Goal: Information Seeking & Learning: Compare options

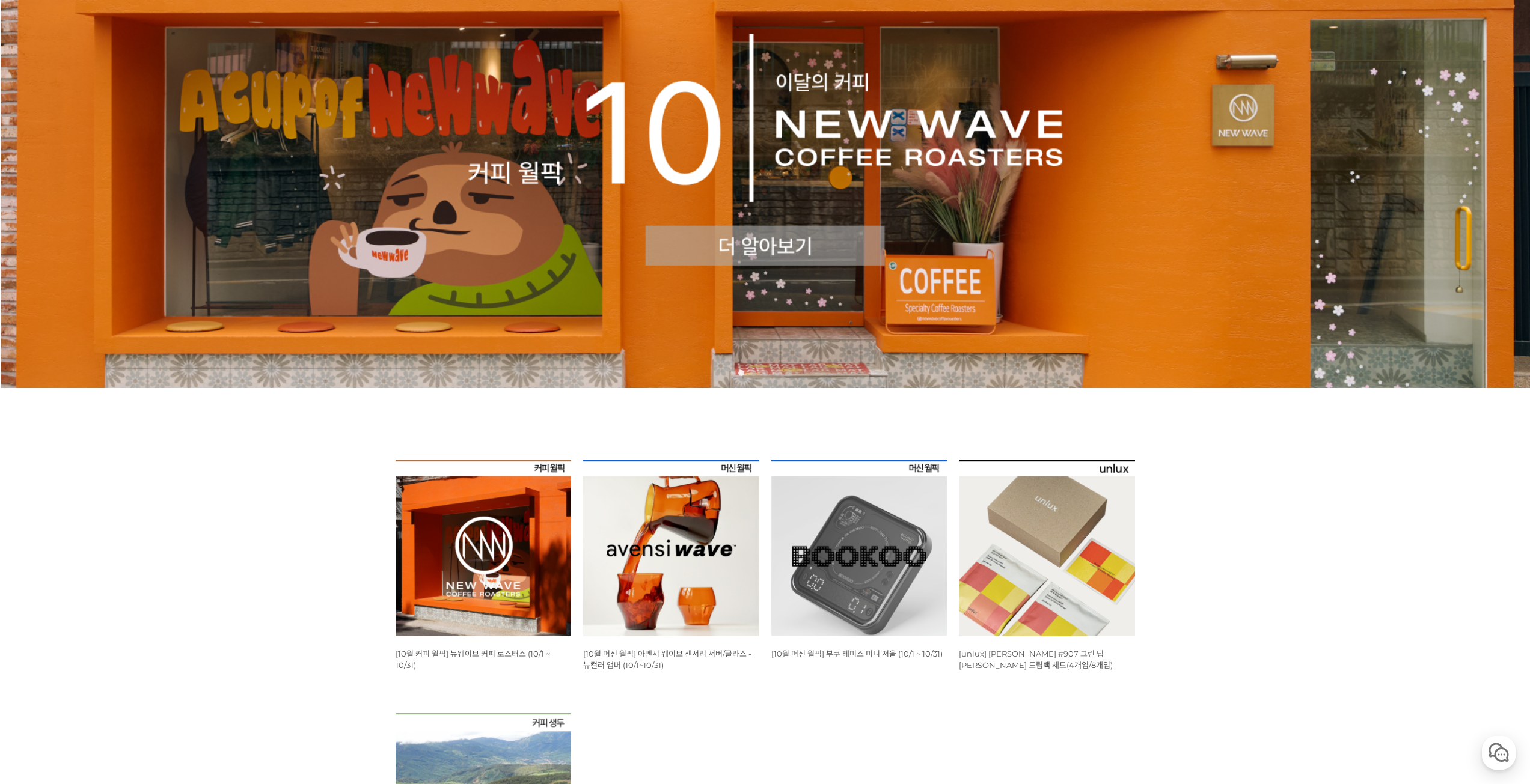
scroll to position [301, 0]
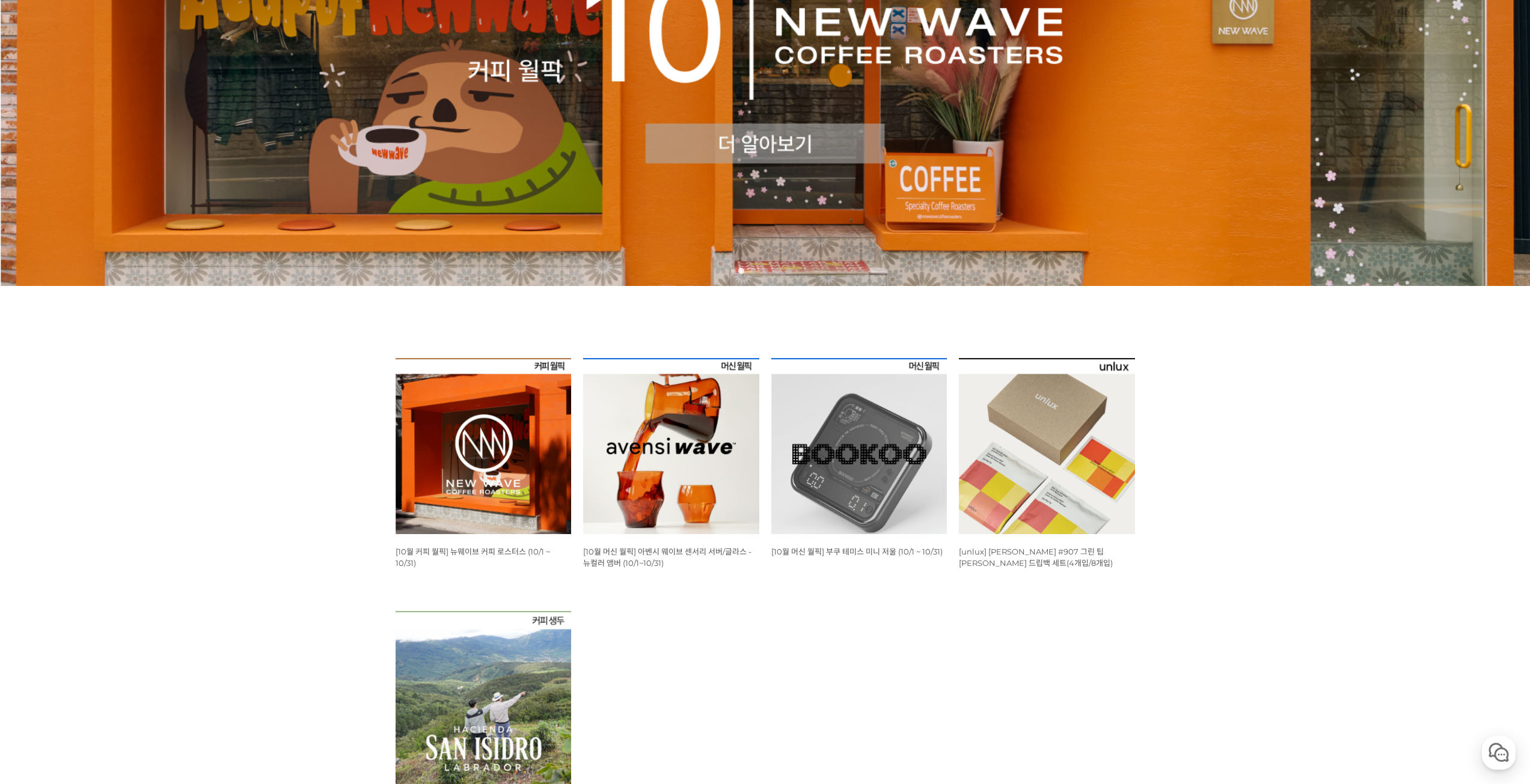
click at [459, 414] on img at bounding box center [483, 446] width 176 height 176
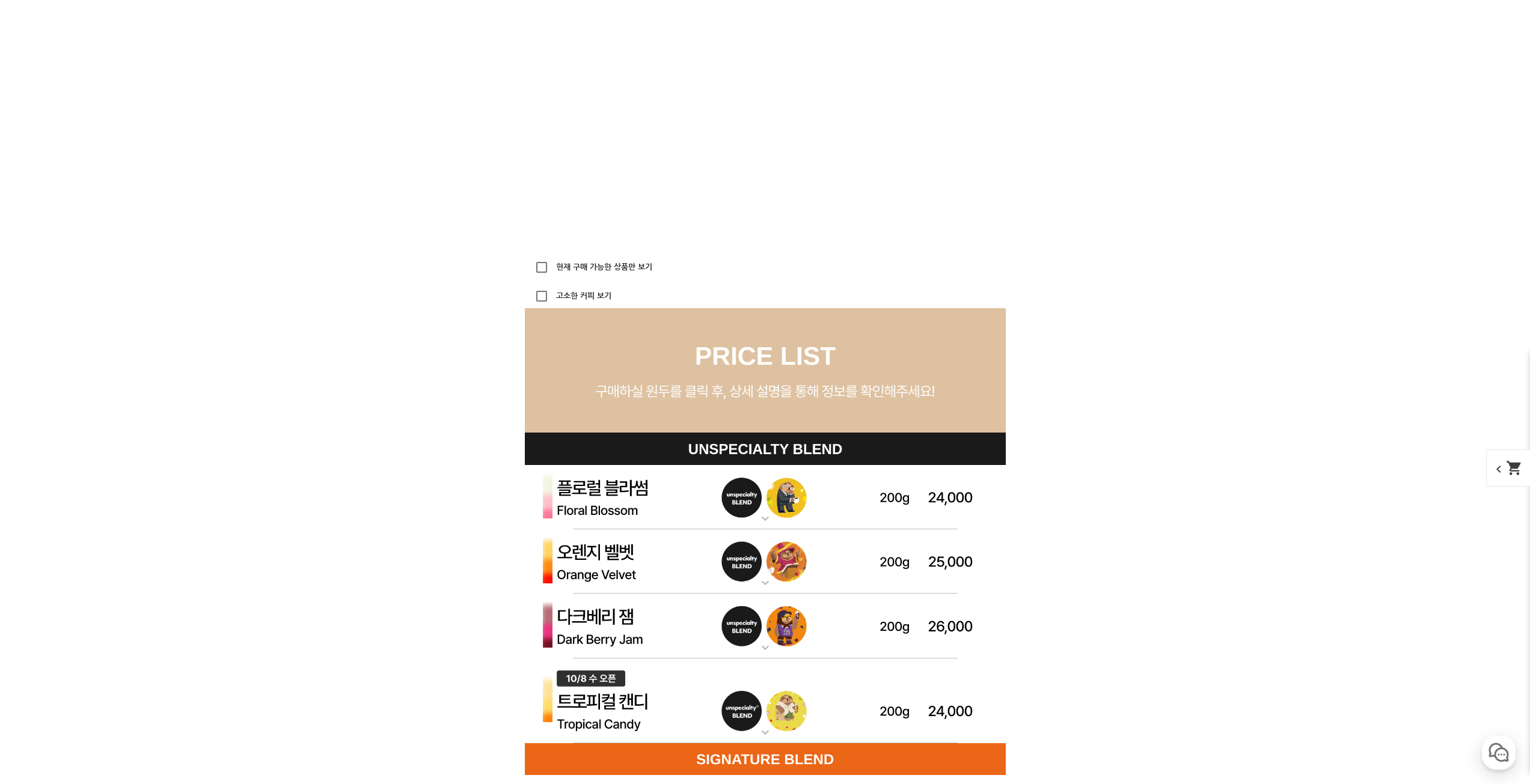
scroll to position [3366, 0]
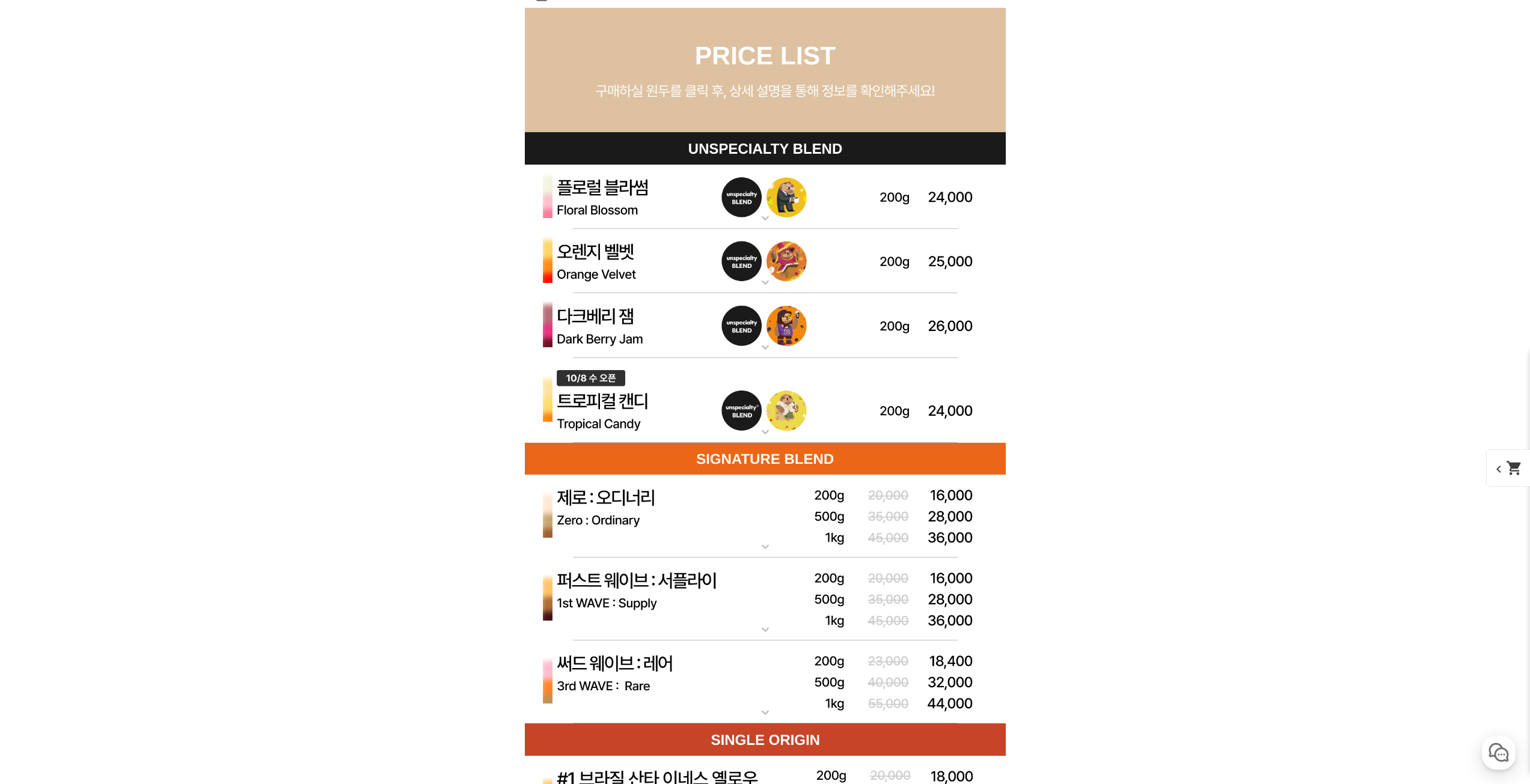
click at [570, 400] on img at bounding box center [765, 401] width 481 height 85
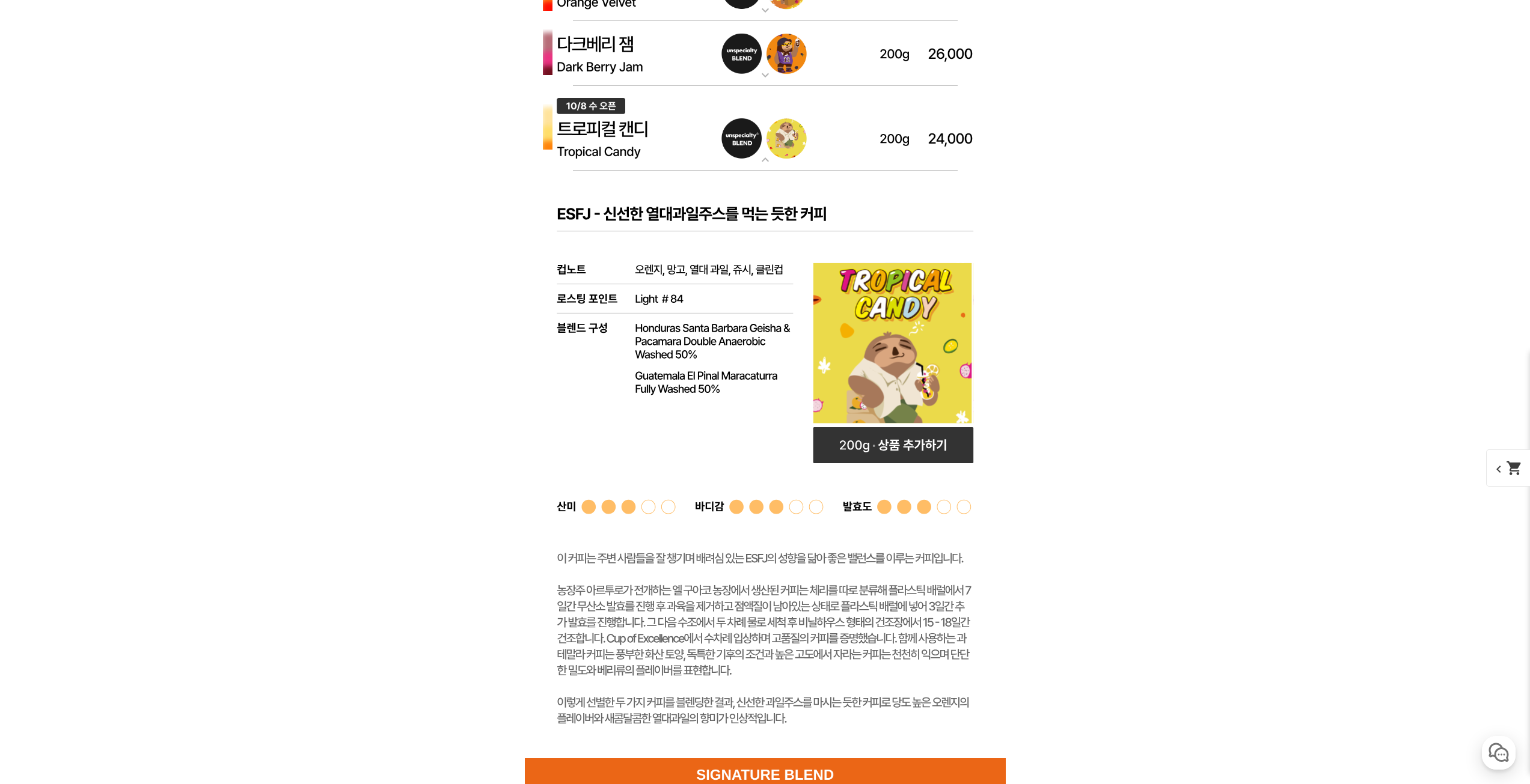
scroll to position [3726, 0]
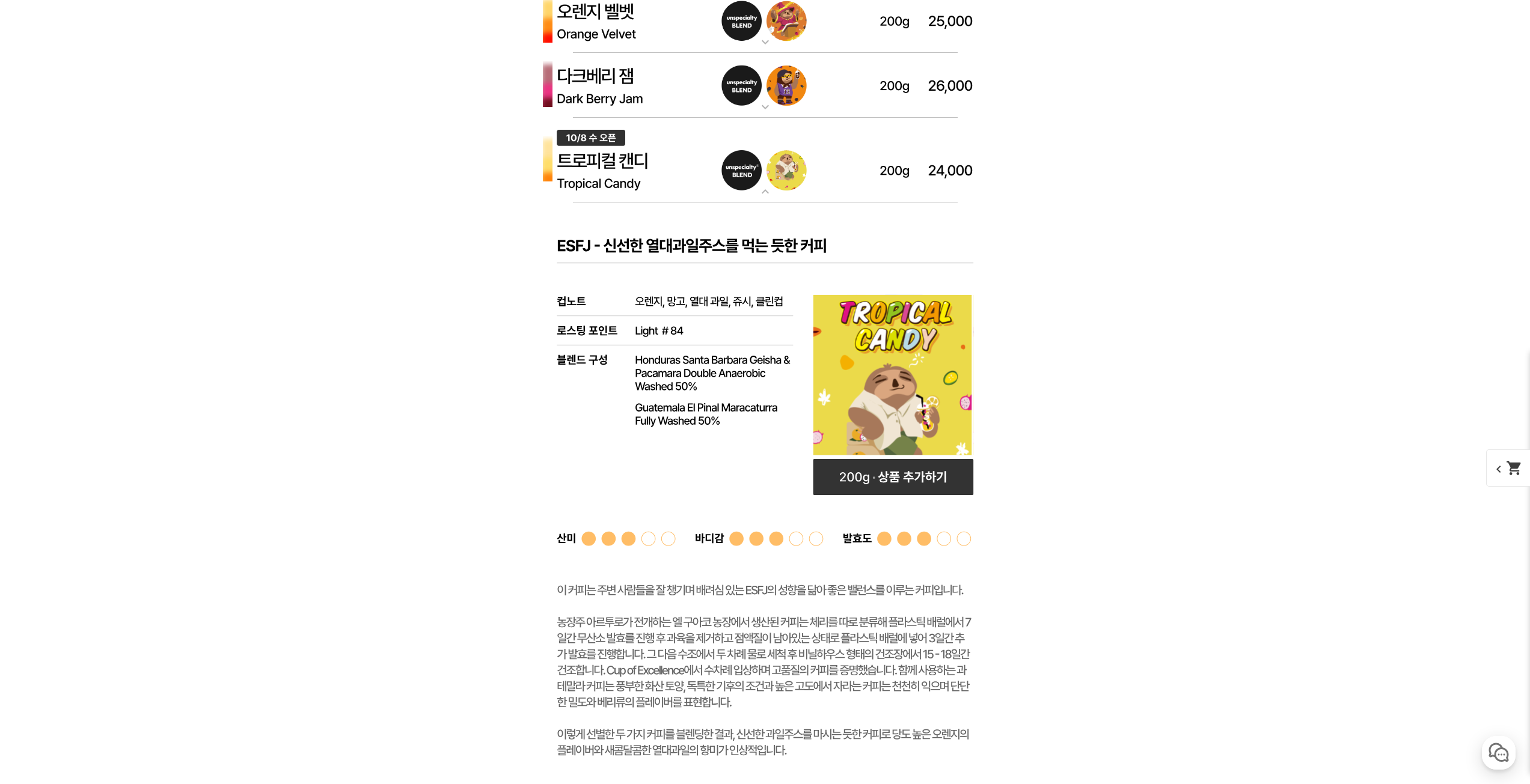
click at [627, 180] on img at bounding box center [765, 160] width 481 height 85
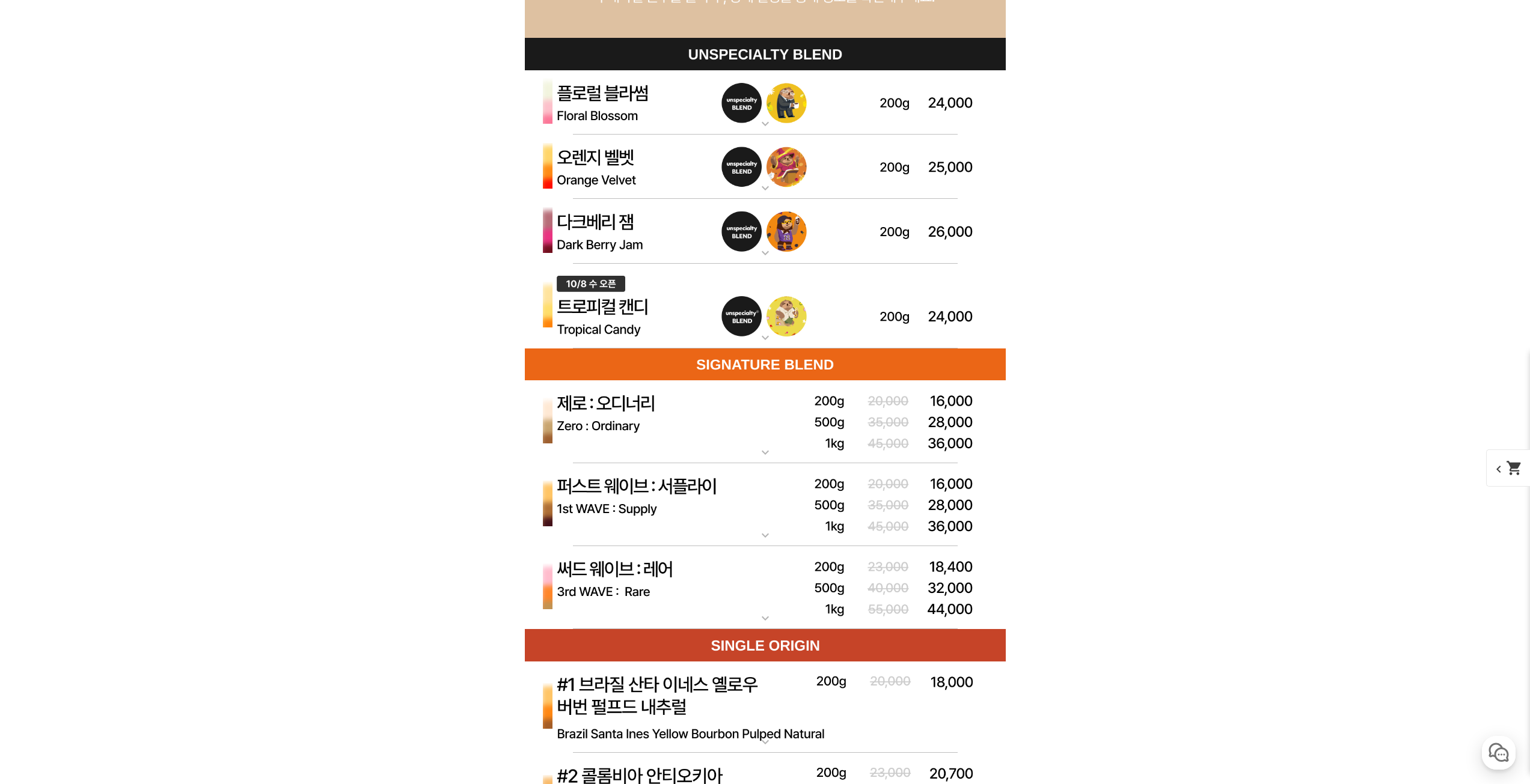
scroll to position [3426, 0]
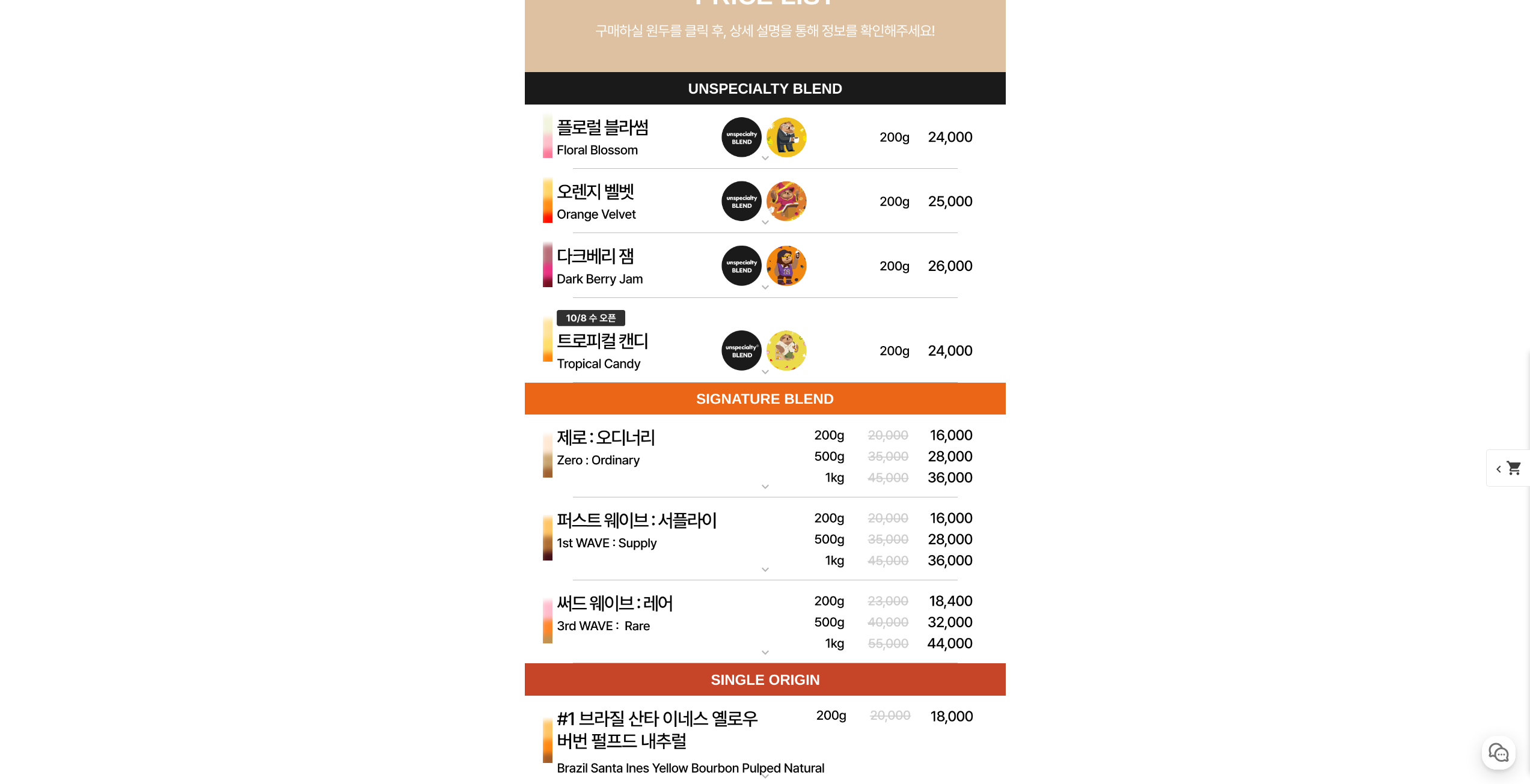
click at [605, 230] on img at bounding box center [765, 201] width 481 height 65
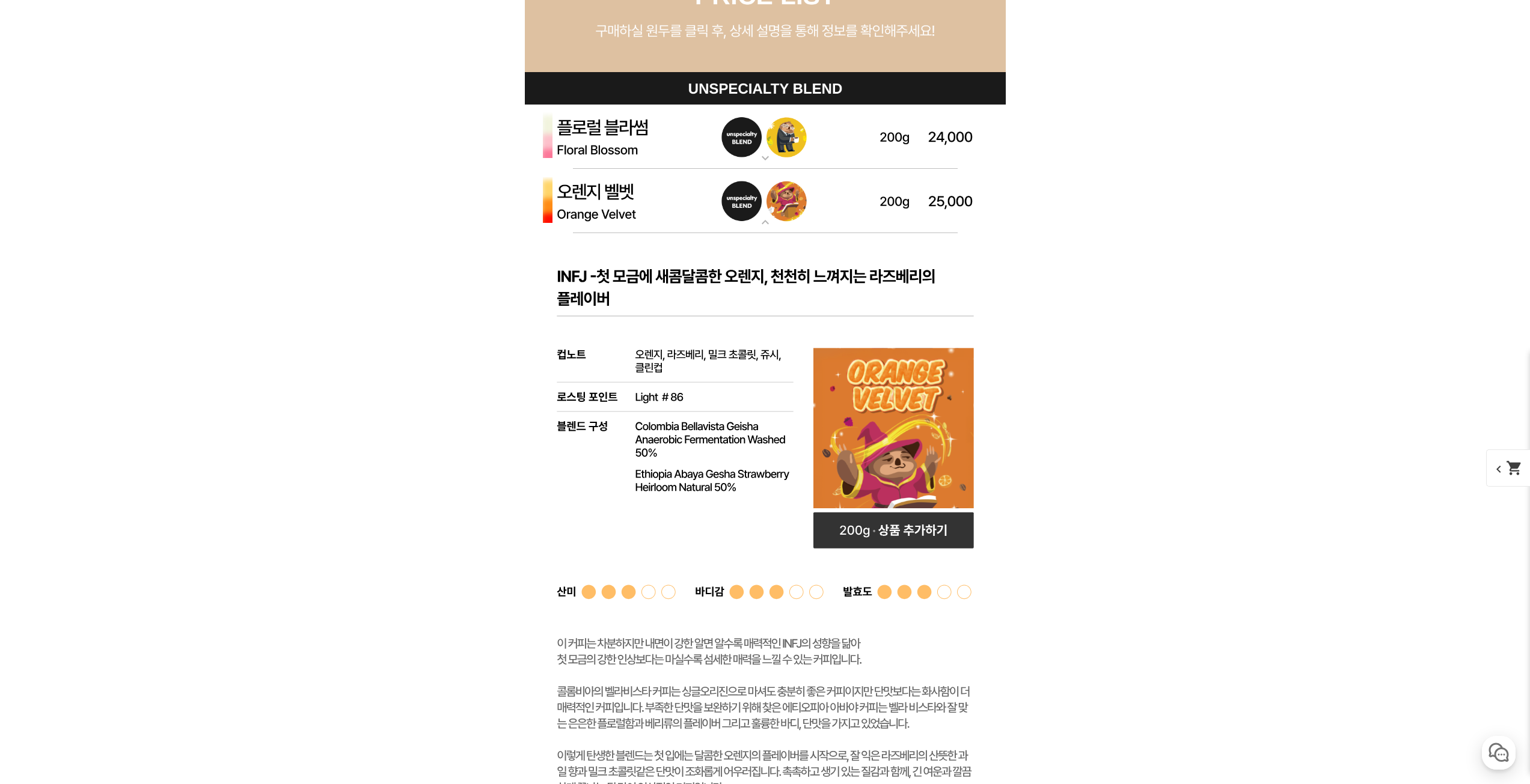
click at [640, 266] on rect at bounding box center [765, 530] width 481 height 595
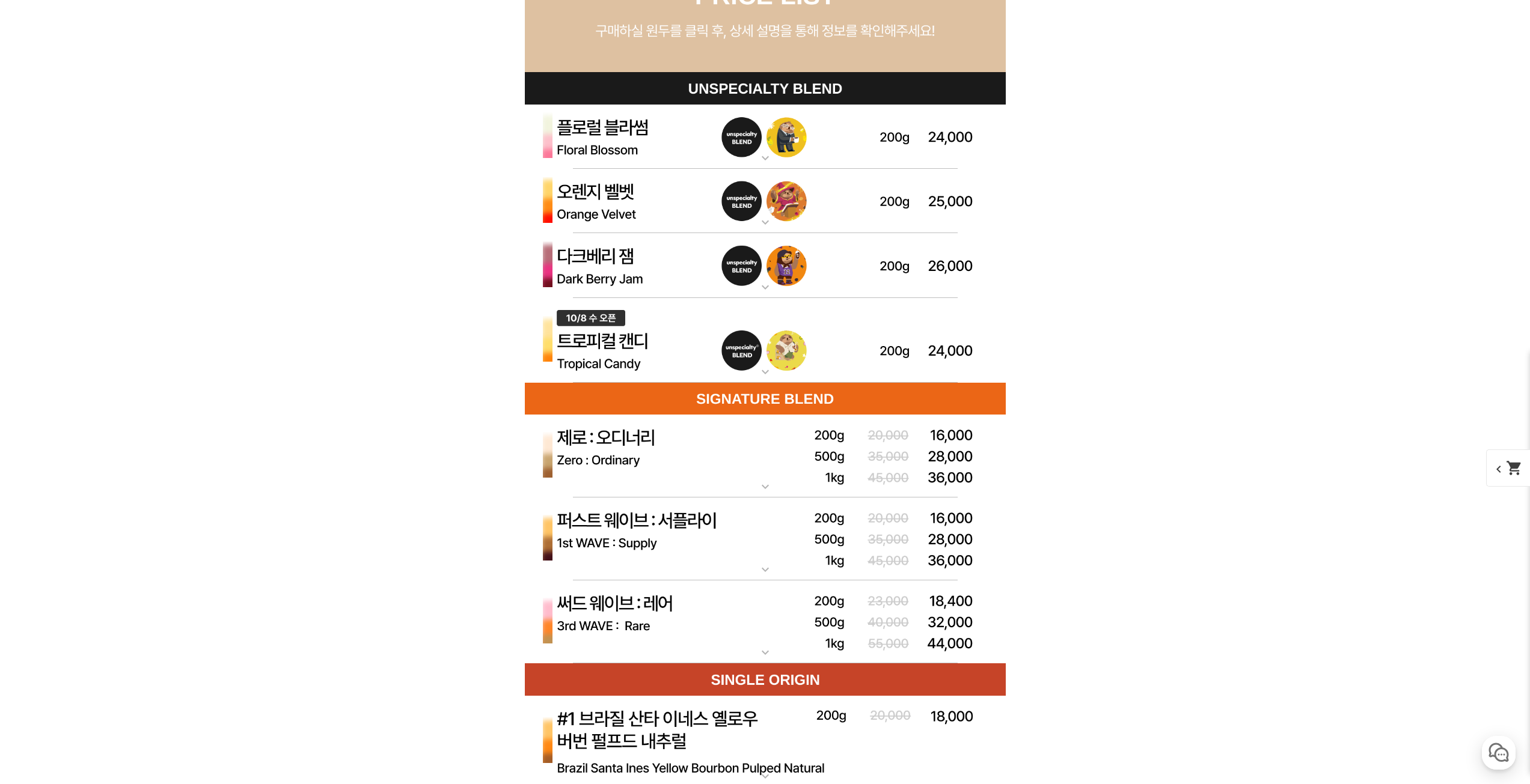
click at [626, 200] on img at bounding box center [765, 201] width 481 height 65
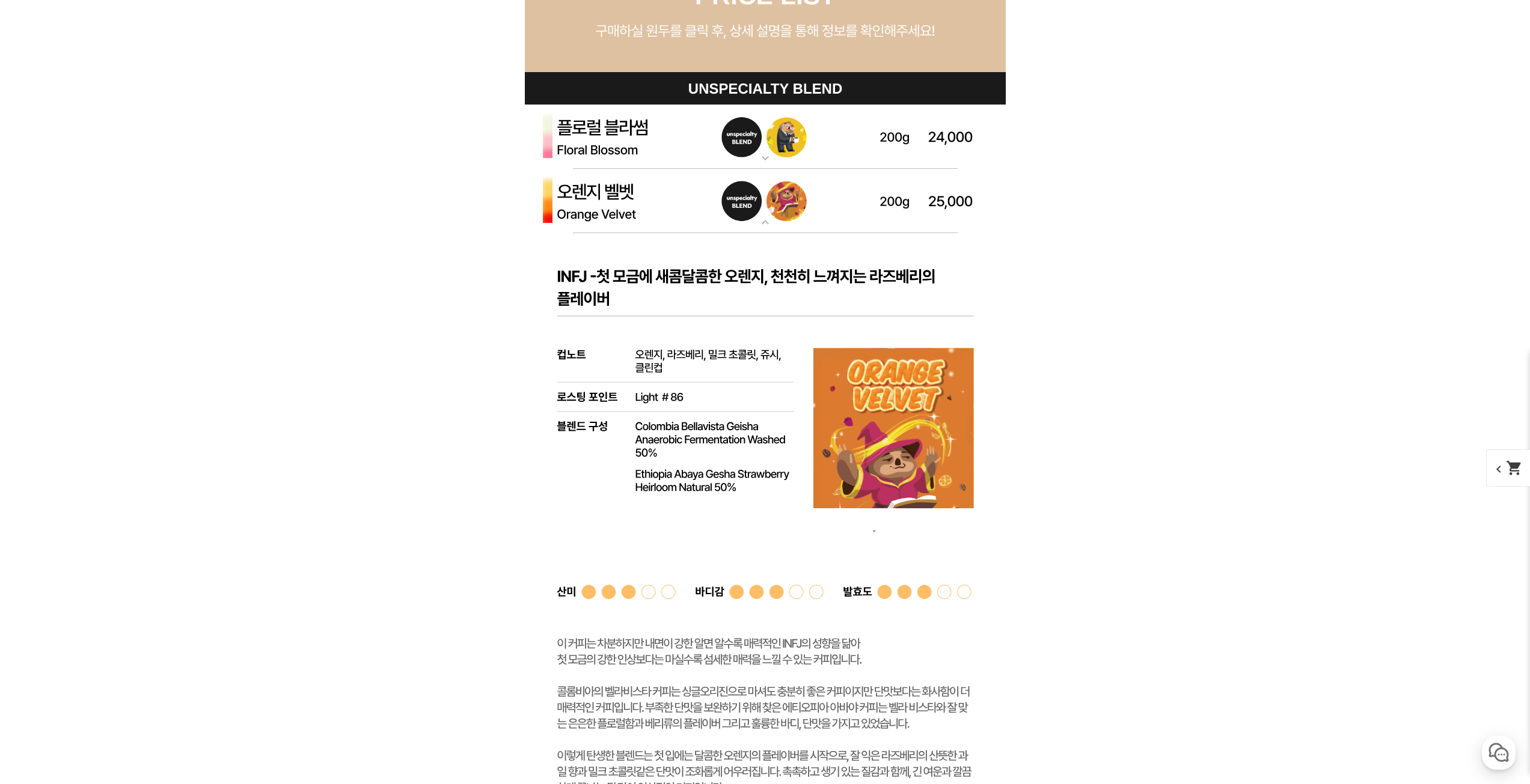
click at [625, 195] on img at bounding box center [765, 201] width 481 height 65
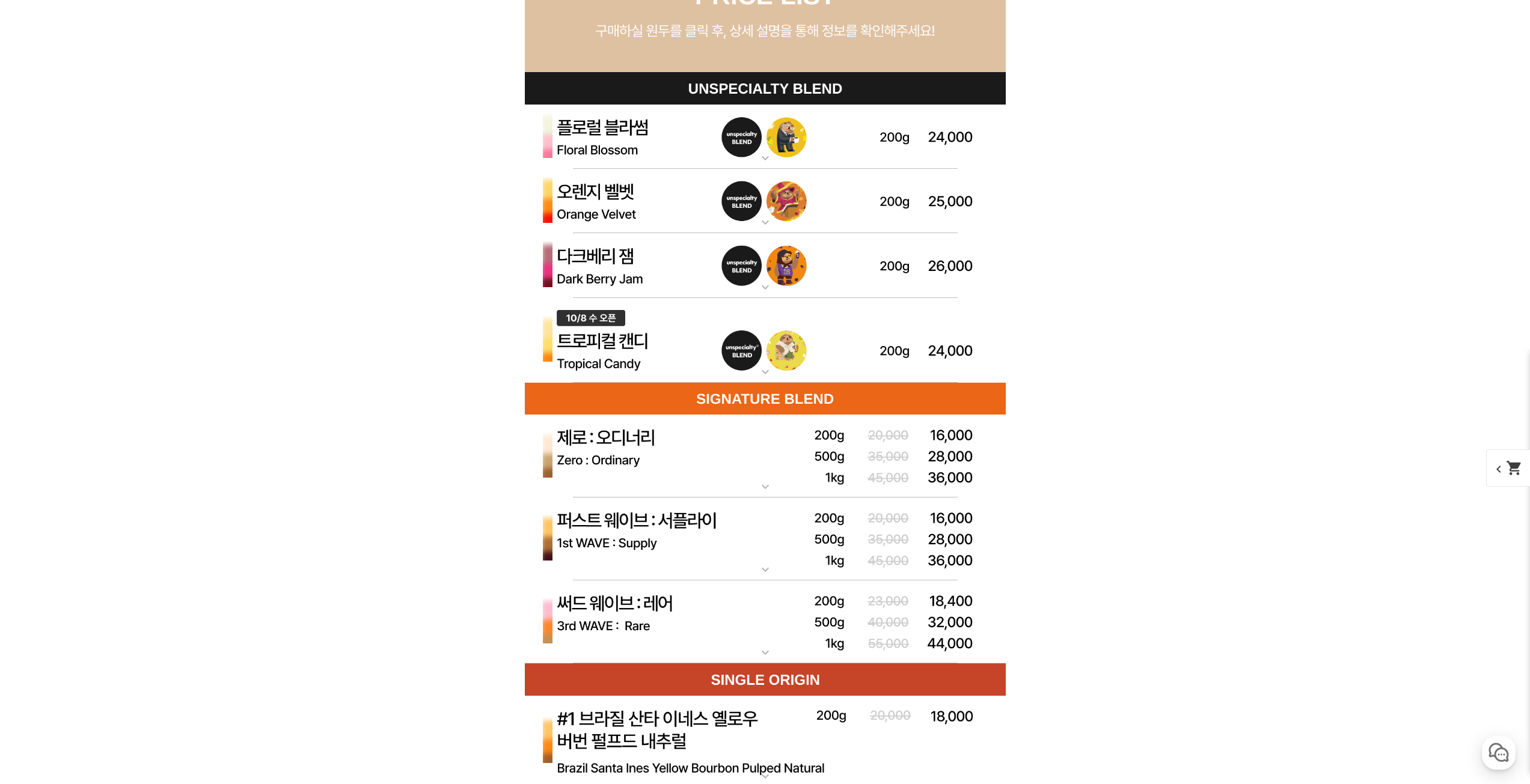
click at [640, 287] on img at bounding box center [765, 266] width 481 height 65
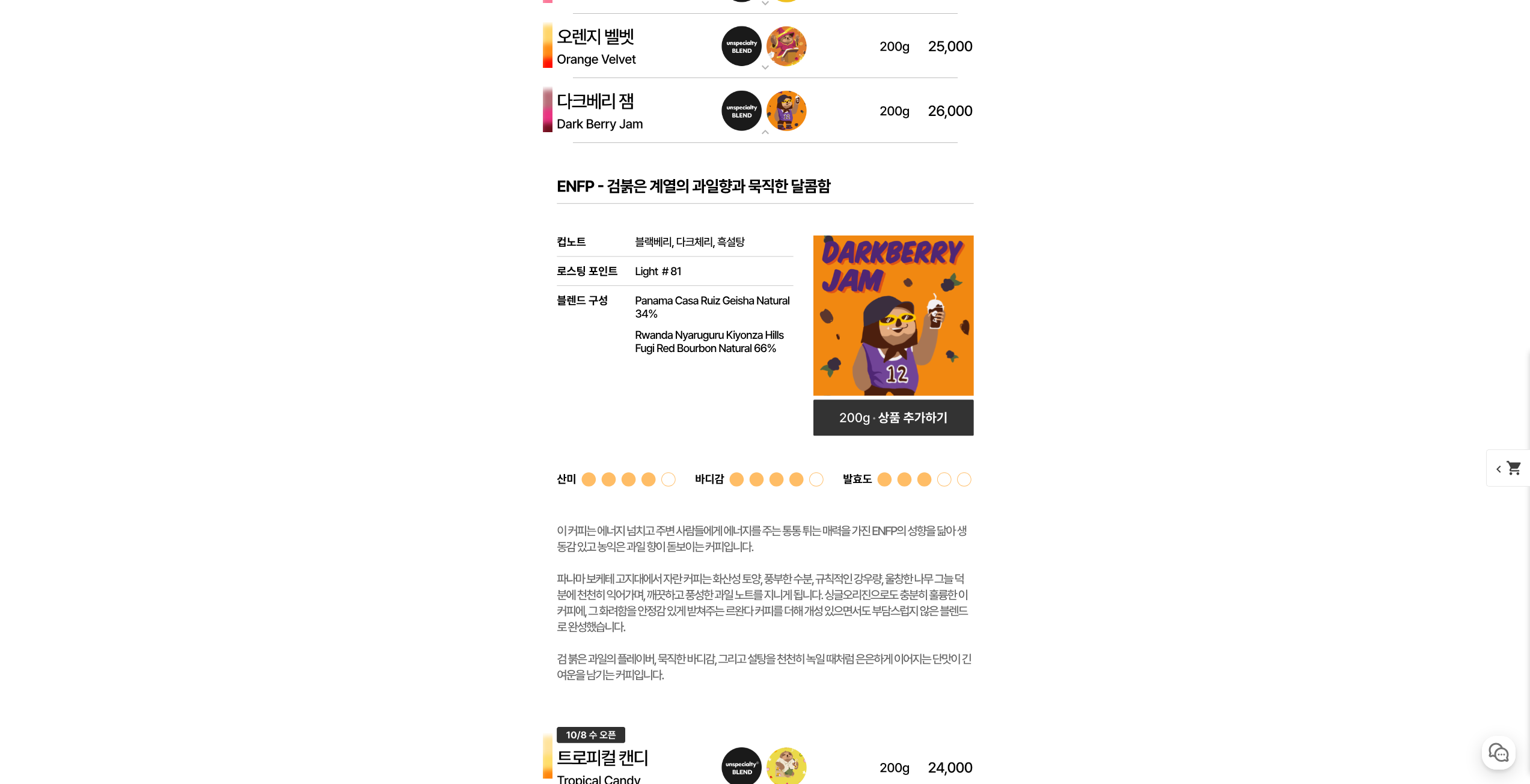
scroll to position [3486, 0]
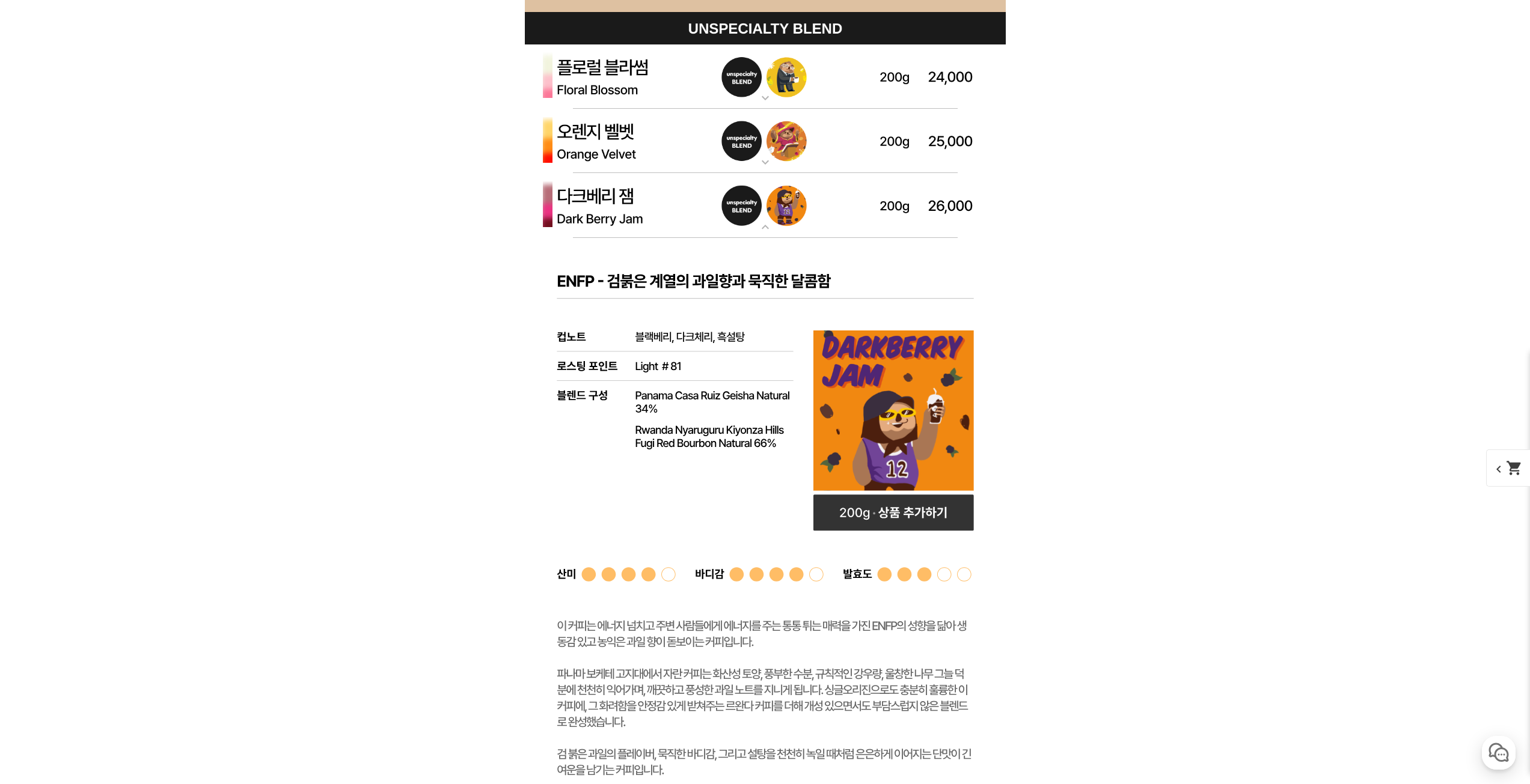
click at [670, 209] on img at bounding box center [765, 205] width 481 height 65
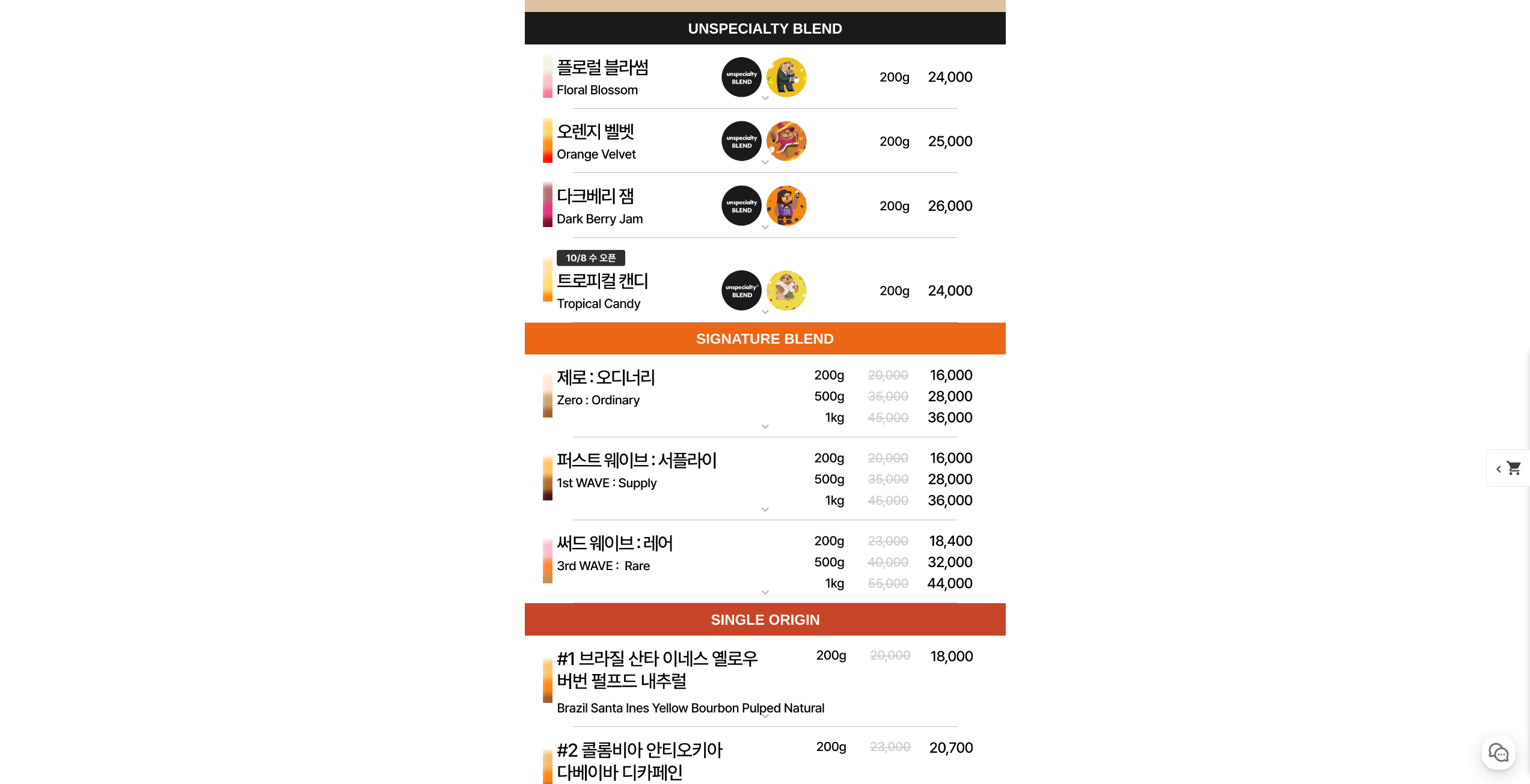
click at [631, 94] on img at bounding box center [765, 76] width 481 height 65
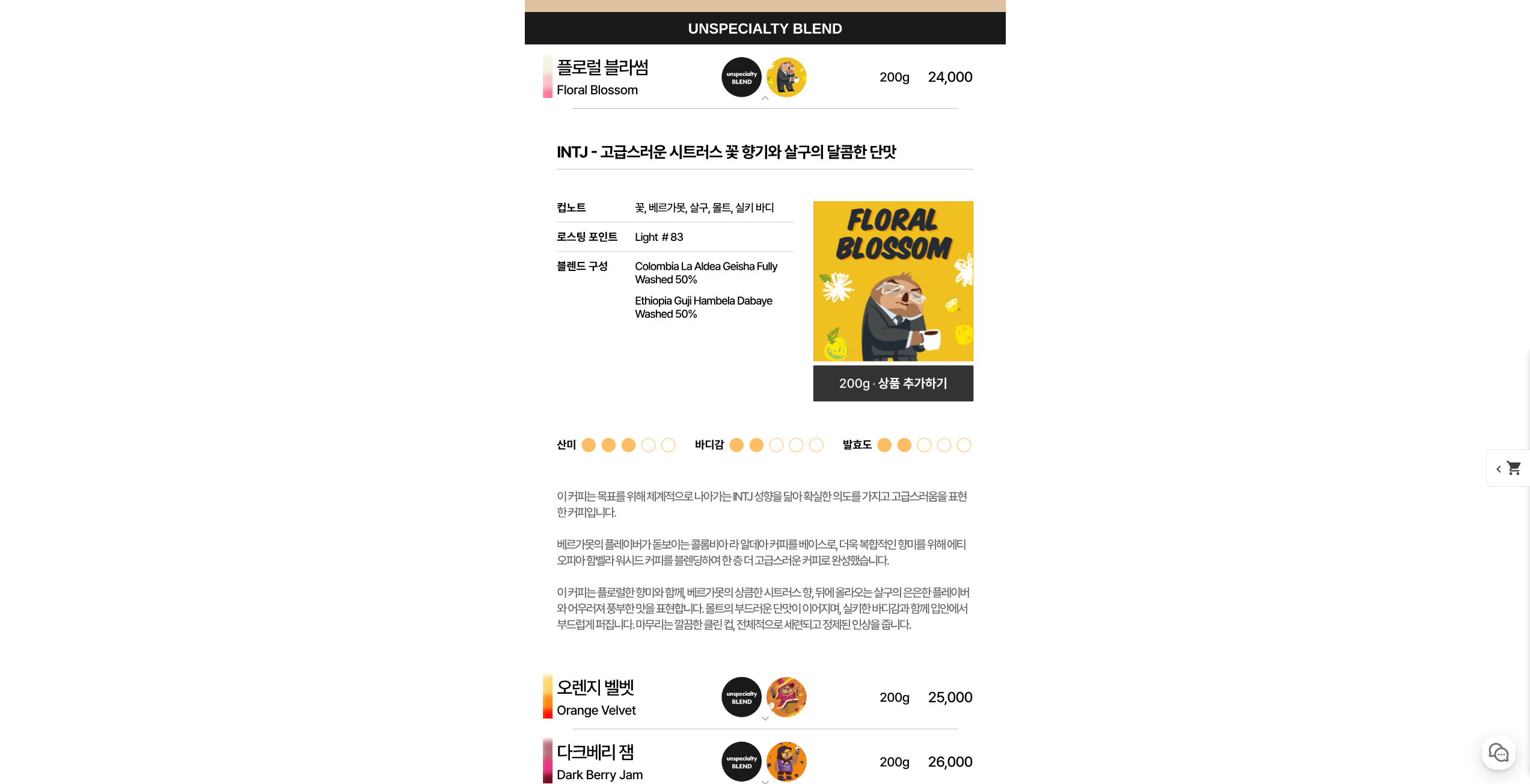
click at [631, 94] on img at bounding box center [765, 76] width 481 height 65
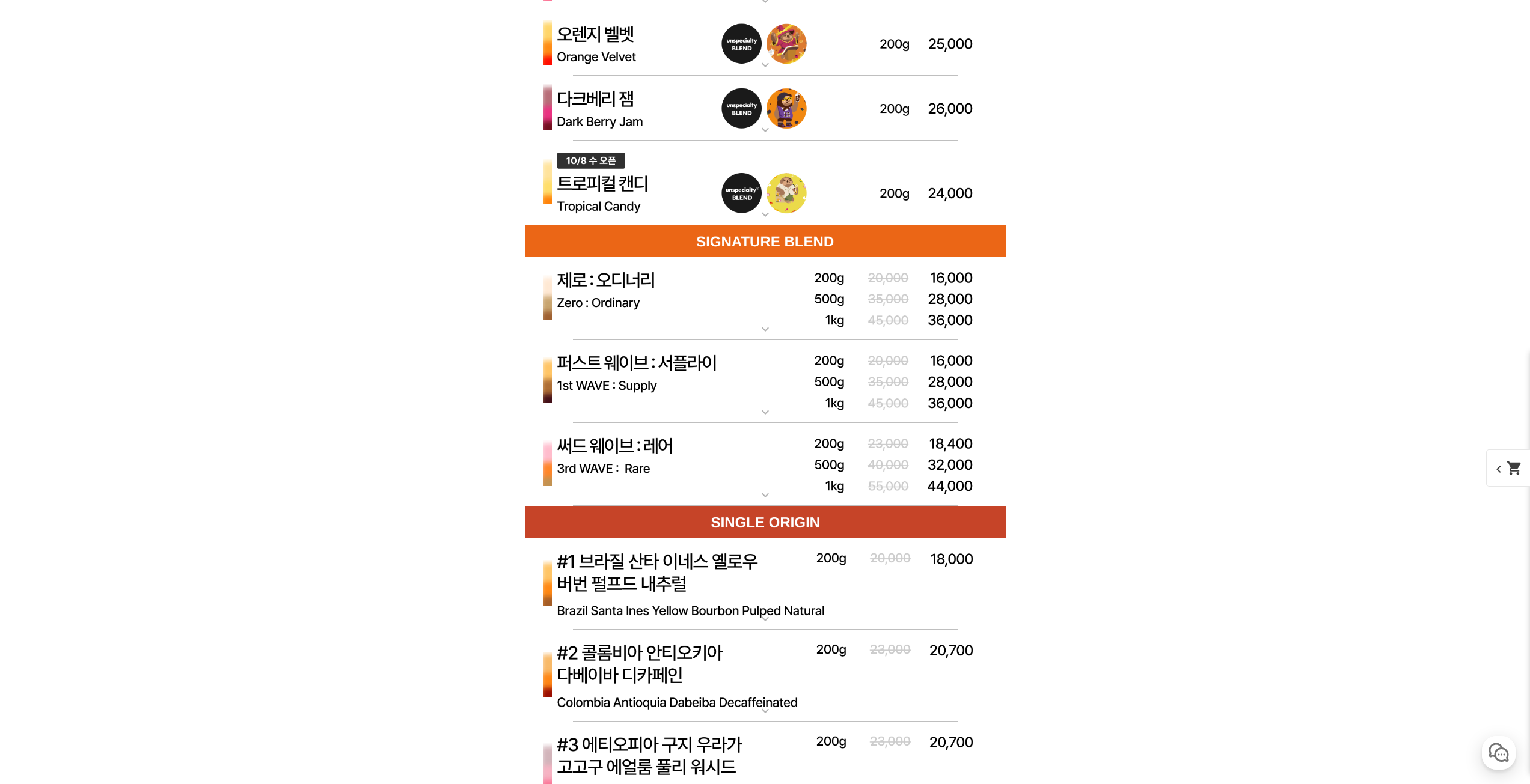
scroll to position [3606, 0]
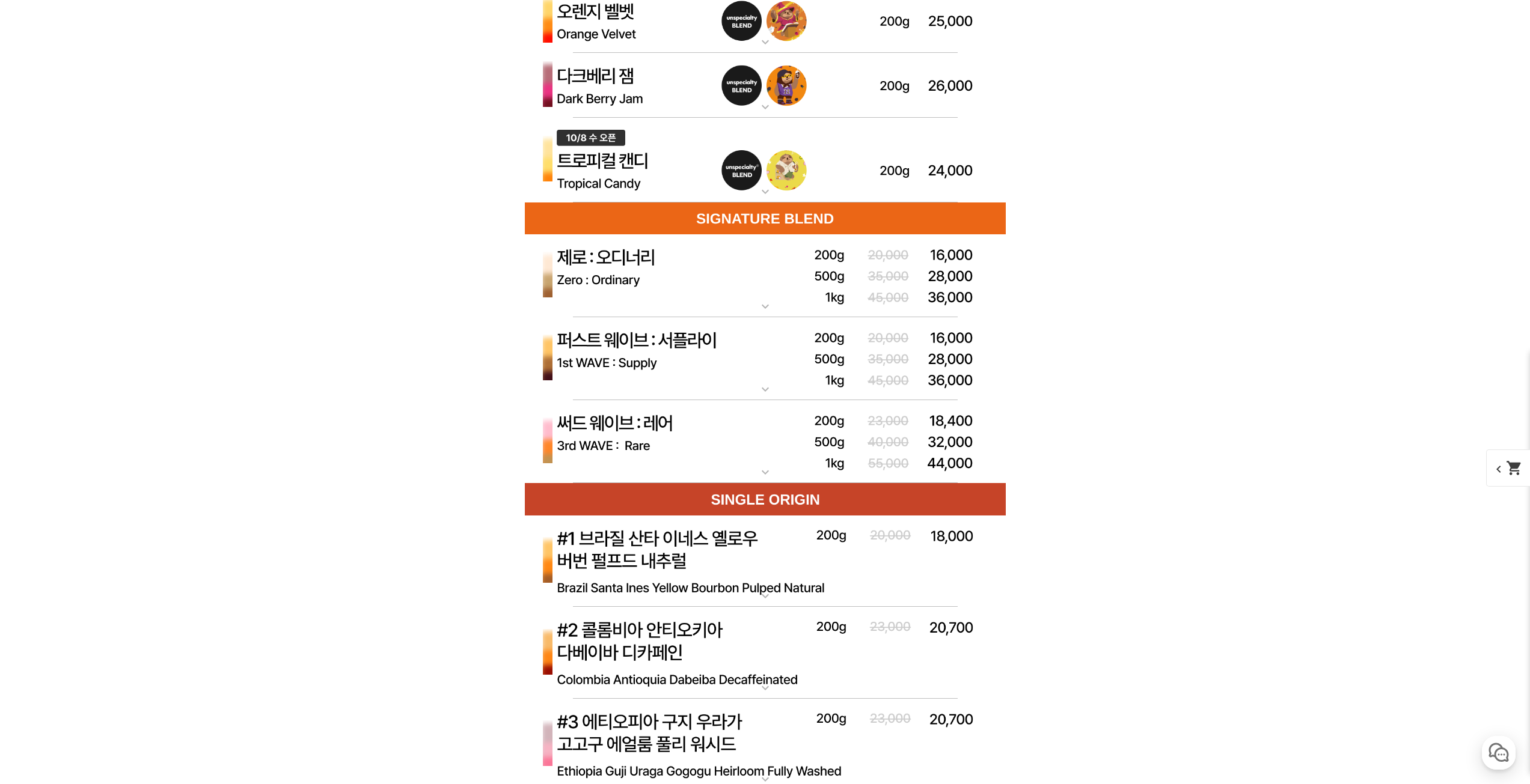
drag, startPoint x: 670, startPoint y: 428, endPoint x: 676, endPoint y: 431, distance: 6.7
click at [670, 429] on img at bounding box center [765, 442] width 481 height 84
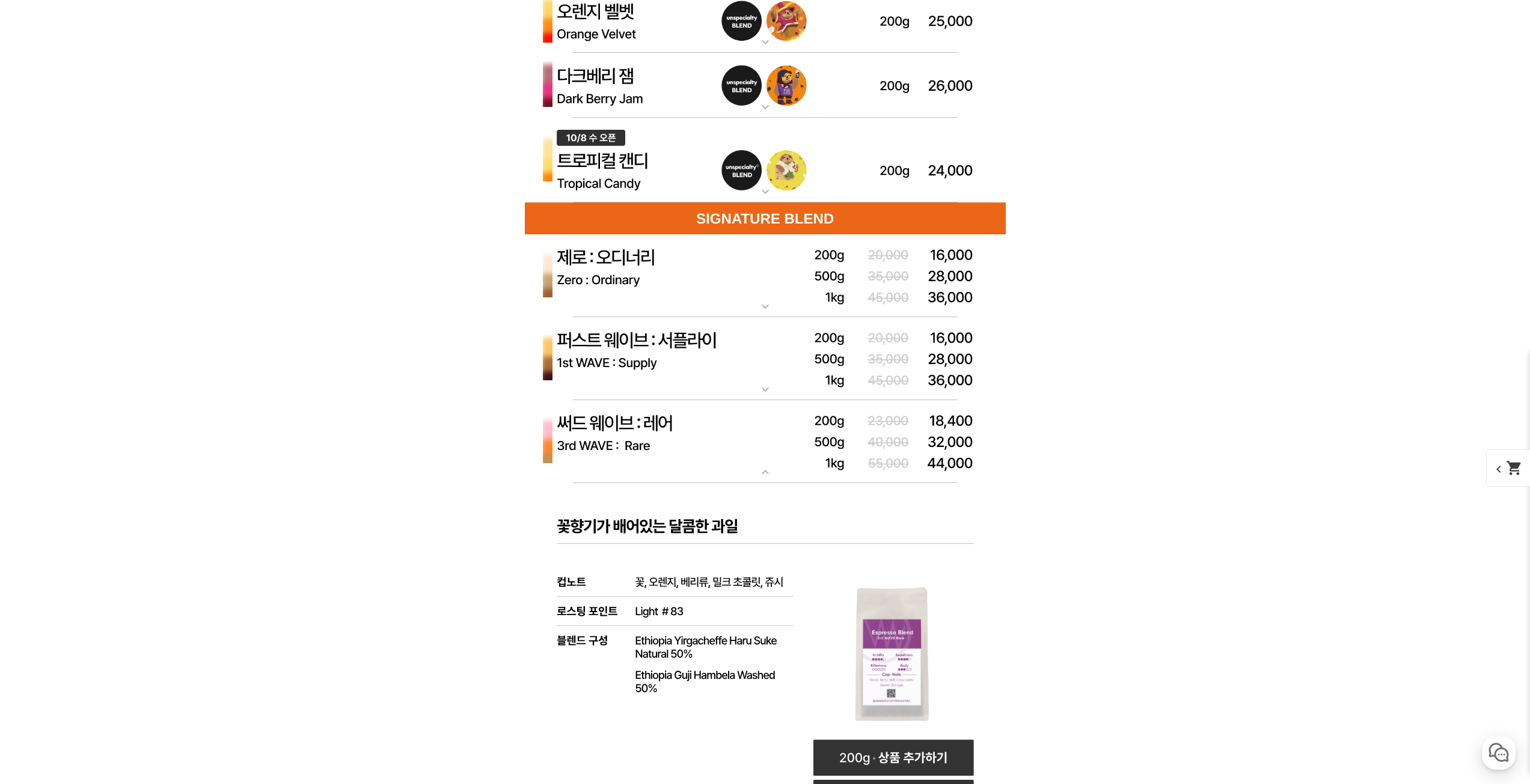
click at [683, 426] on img at bounding box center [765, 442] width 481 height 84
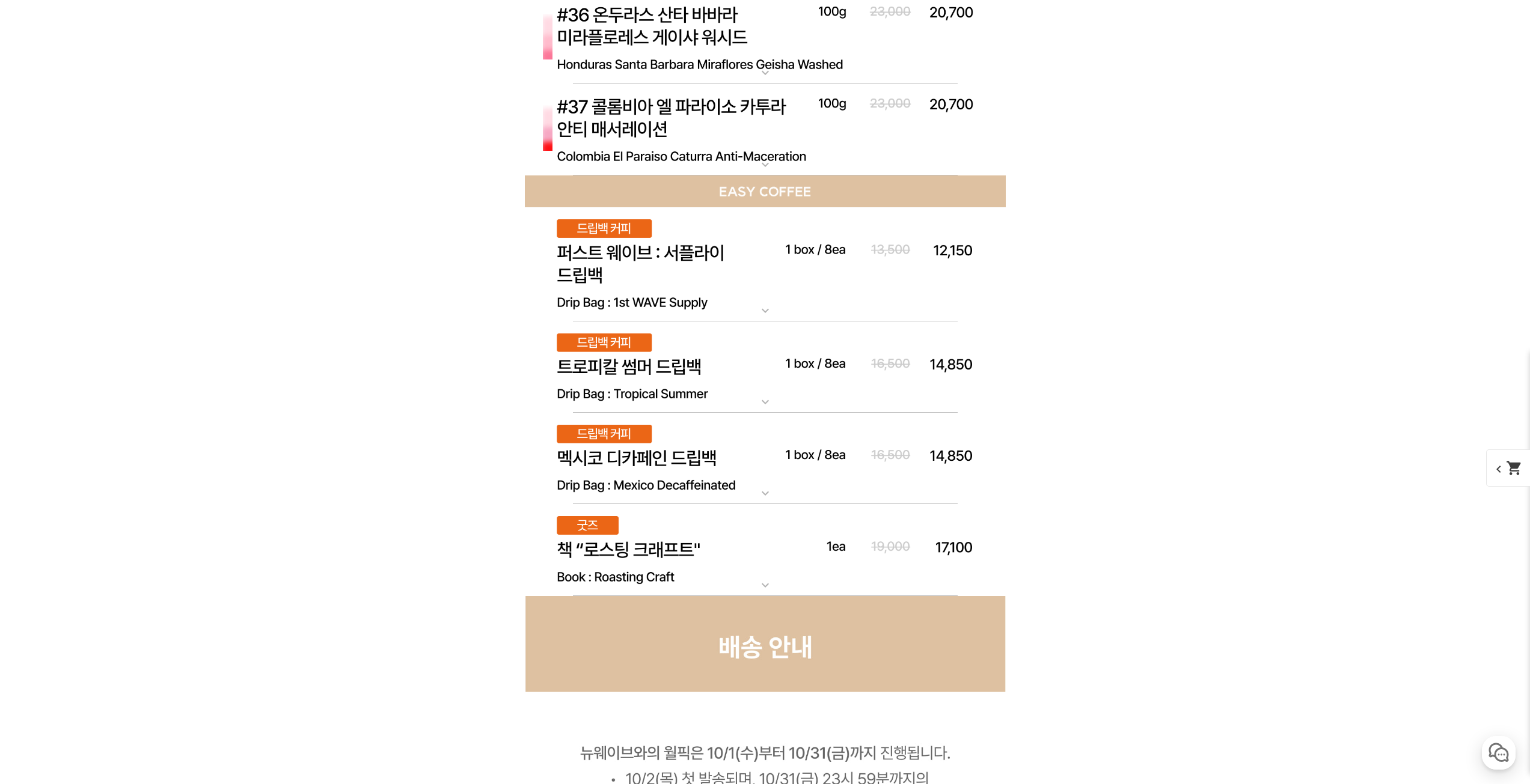
scroll to position [6912, 0]
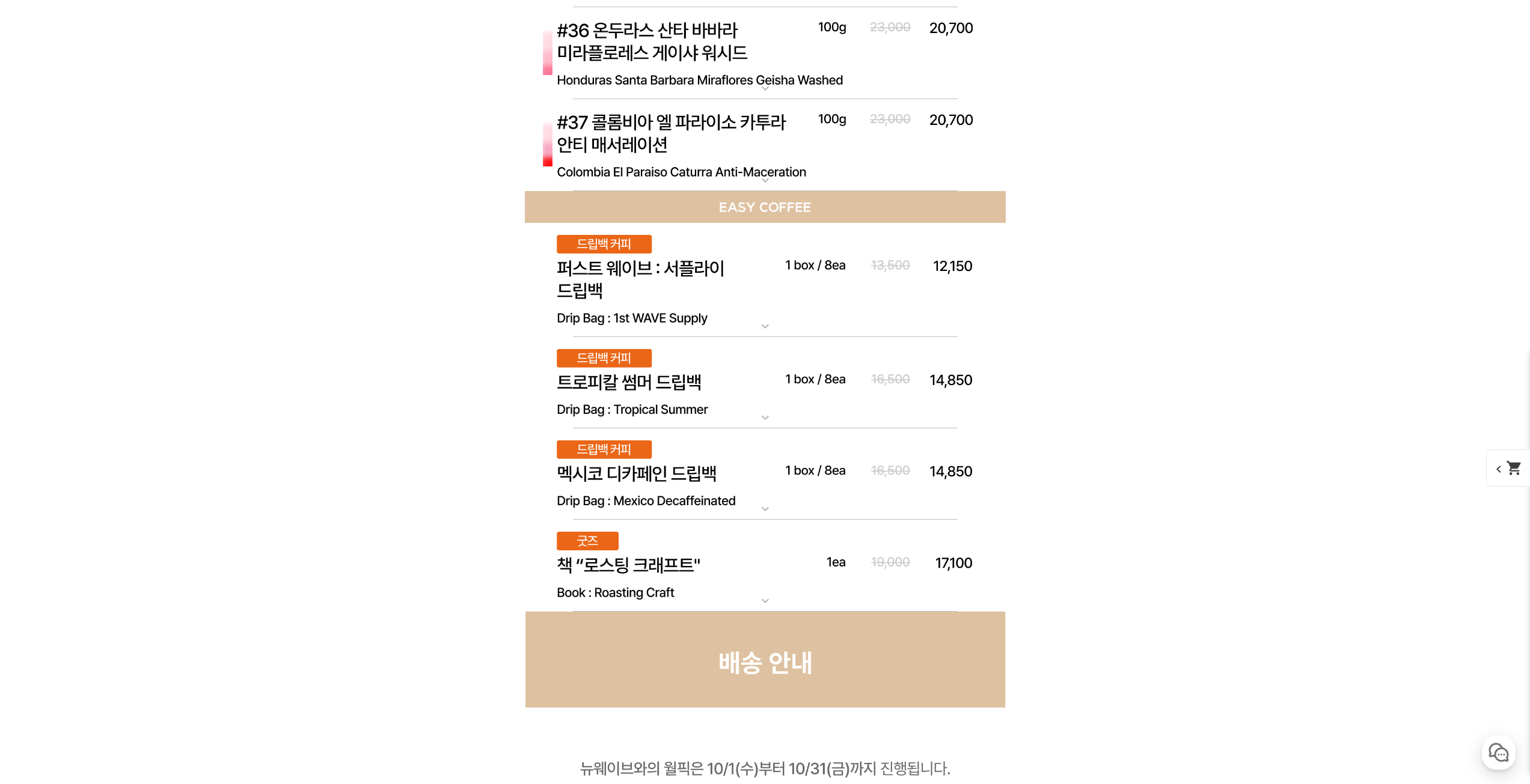
click at [620, 272] on img at bounding box center [765, 280] width 481 height 114
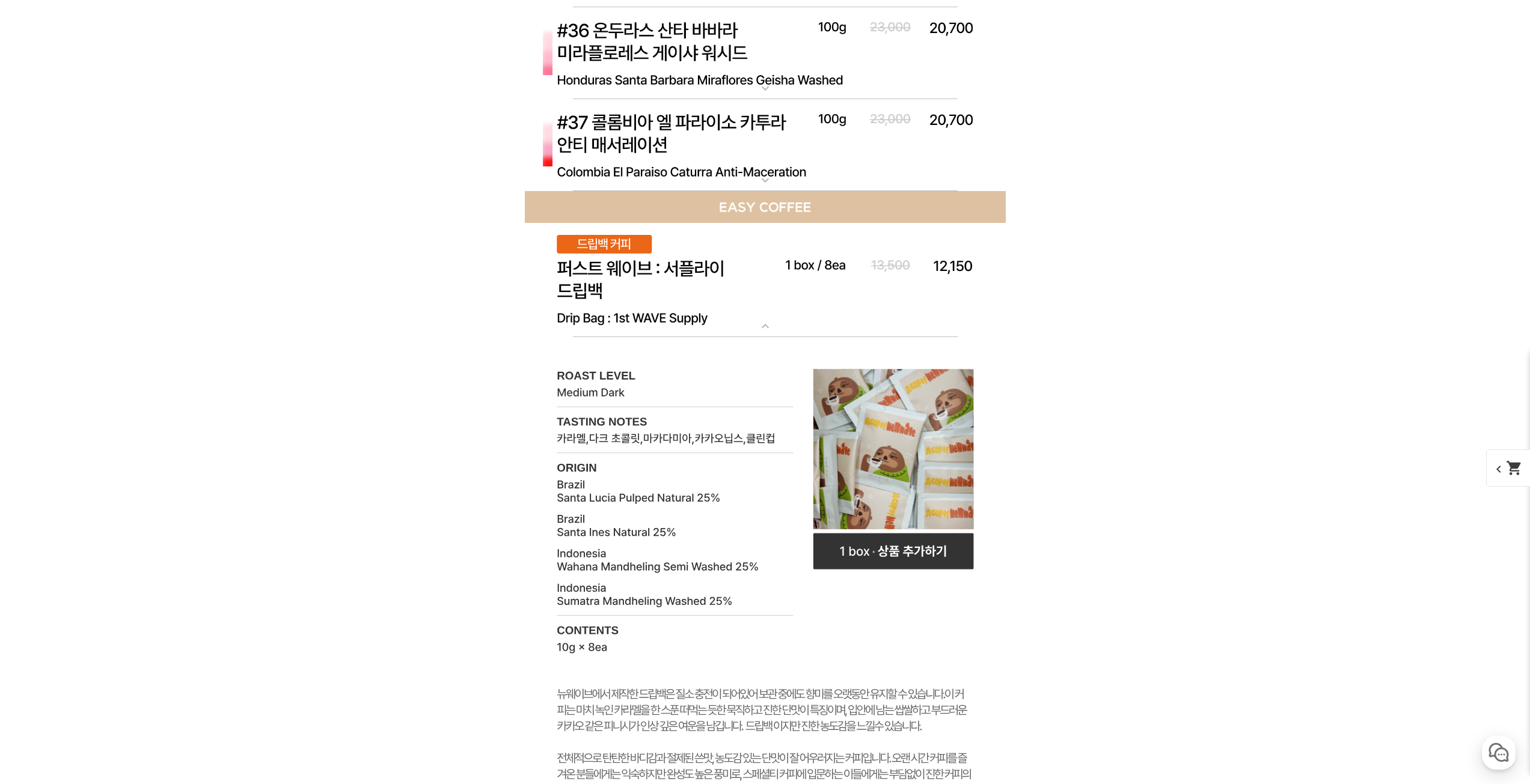
click at [620, 275] on img at bounding box center [765, 280] width 481 height 114
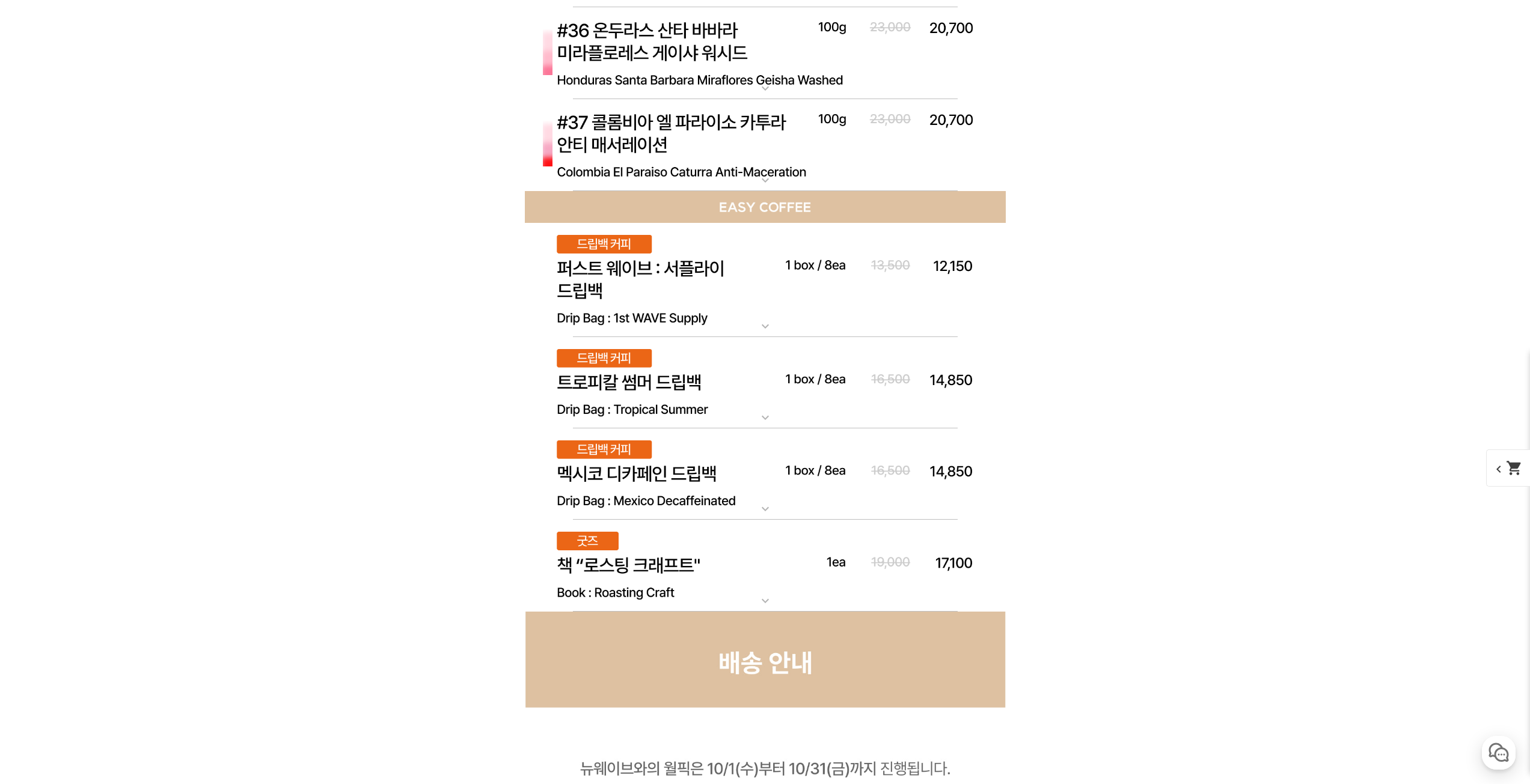
click at [661, 374] on img at bounding box center [765, 383] width 481 height 92
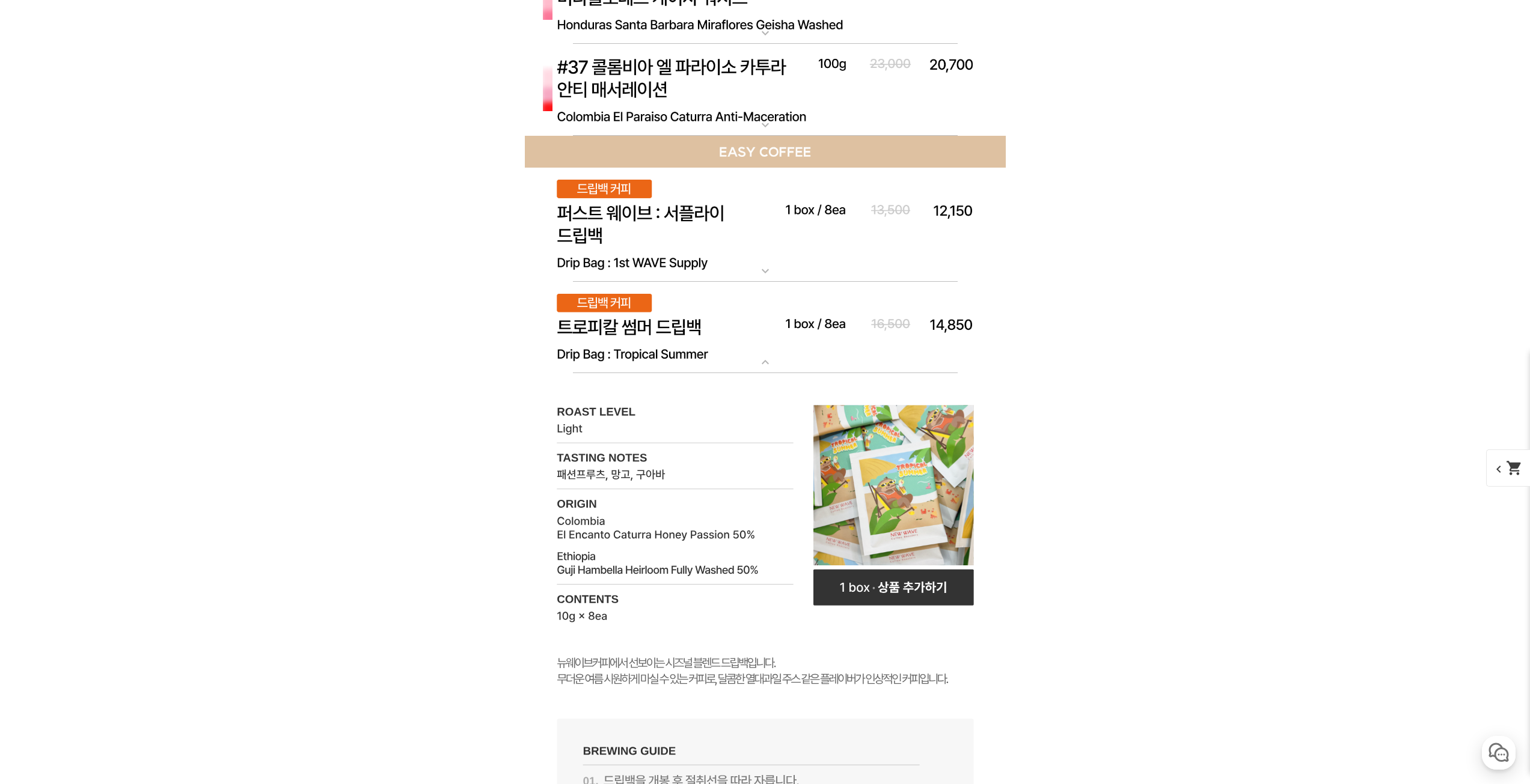
scroll to position [6971, 0]
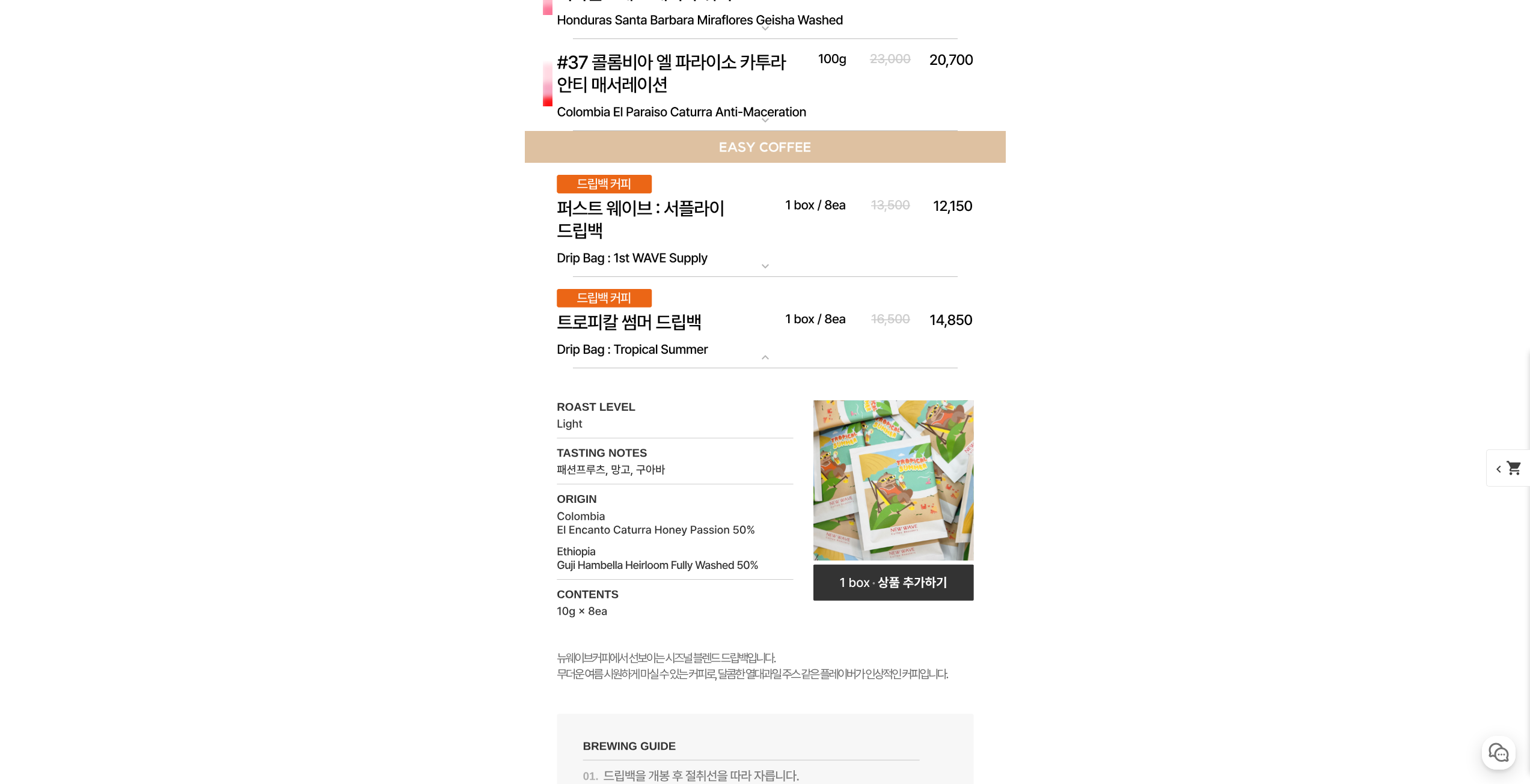
click at [679, 301] on img at bounding box center [765, 322] width 481 height 92
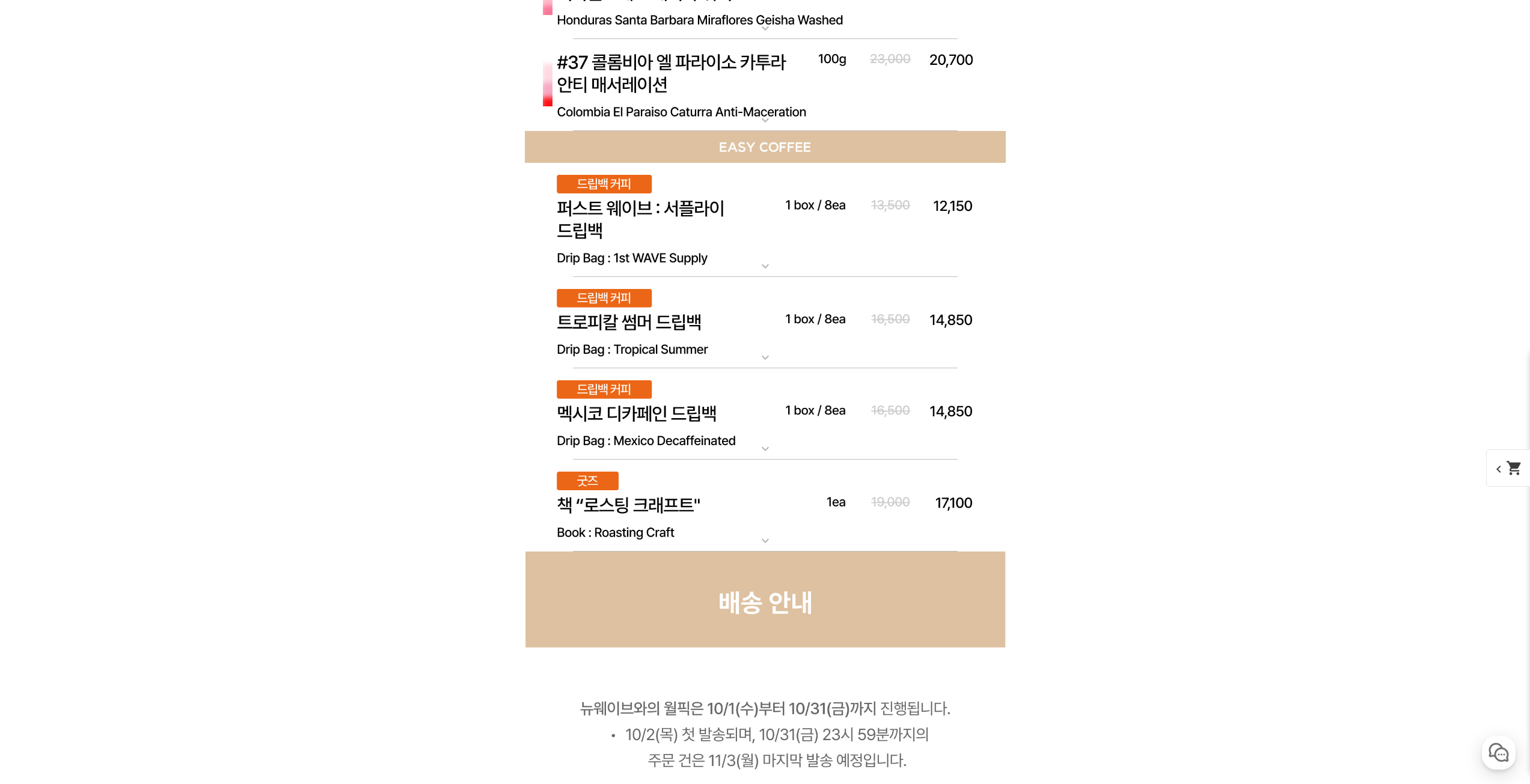
click at [668, 218] on img at bounding box center [765, 220] width 481 height 114
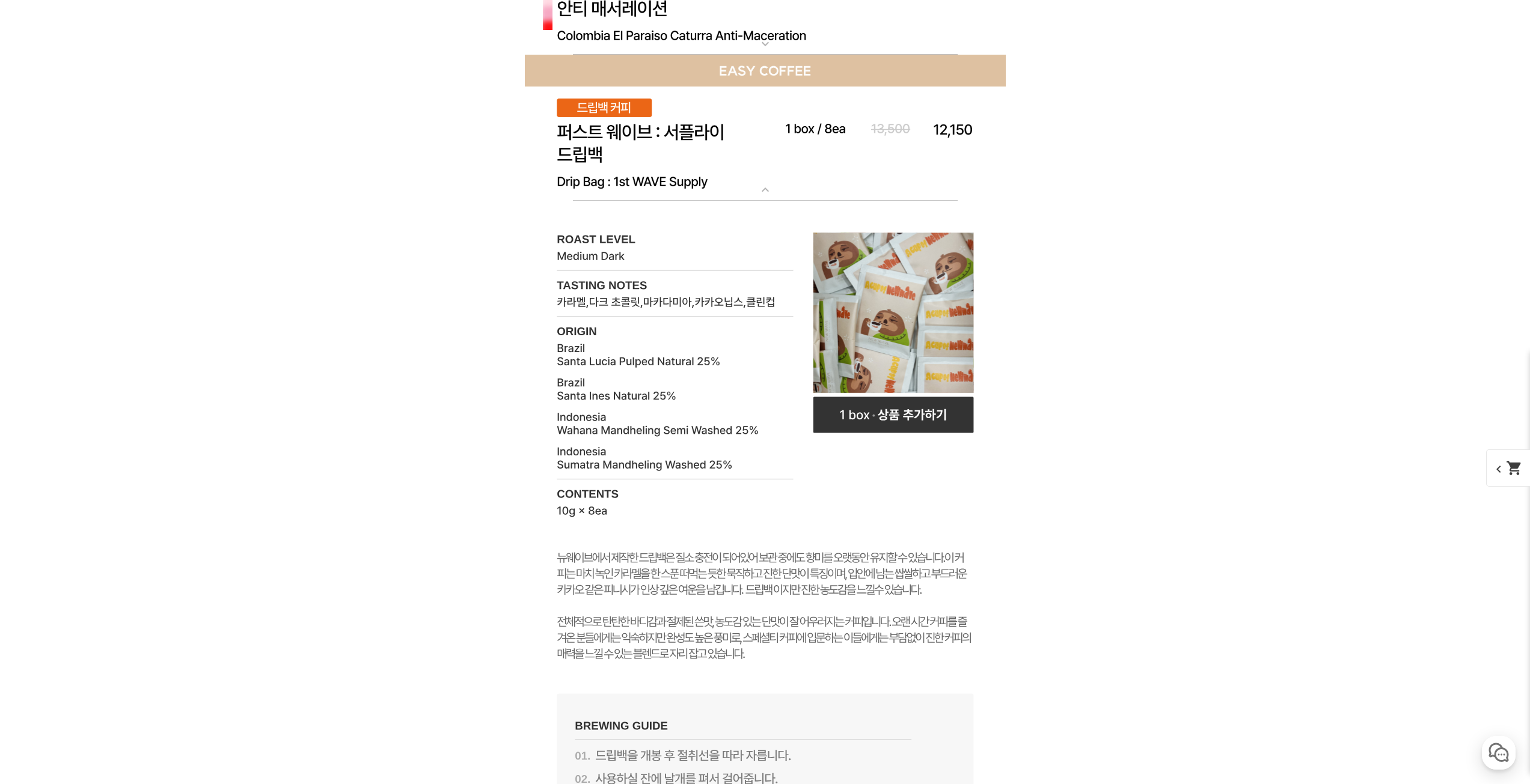
scroll to position [7092, 0]
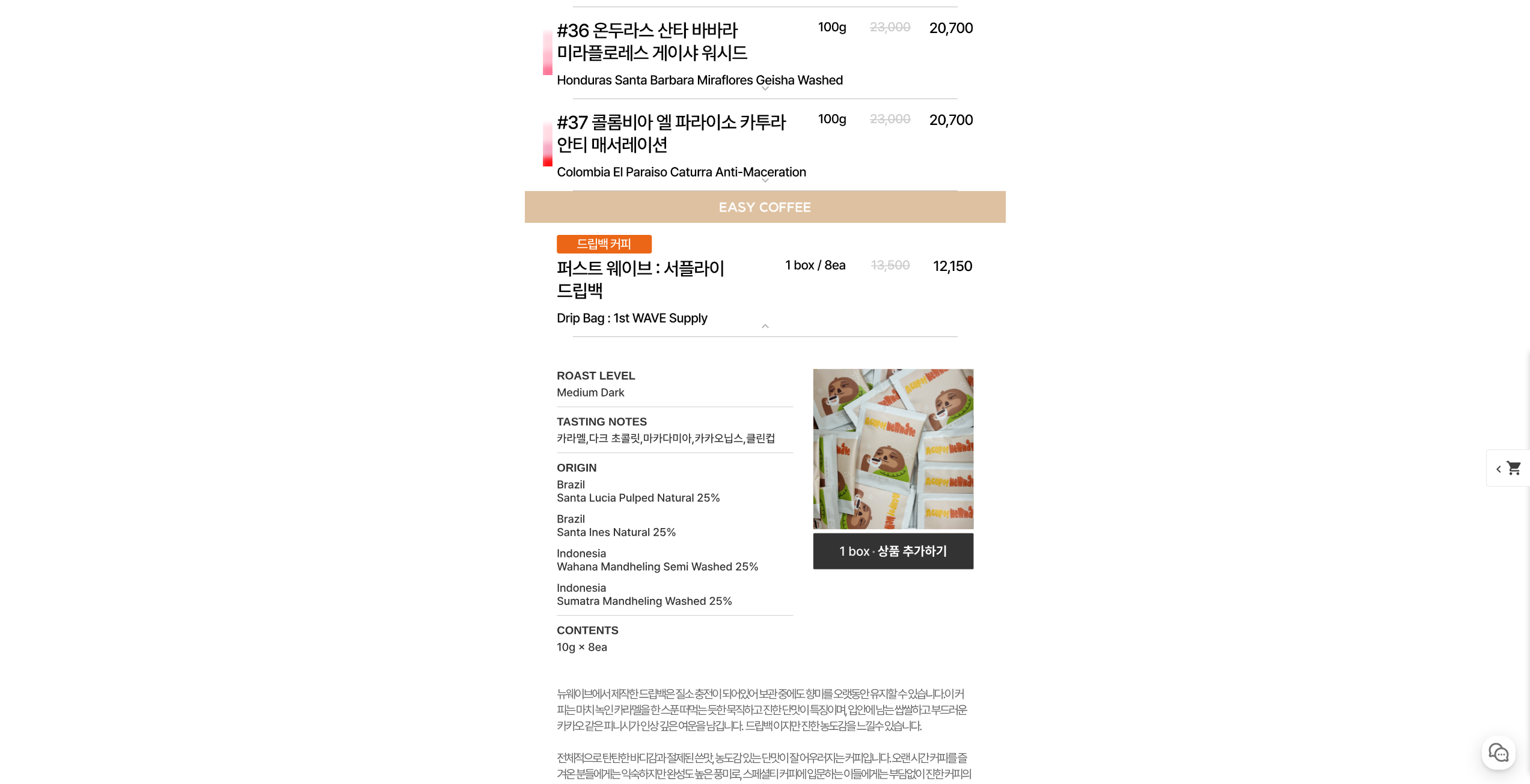
click at [696, 278] on img at bounding box center [765, 280] width 481 height 114
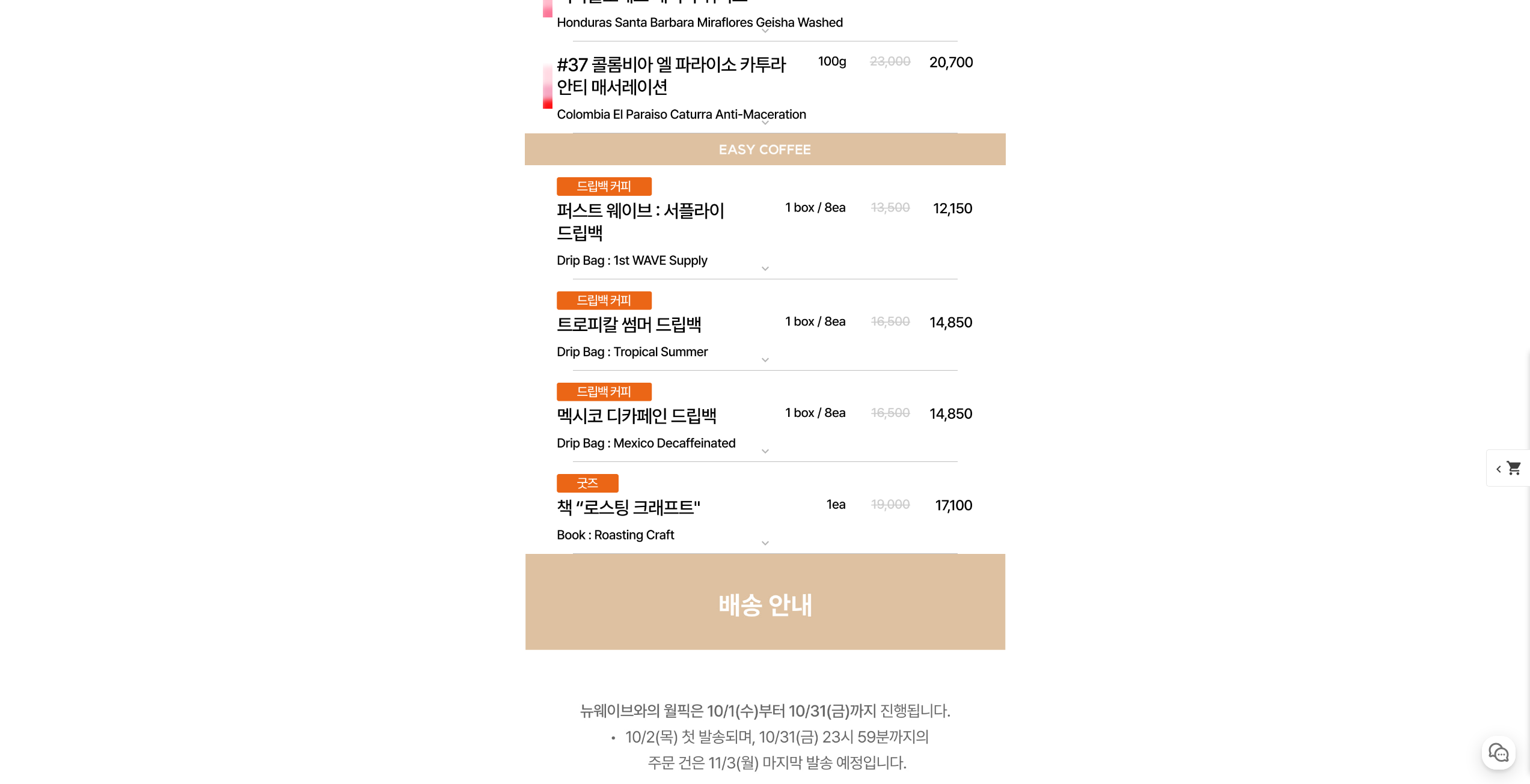
scroll to position [6971, 0]
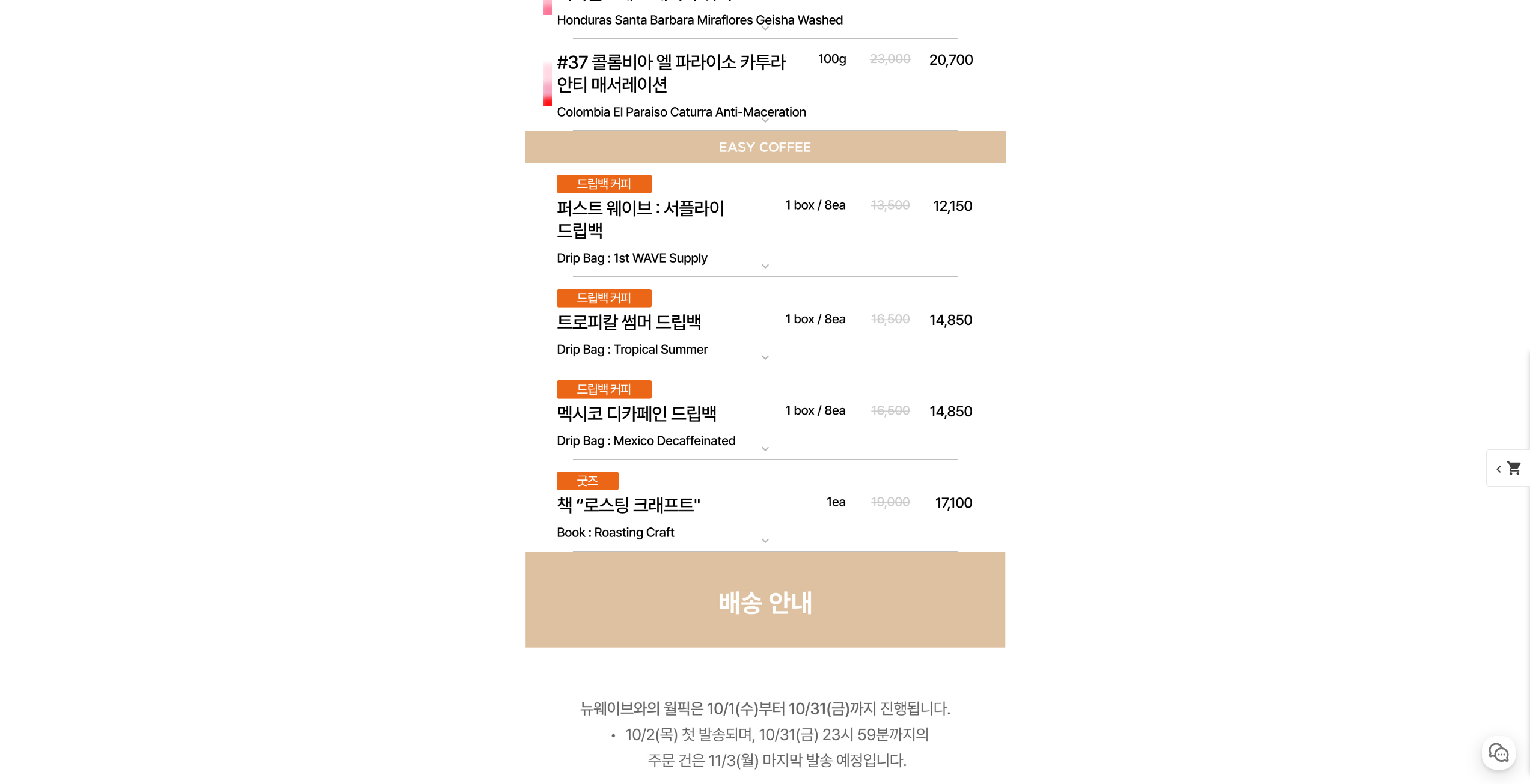
click at [693, 491] on img at bounding box center [765, 506] width 481 height 92
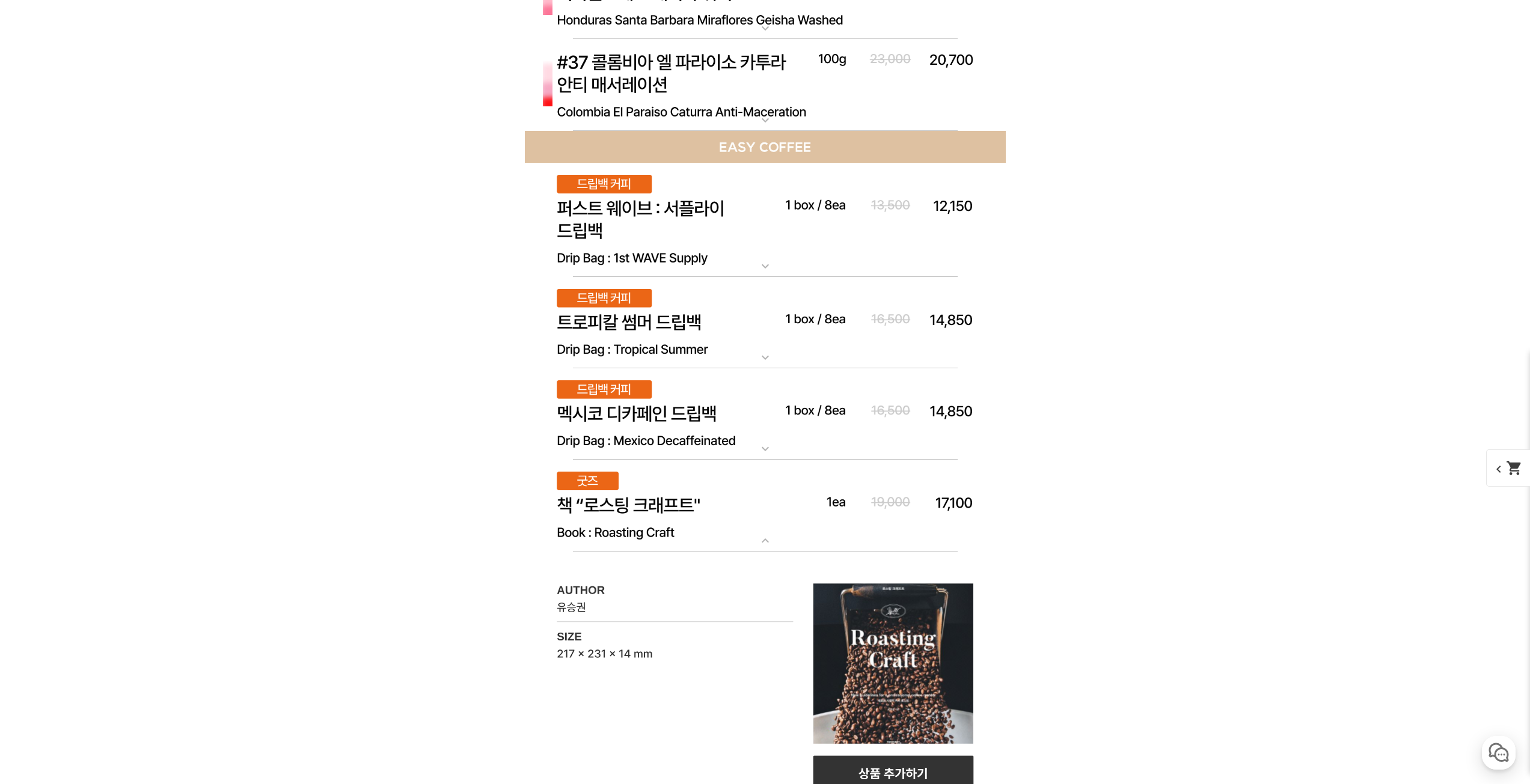
click at [701, 489] on img at bounding box center [765, 506] width 481 height 92
click at [682, 430] on img at bounding box center [765, 414] width 481 height 92
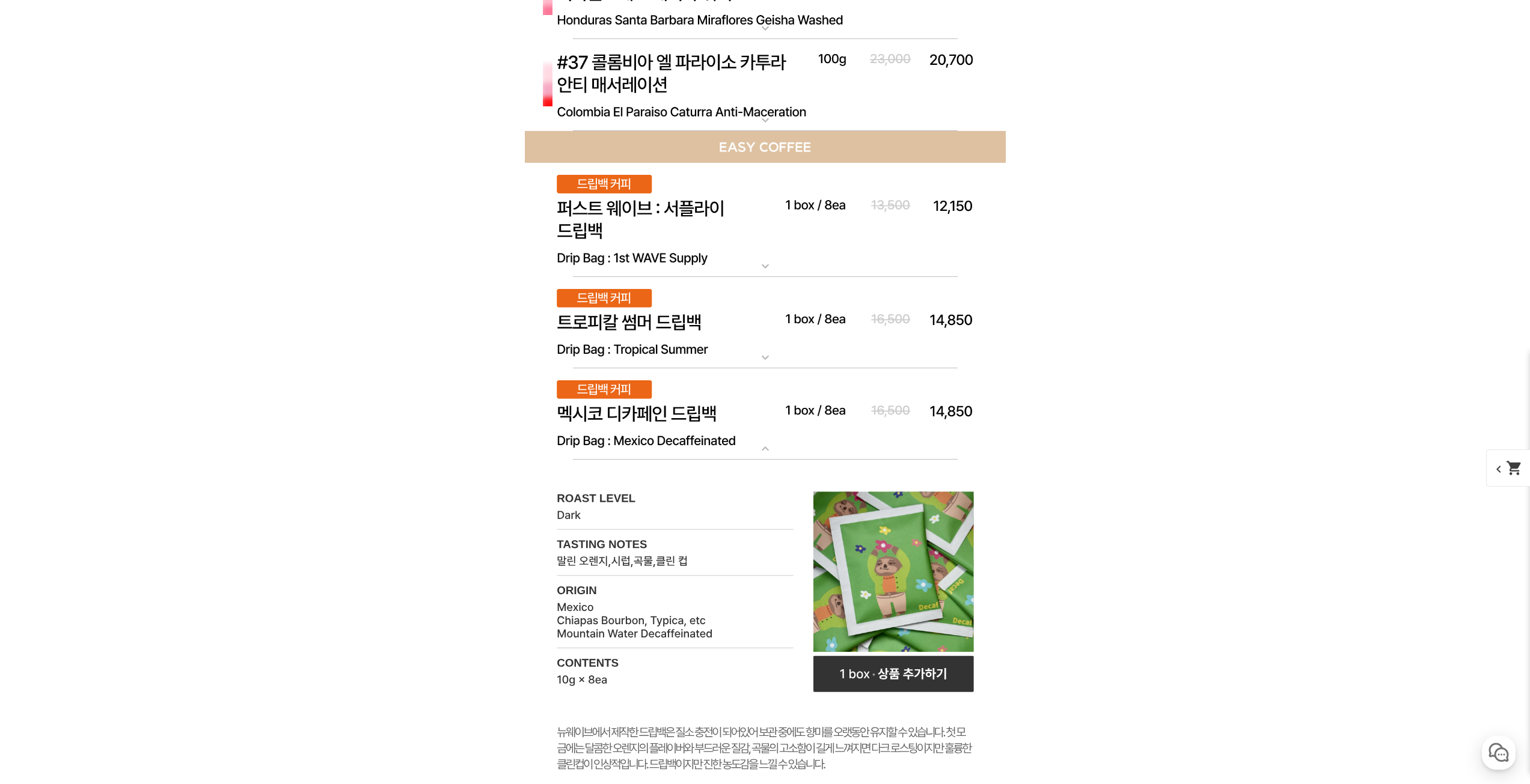
click at [692, 426] on img at bounding box center [765, 414] width 481 height 92
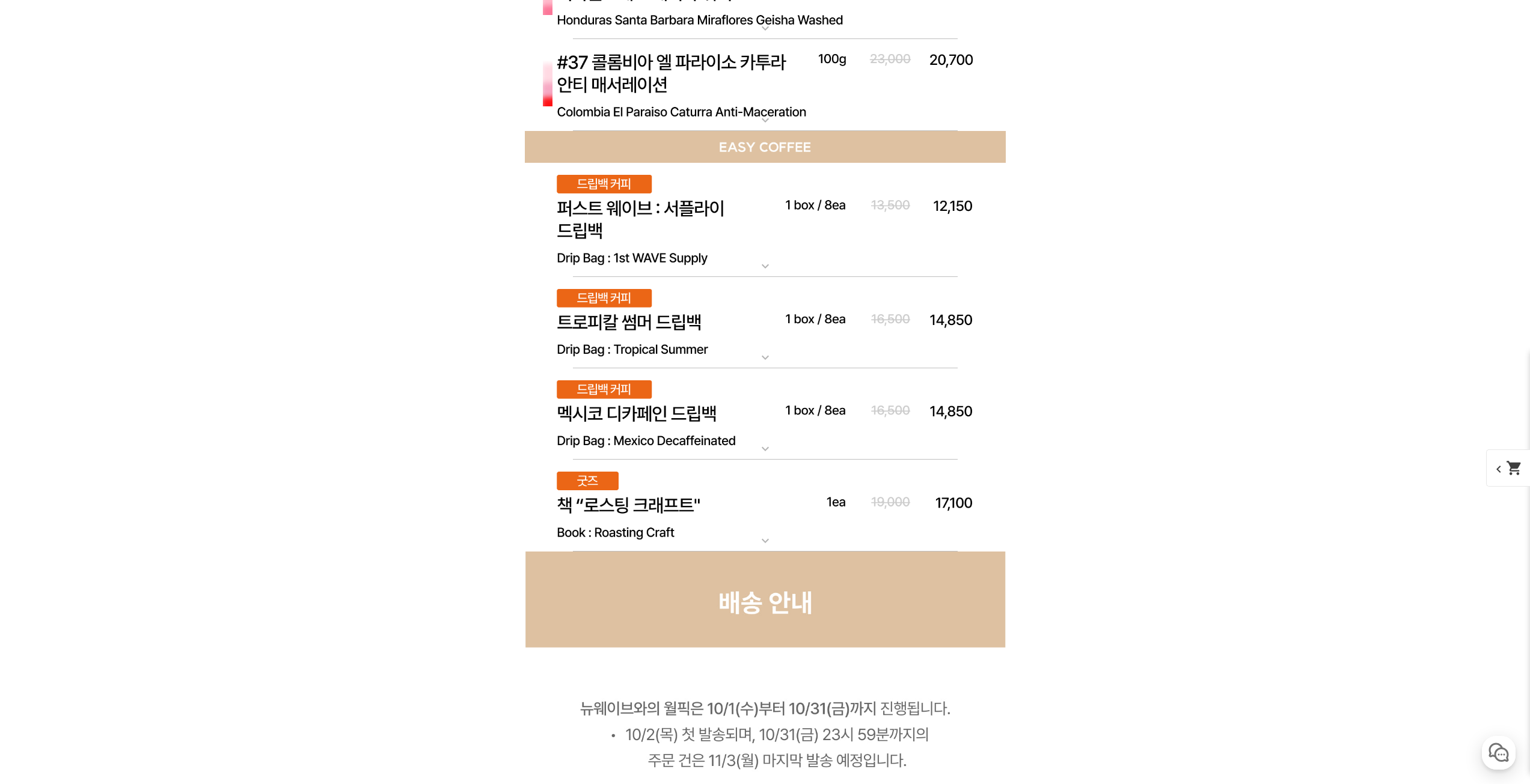
click at [667, 329] on img at bounding box center [765, 322] width 481 height 92
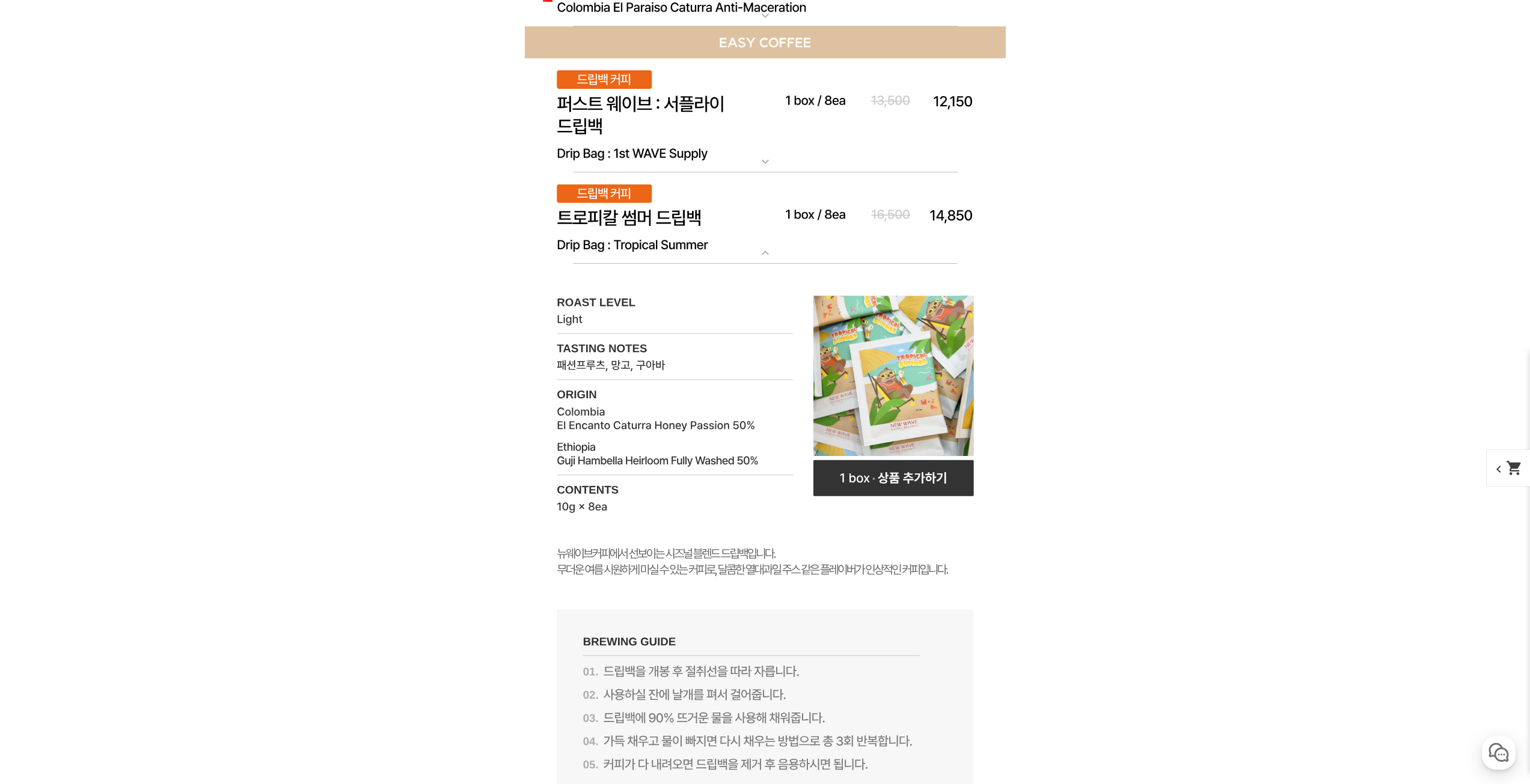
scroll to position [7092, 0]
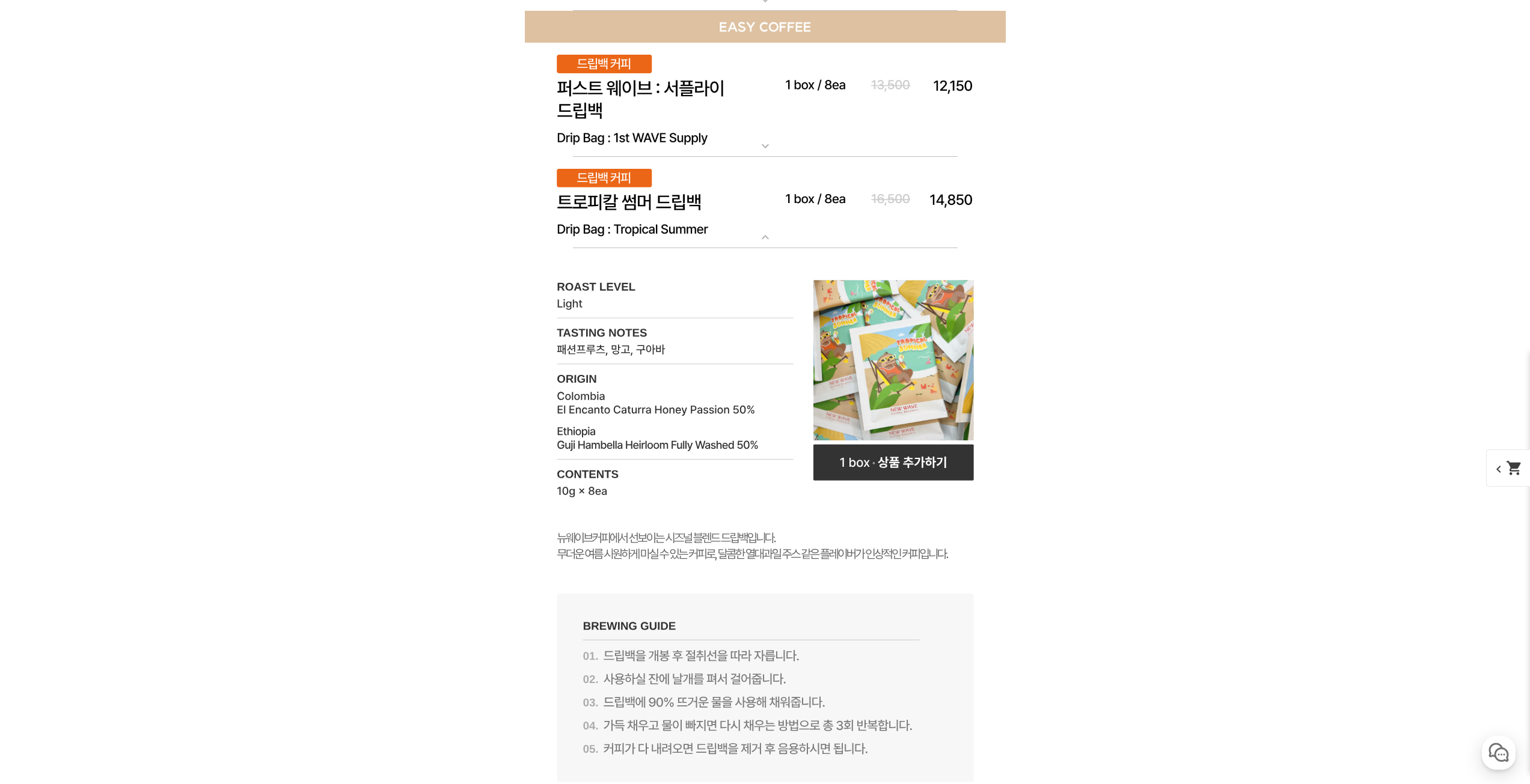
click at [643, 225] on img at bounding box center [765, 203] width 481 height 92
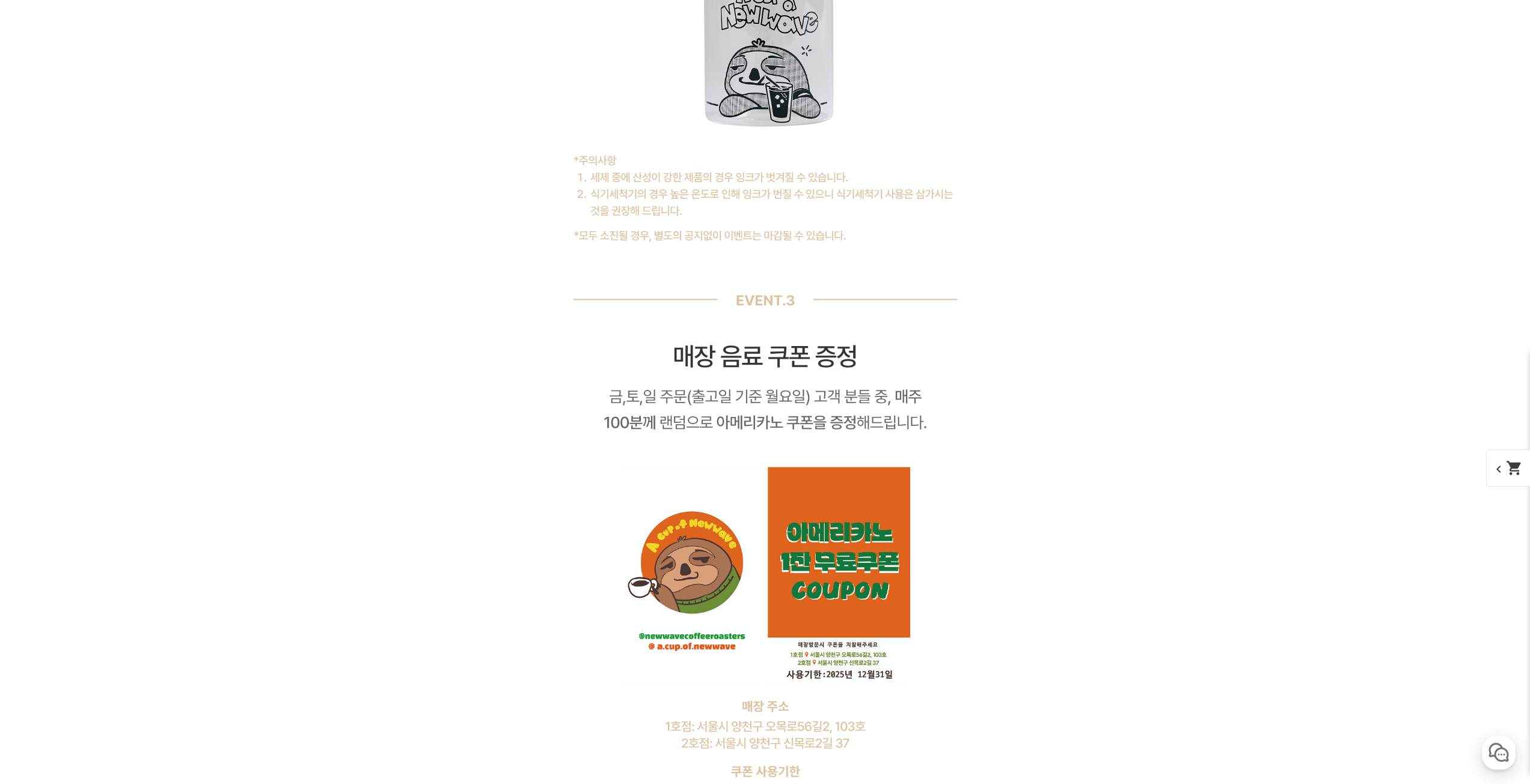
scroll to position [9882, 0]
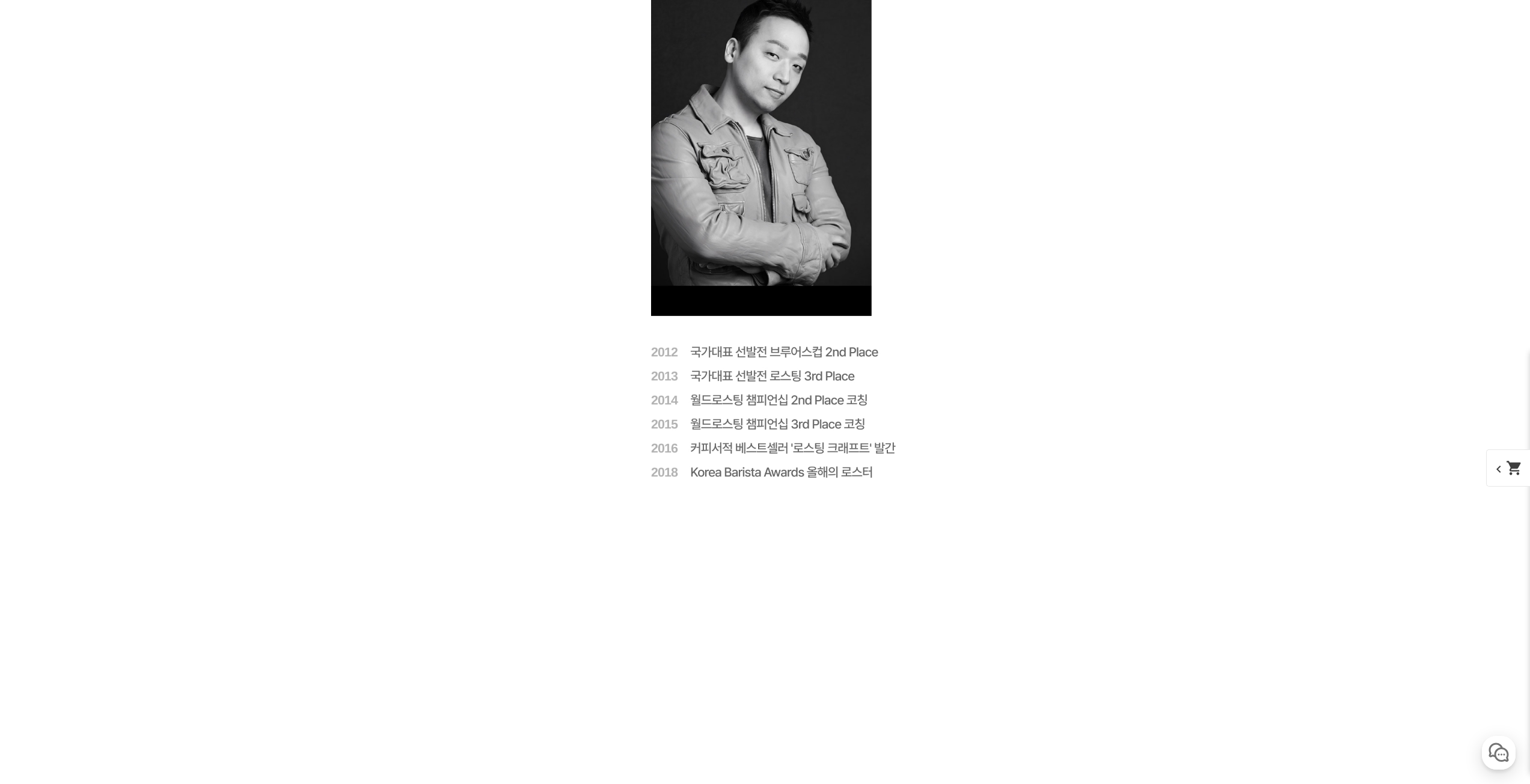
drag, startPoint x: 423, startPoint y: 460, endPoint x: 399, endPoint y: 200, distance: 261.1
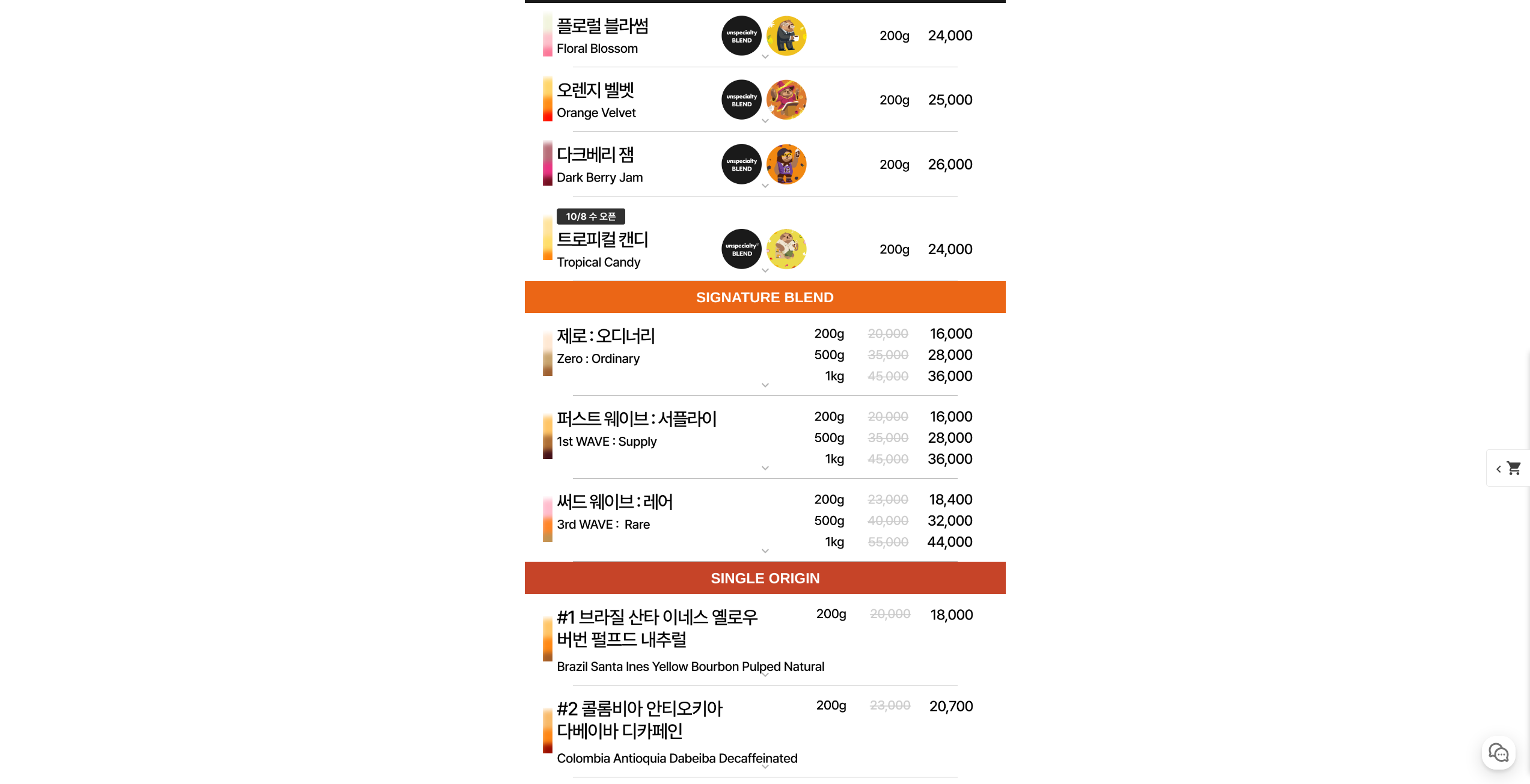
scroll to position [3505, 0]
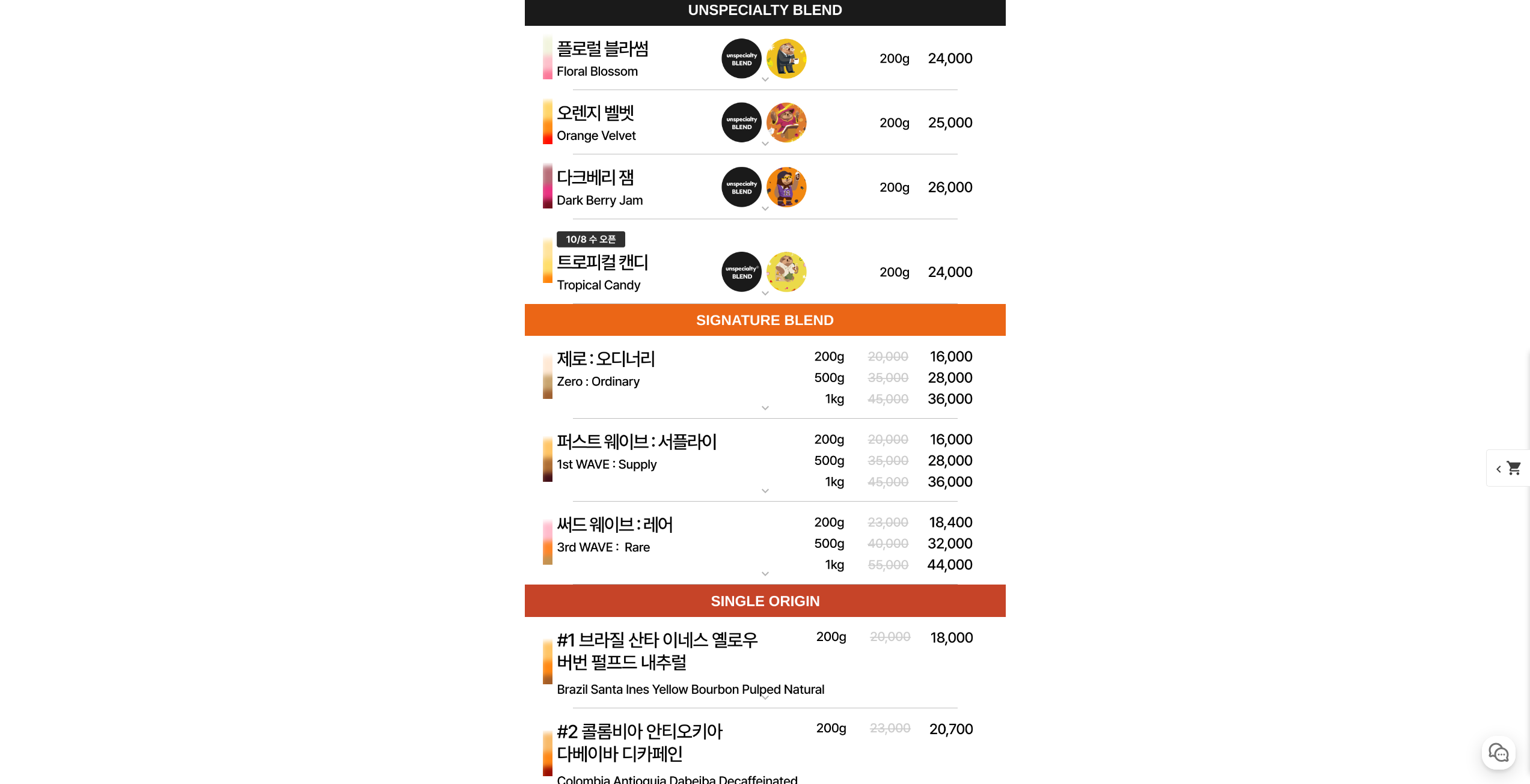
click at [660, 448] on img at bounding box center [765, 461] width 481 height 84
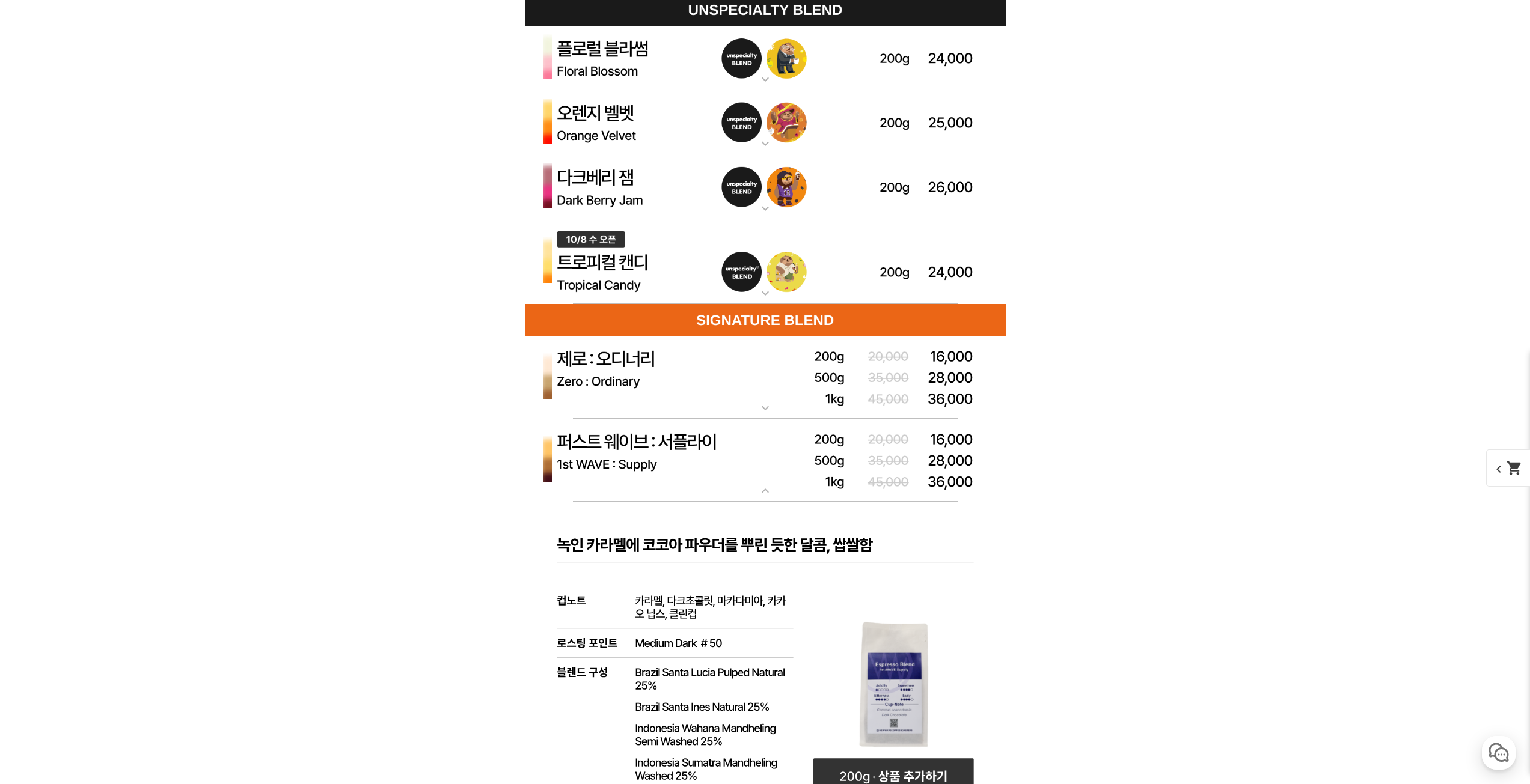
click at [655, 445] on img at bounding box center [765, 461] width 481 height 84
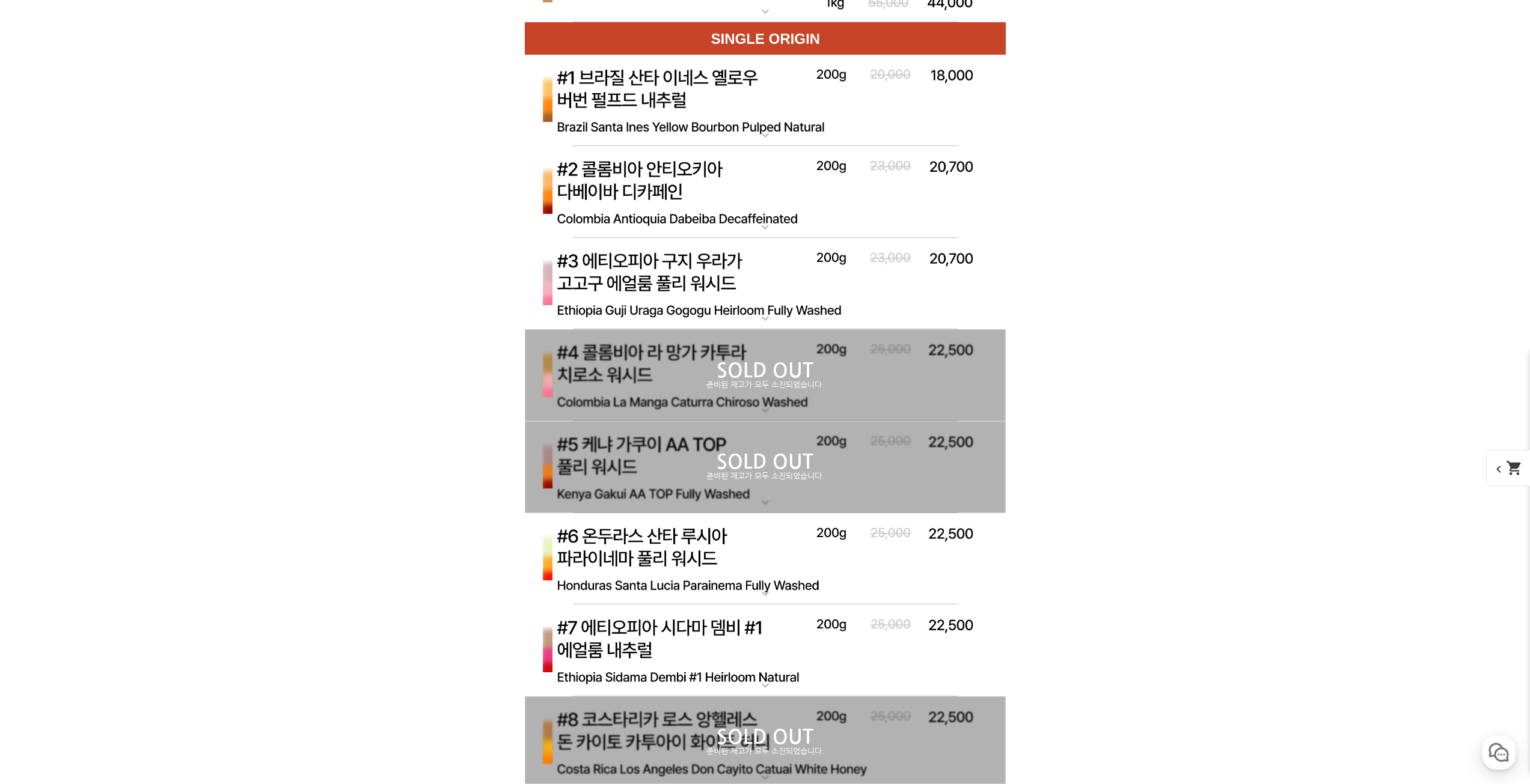
scroll to position [4046, 0]
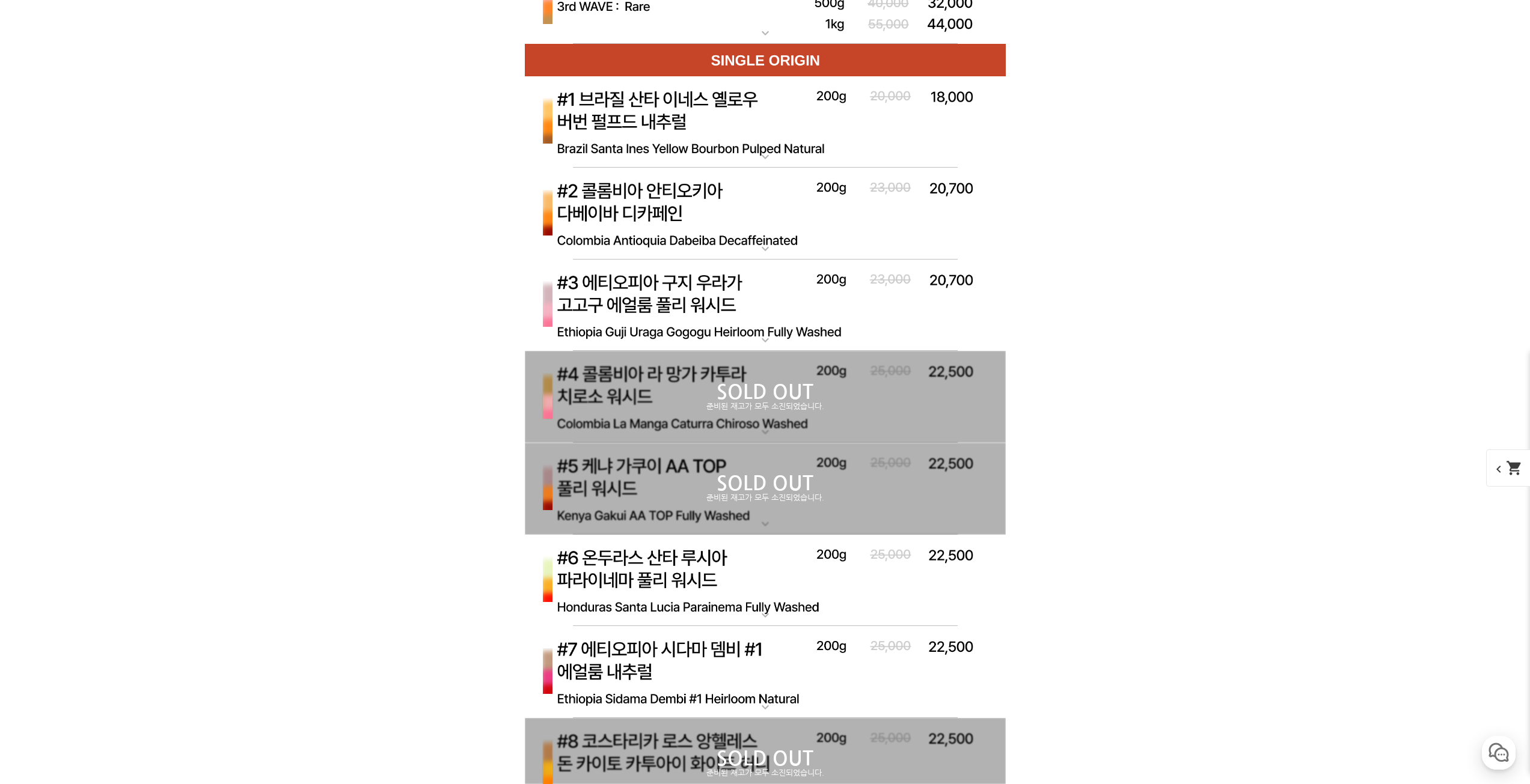
click at [646, 400] on p "SOLD OUT" at bounding box center [765, 393] width 481 height 19
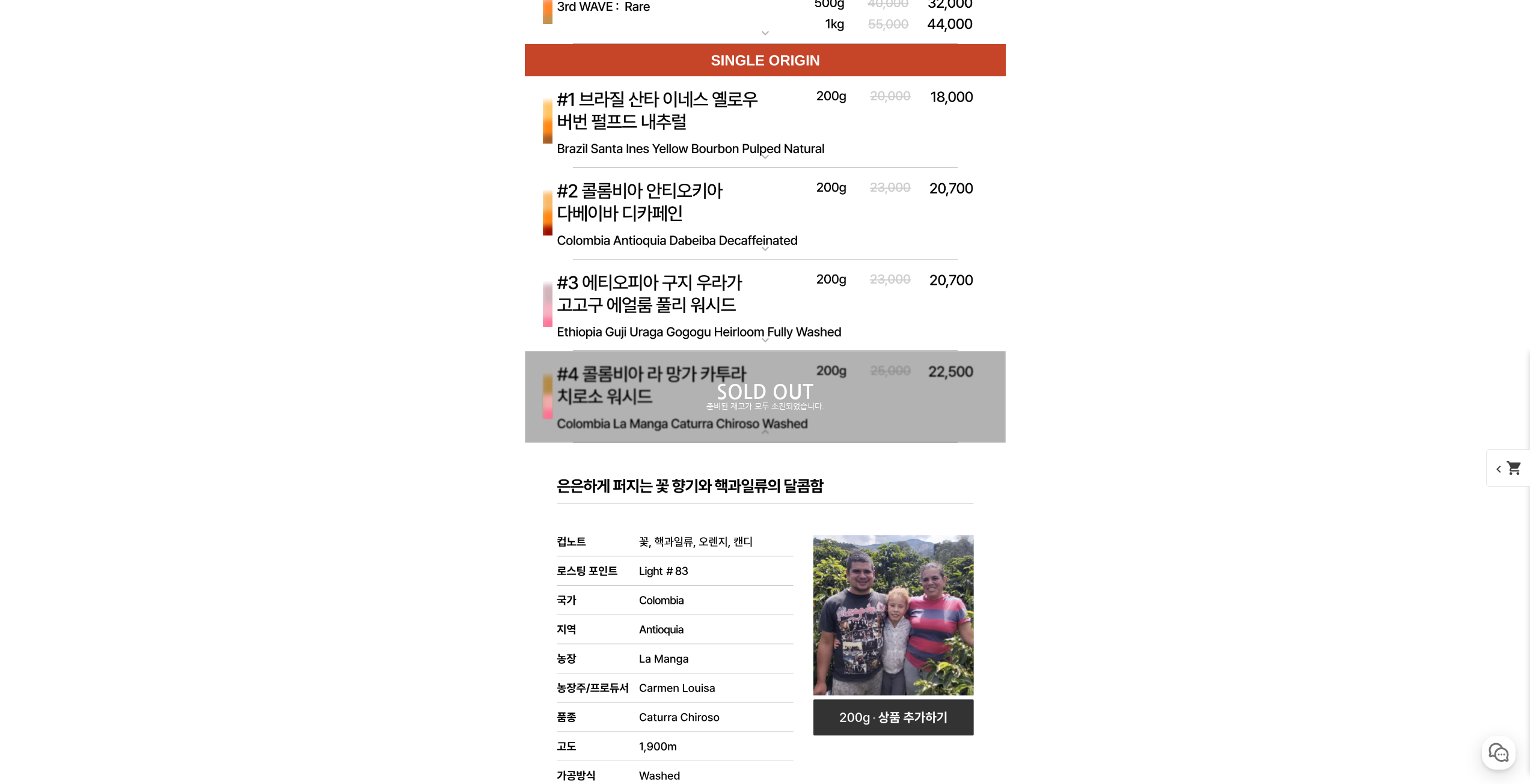
click at [650, 396] on p "SOLD OUT" at bounding box center [765, 393] width 481 height 19
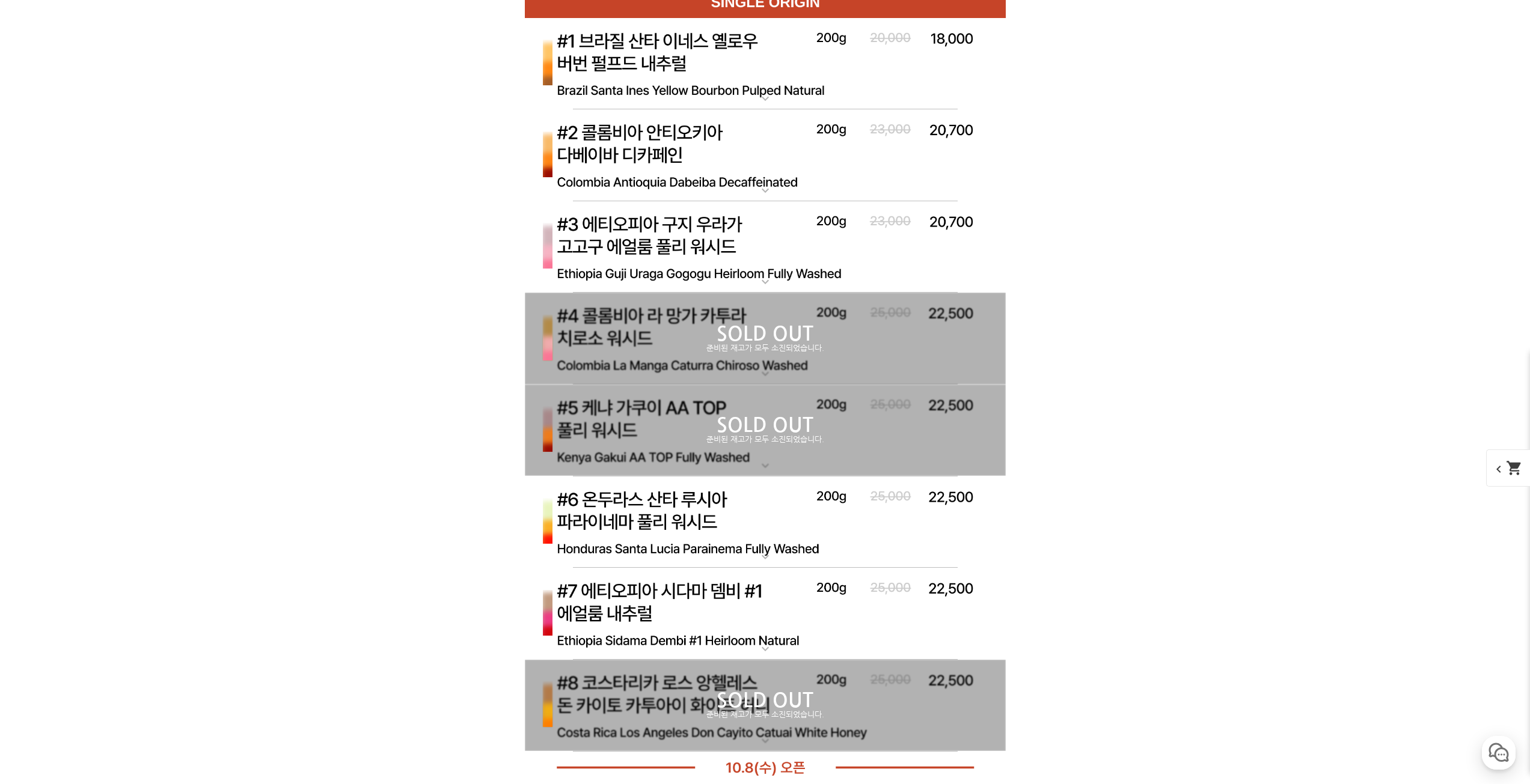
scroll to position [4106, 0]
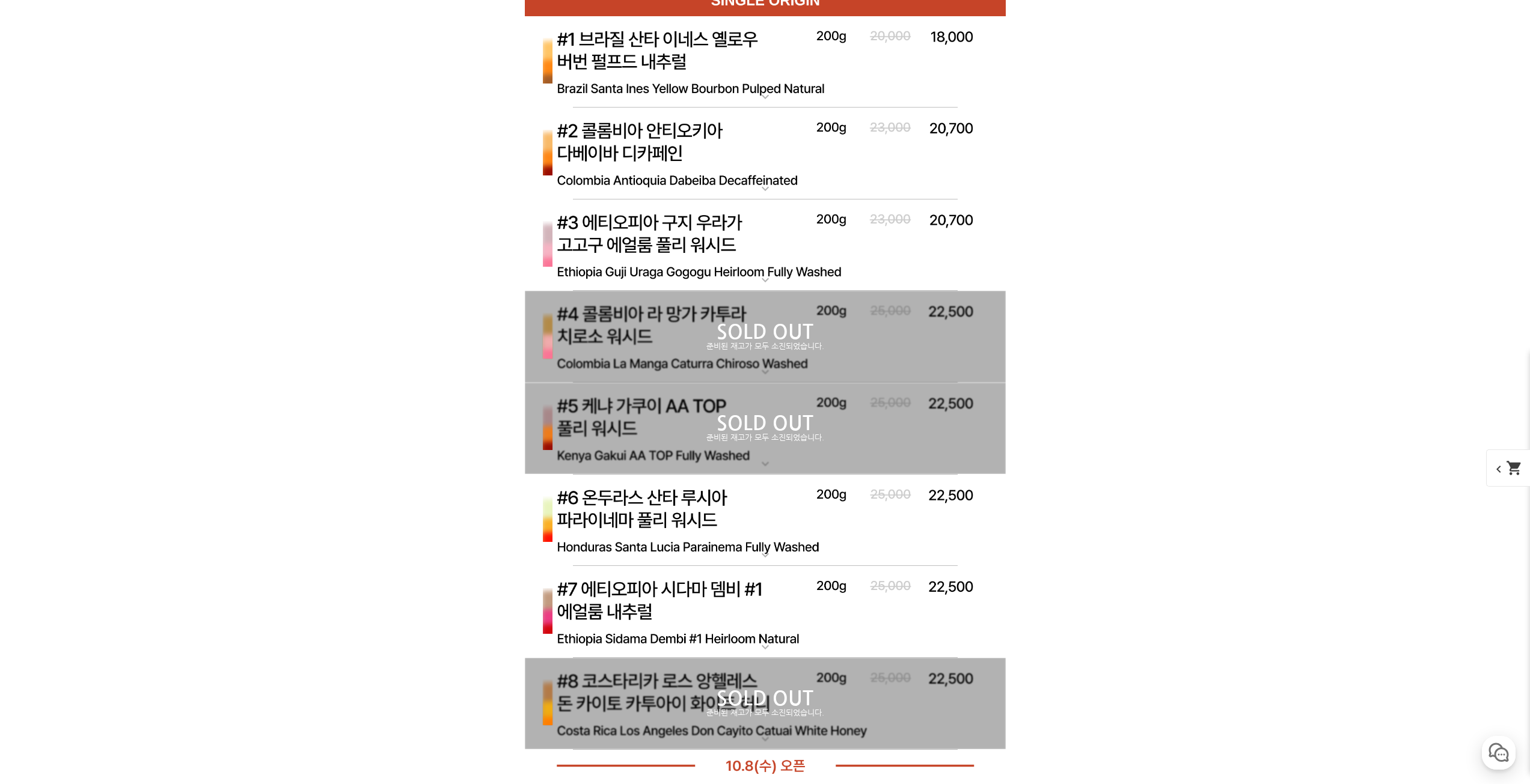
click at [649, 414] on p "SOLD OUT" at bounding box center [765, 424] width 481 height 19
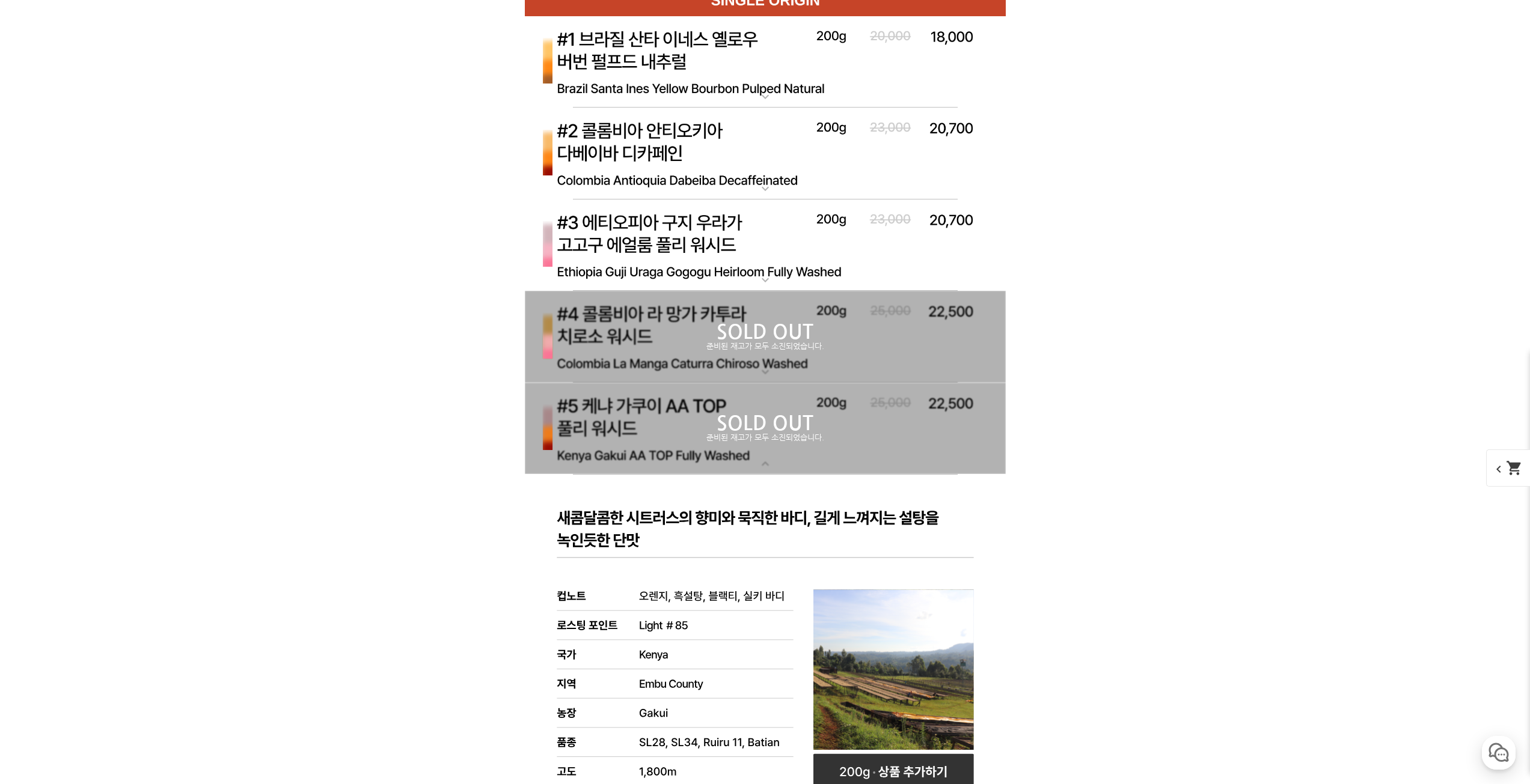
click at [649, 414] on p "SOLD OUT" at bounding box center [765, 424] width 481 height 19
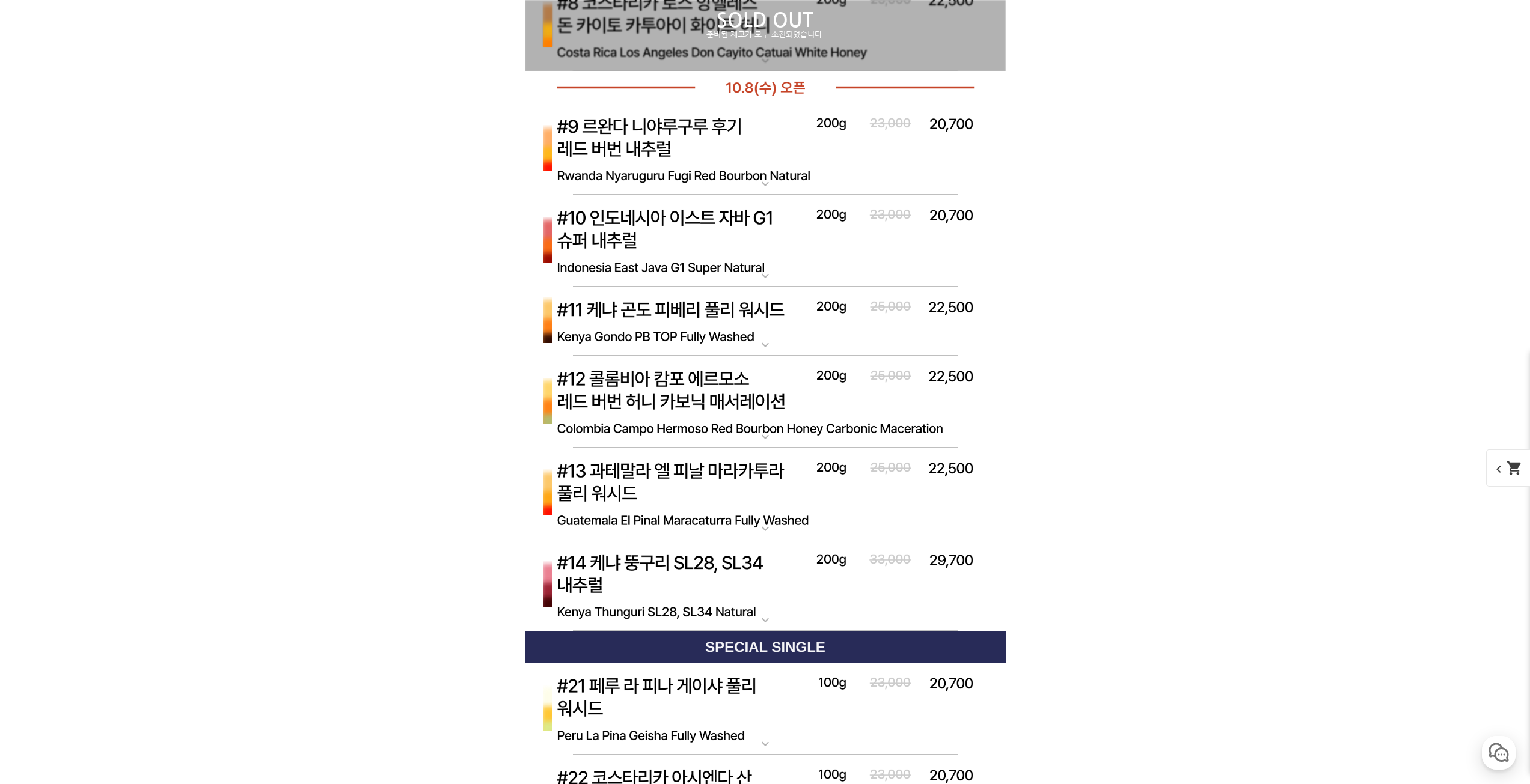
scroll to position [4767, 0]
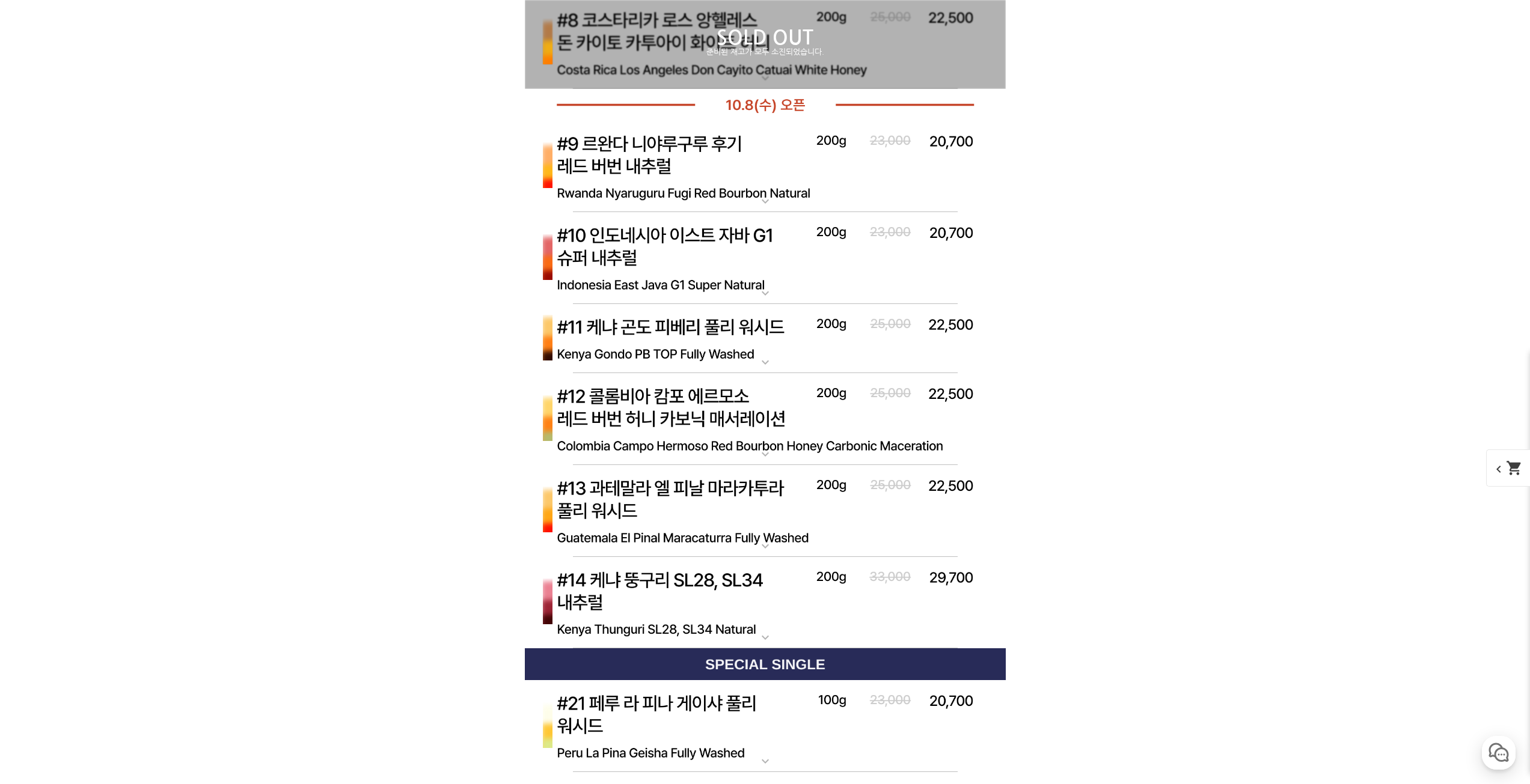
click at [645, 417] on img at bounding box center [765, 420] width 481 height 93
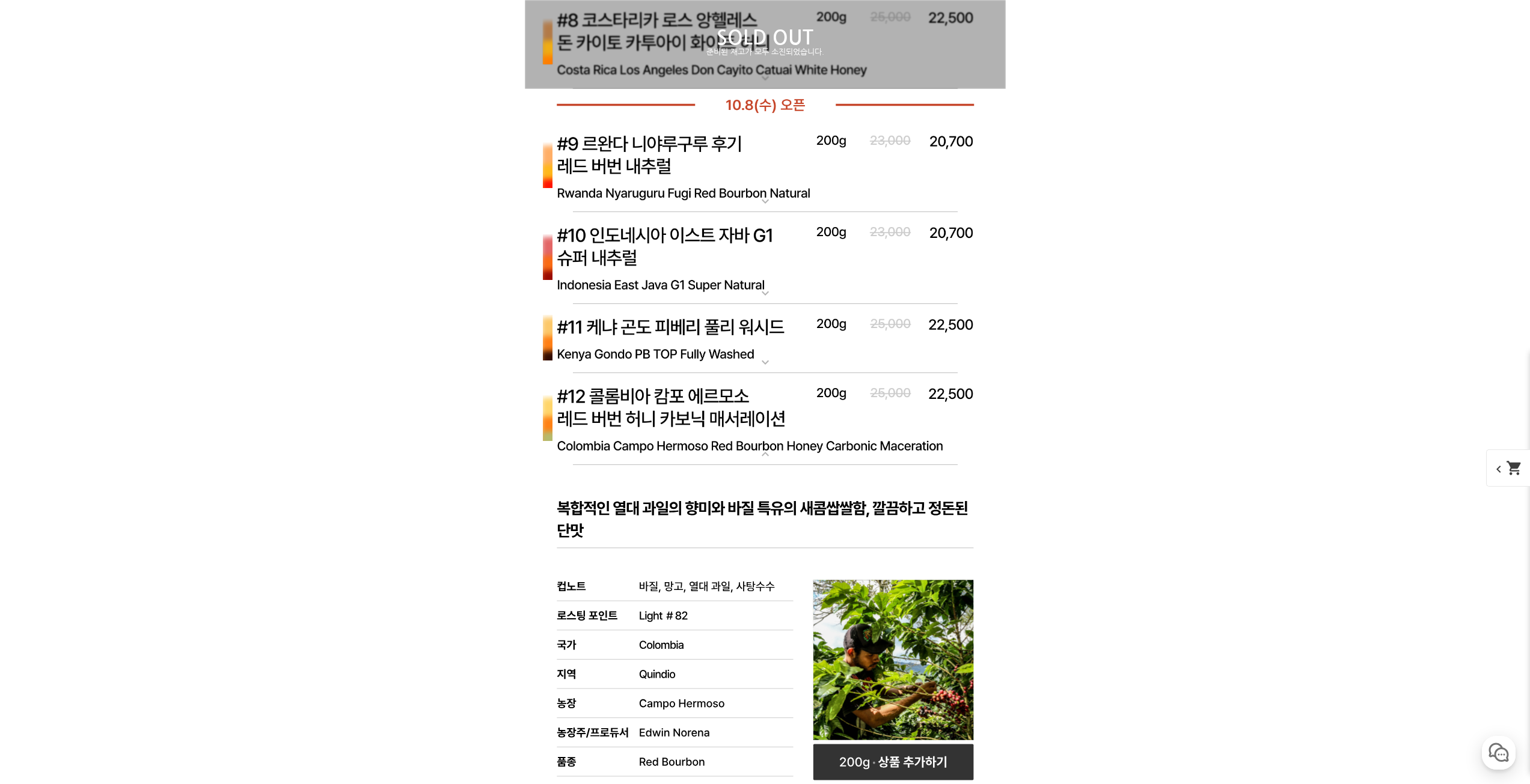
click at [644, 417] on img at bounding box center [765, 420] width 481 height 93
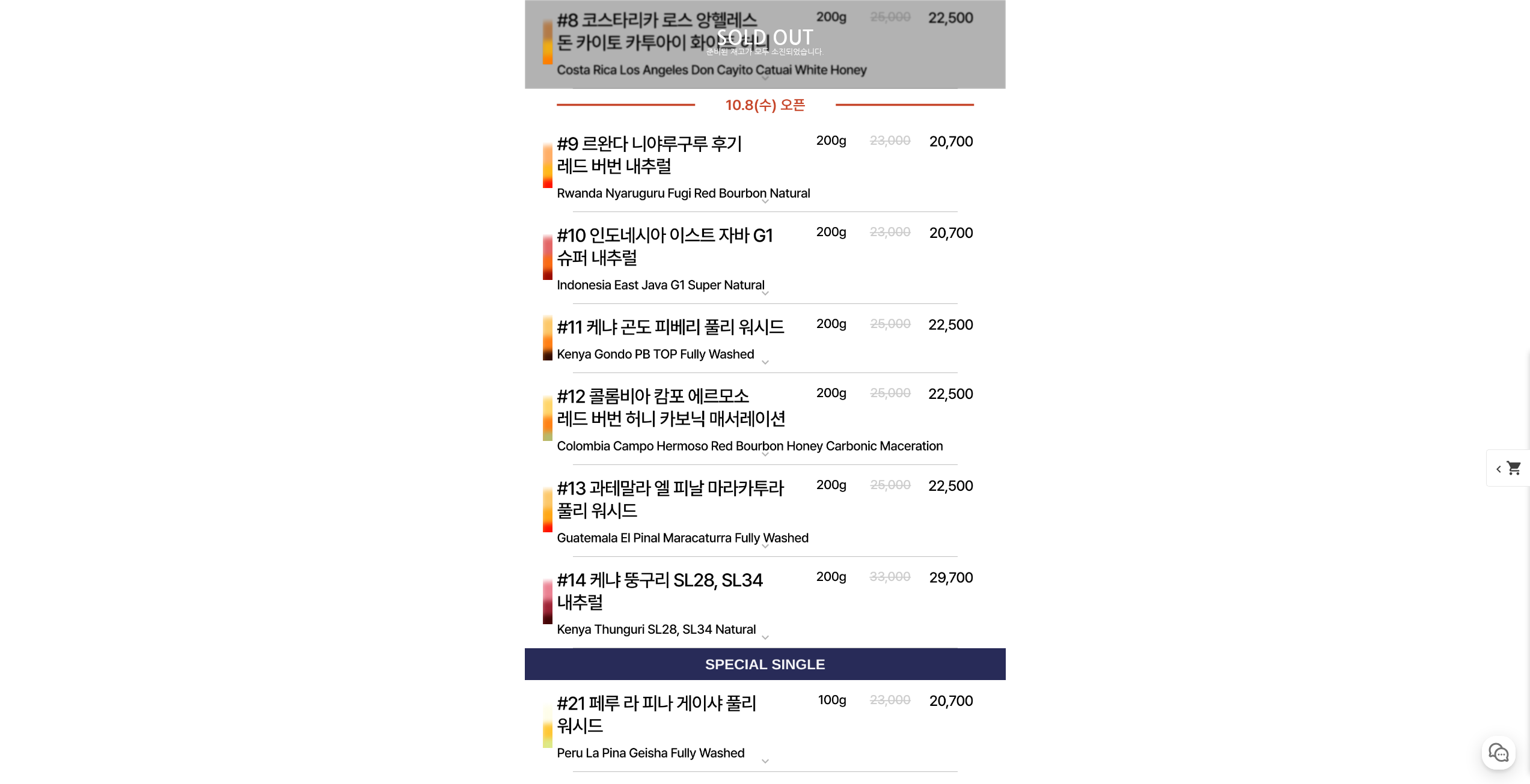
click at [640, 325] on img at bounding box center [765, 339] width 481 height 70
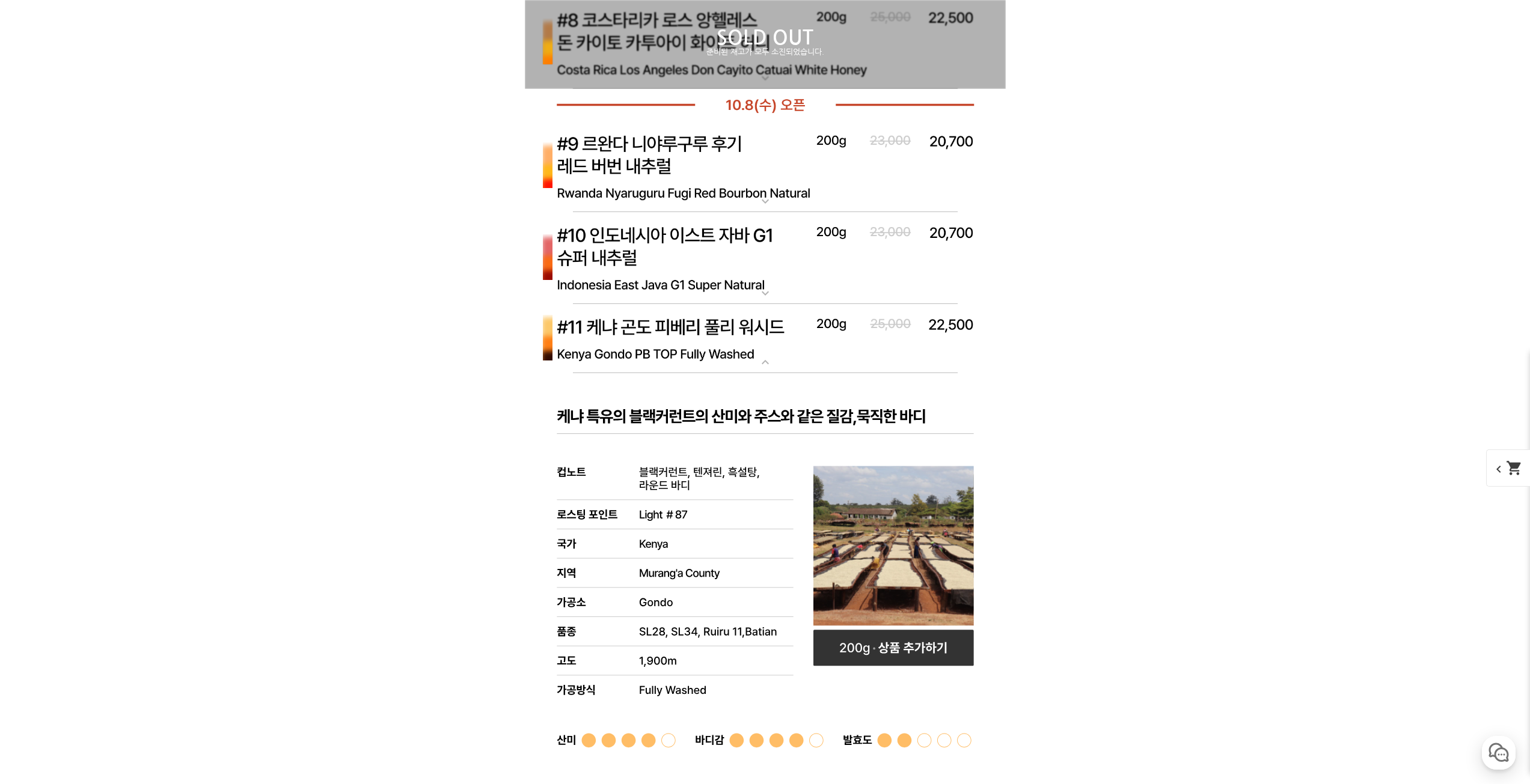
click at [640, 325] on img at bounding box center [765, 339] width 481 height 70
click at [655, 243] on img at bounding box center [765, 259] width 481 height 93
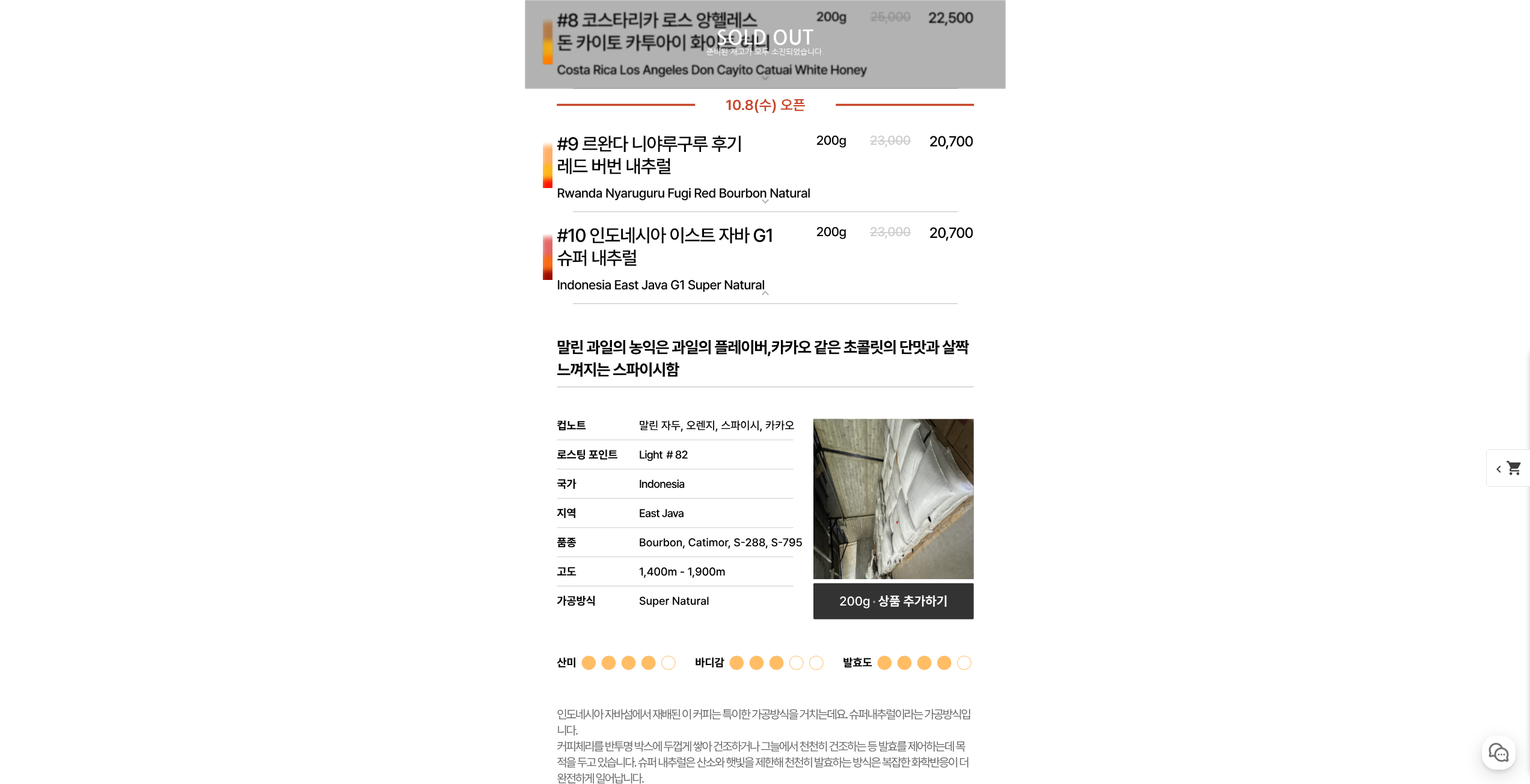
click at [655, 243] on img at bounding box center [765, 259] width 481 height 93
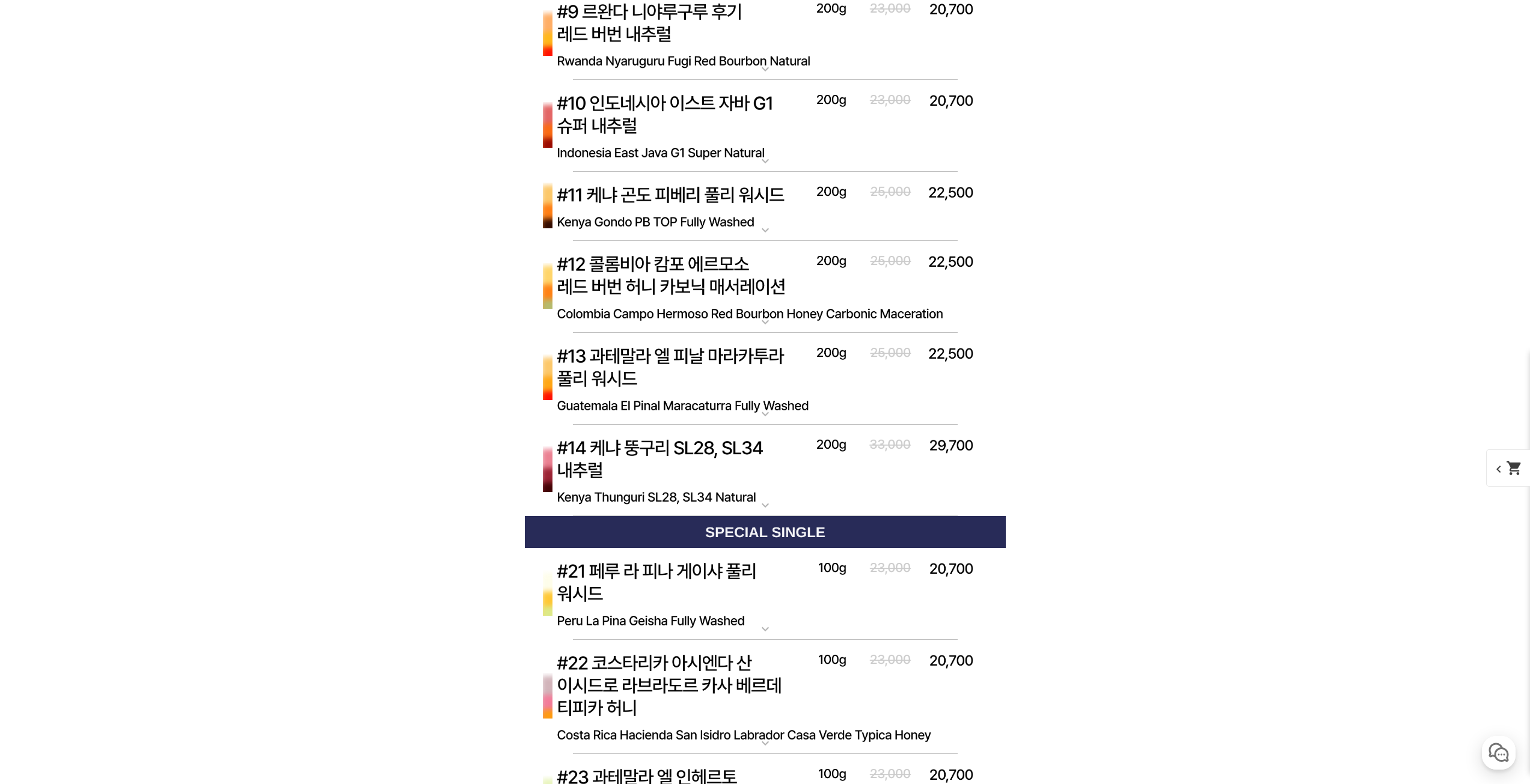
scroll to position [5007, 0]
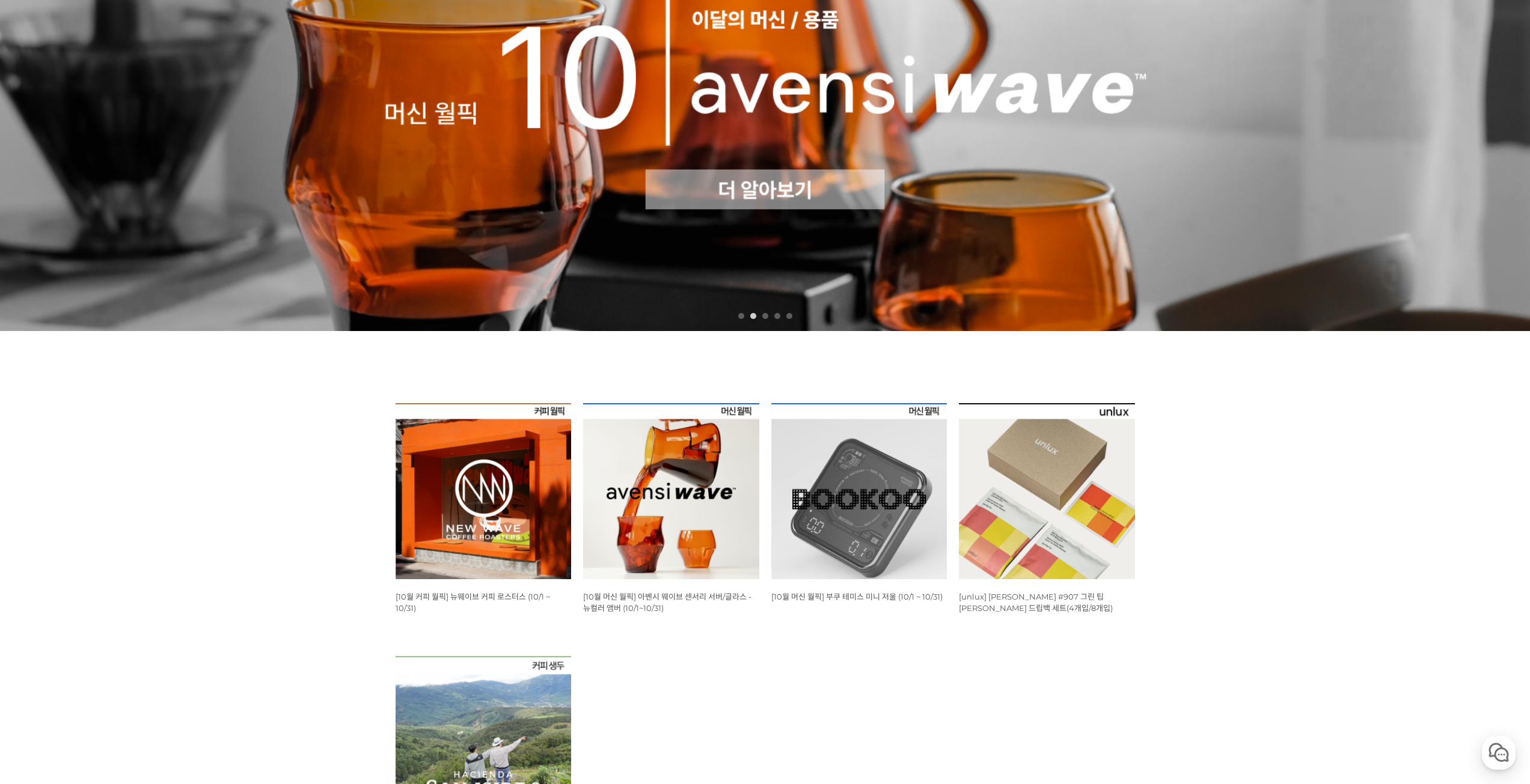
scroll to position [120, 0]
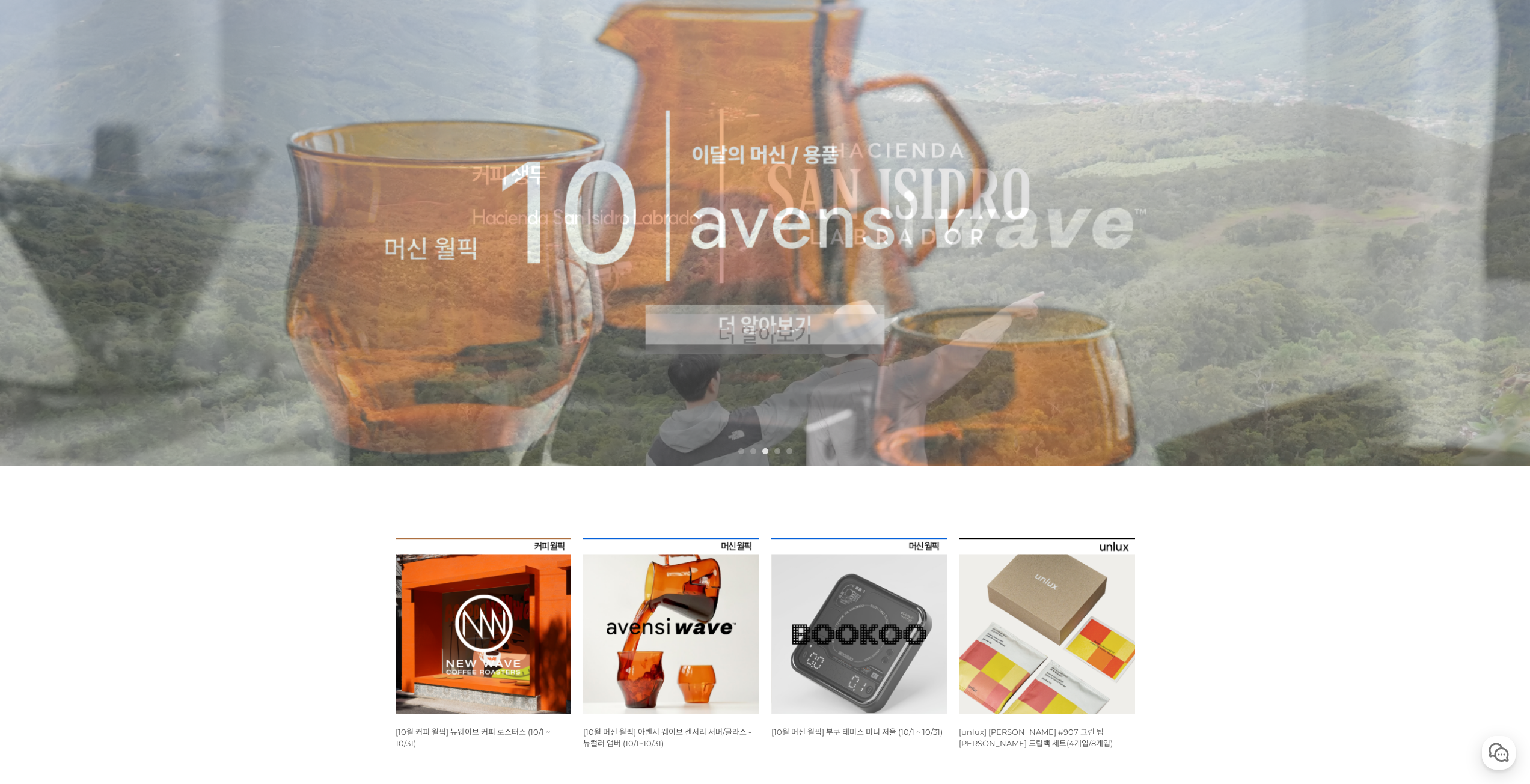
click at [524, 554] on img at bounding box center [483, 626] width 176 height 176
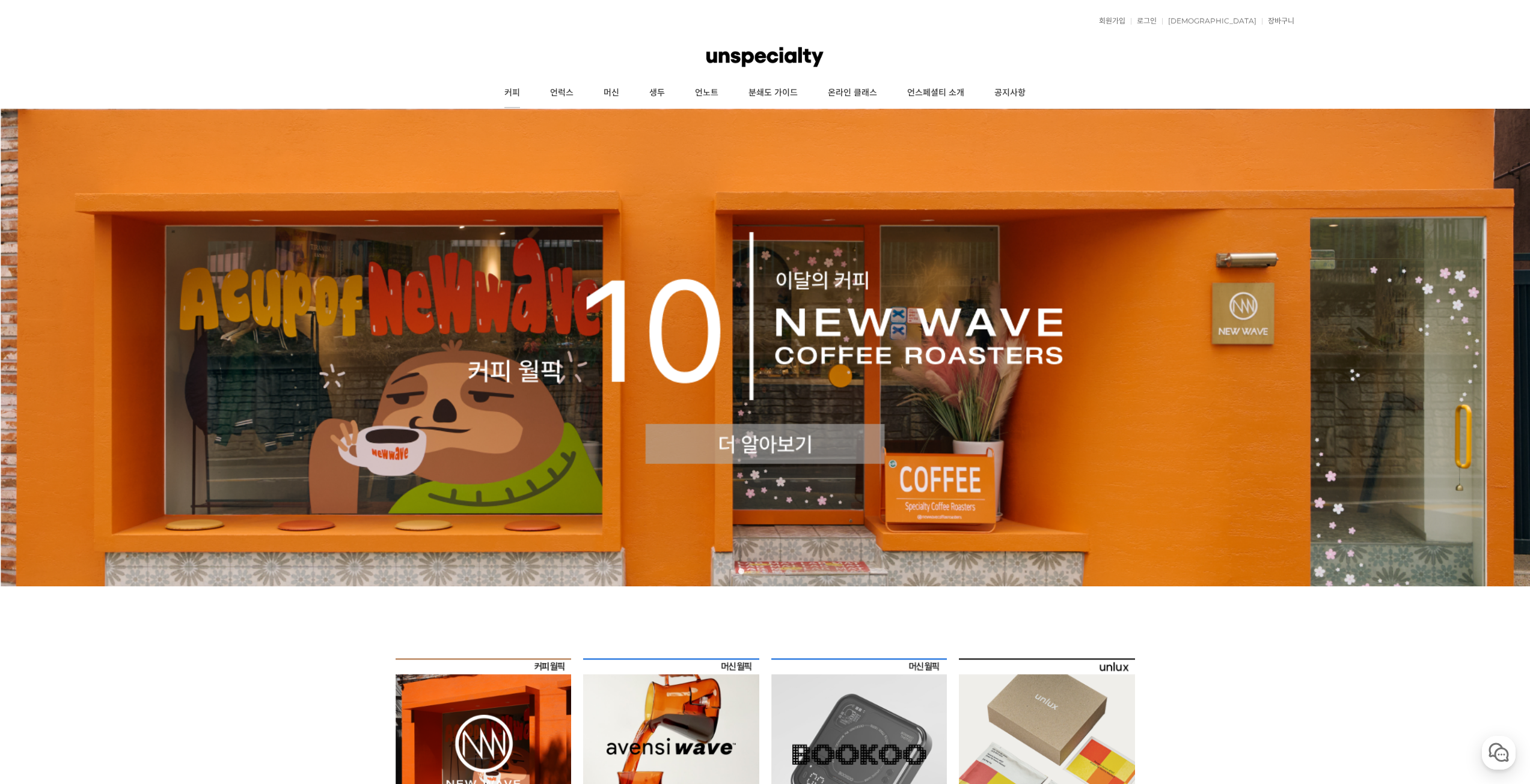
click at [512, 91] on link "커피" at bounding box center [512, 93] width 46 height 30
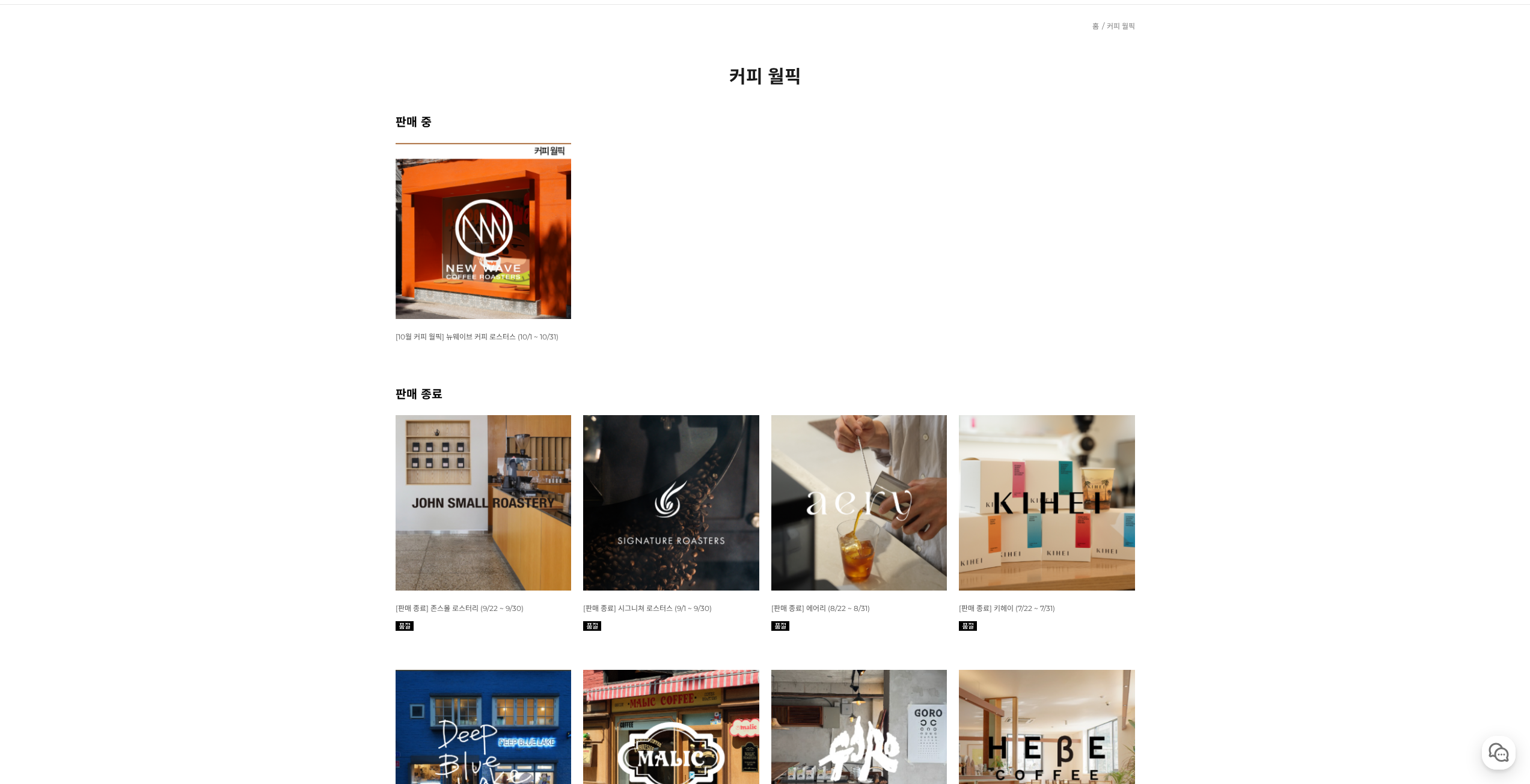
scroll to position [180, 0]
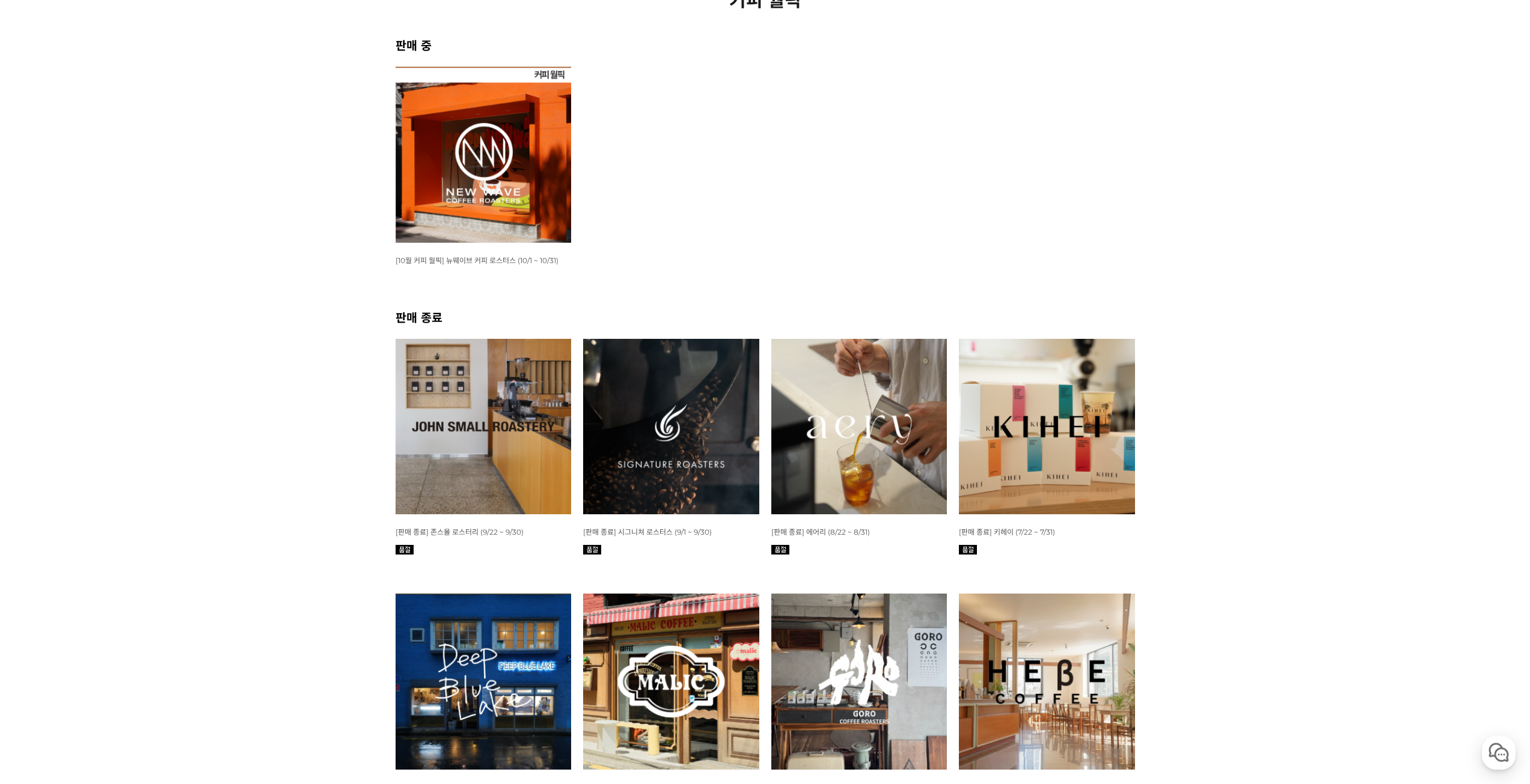
click at [492, 432] on img at bounding box center [483, 426] width 176 height 176
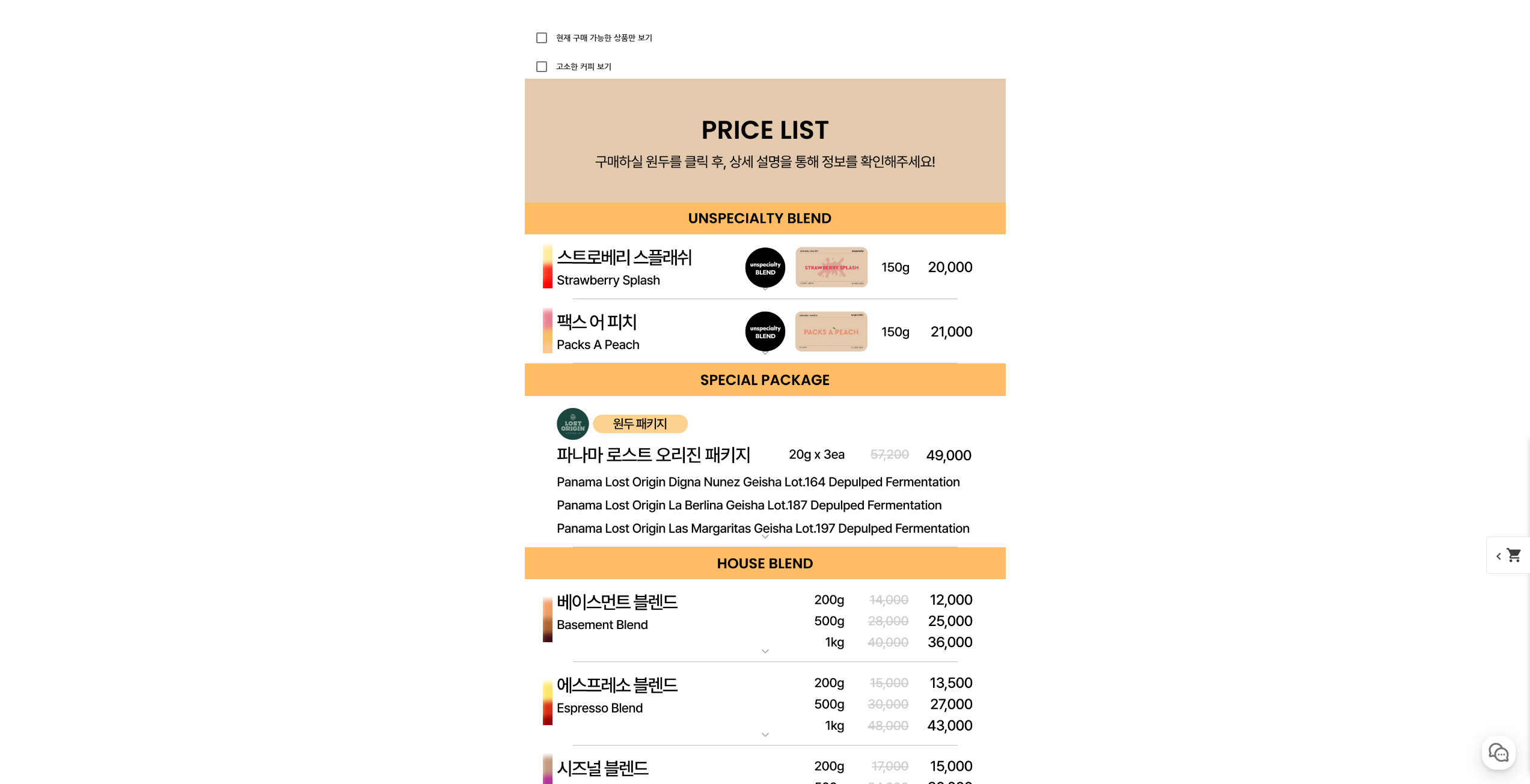
scroll to position [3126, 0]
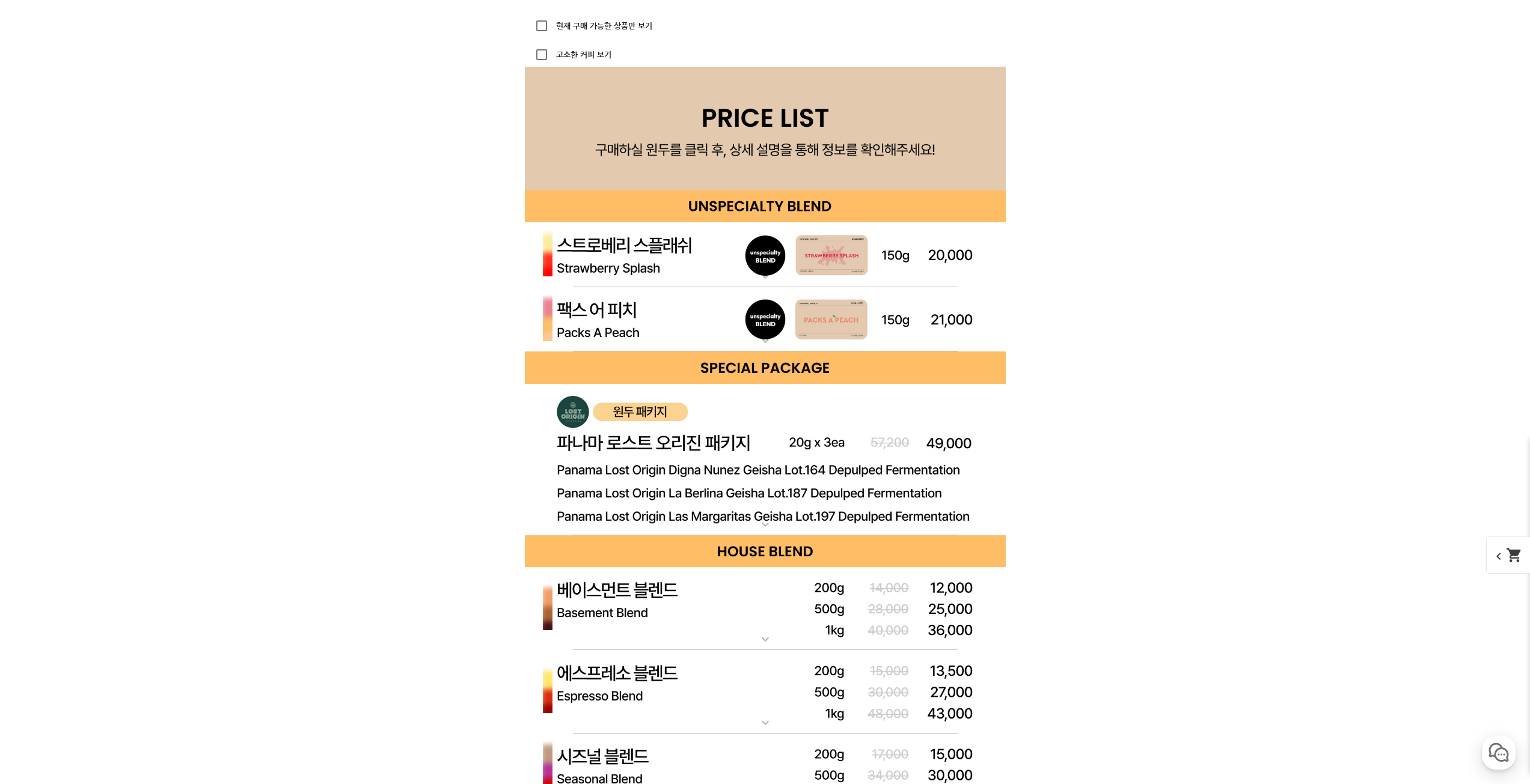
click at [631, 262] on img at bounding box center [765, 254] width 481 height 65
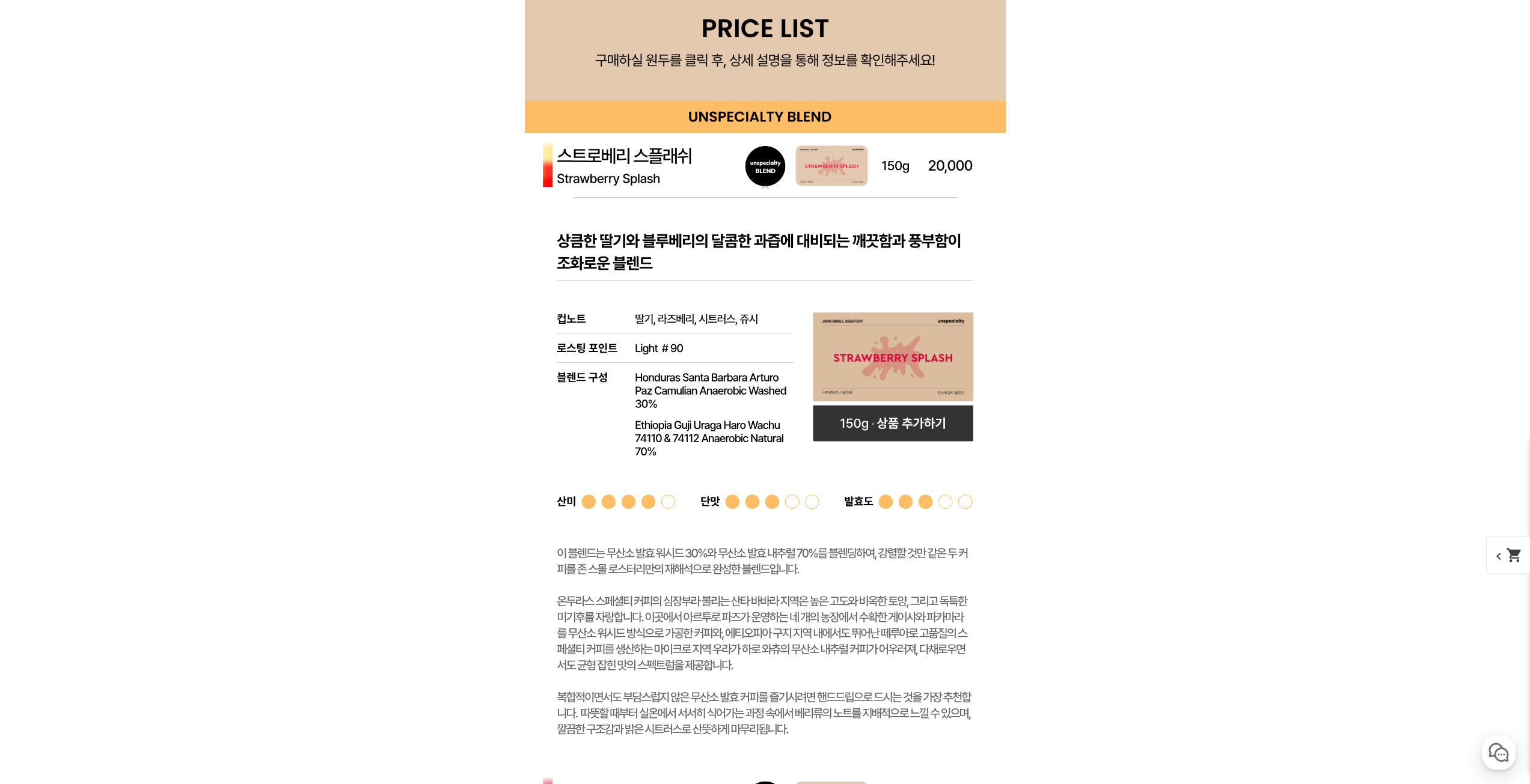
scroll to position [3245, 0]
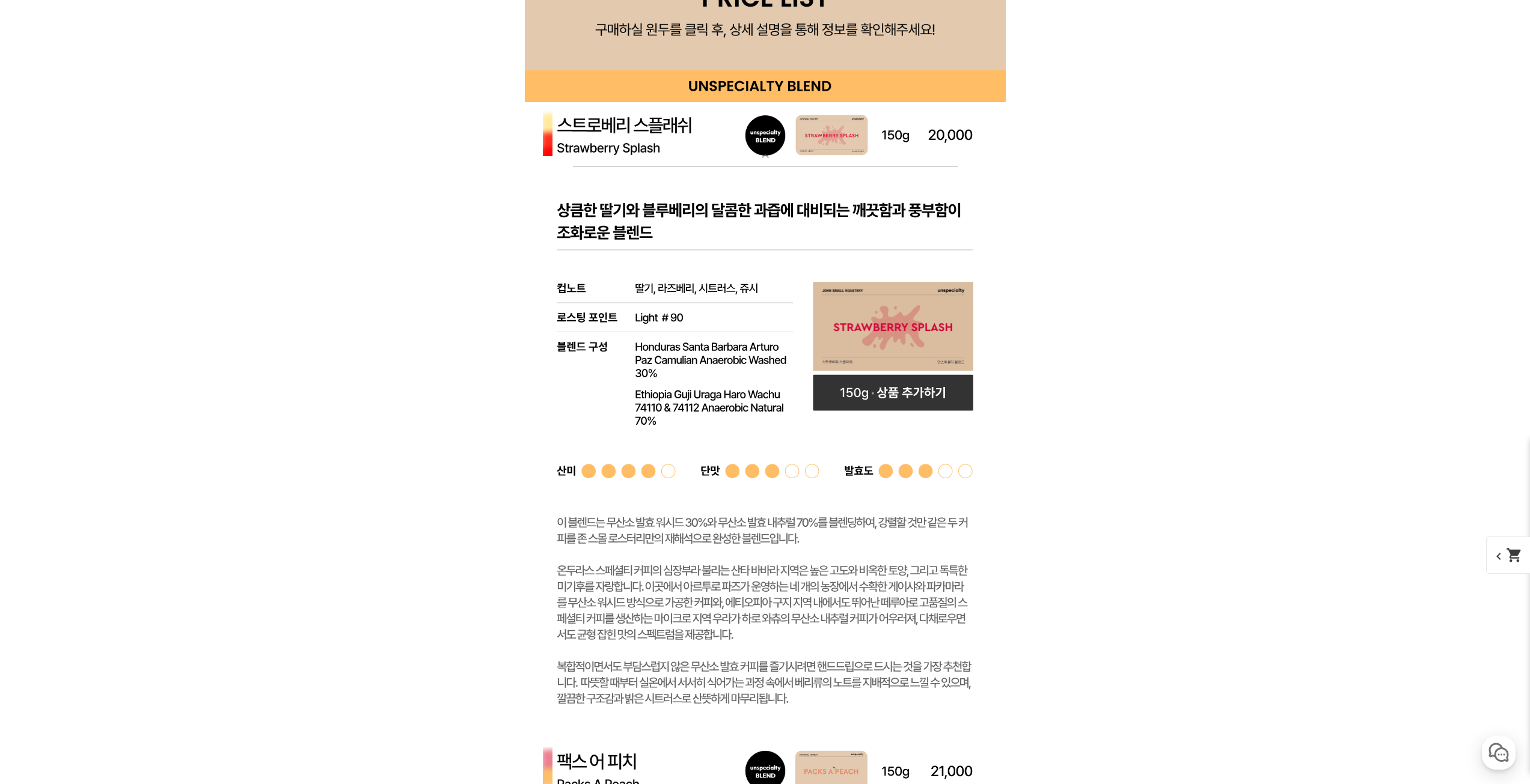
click at [631, 147] on img at bounding box center [765, 135] width 481 height 65
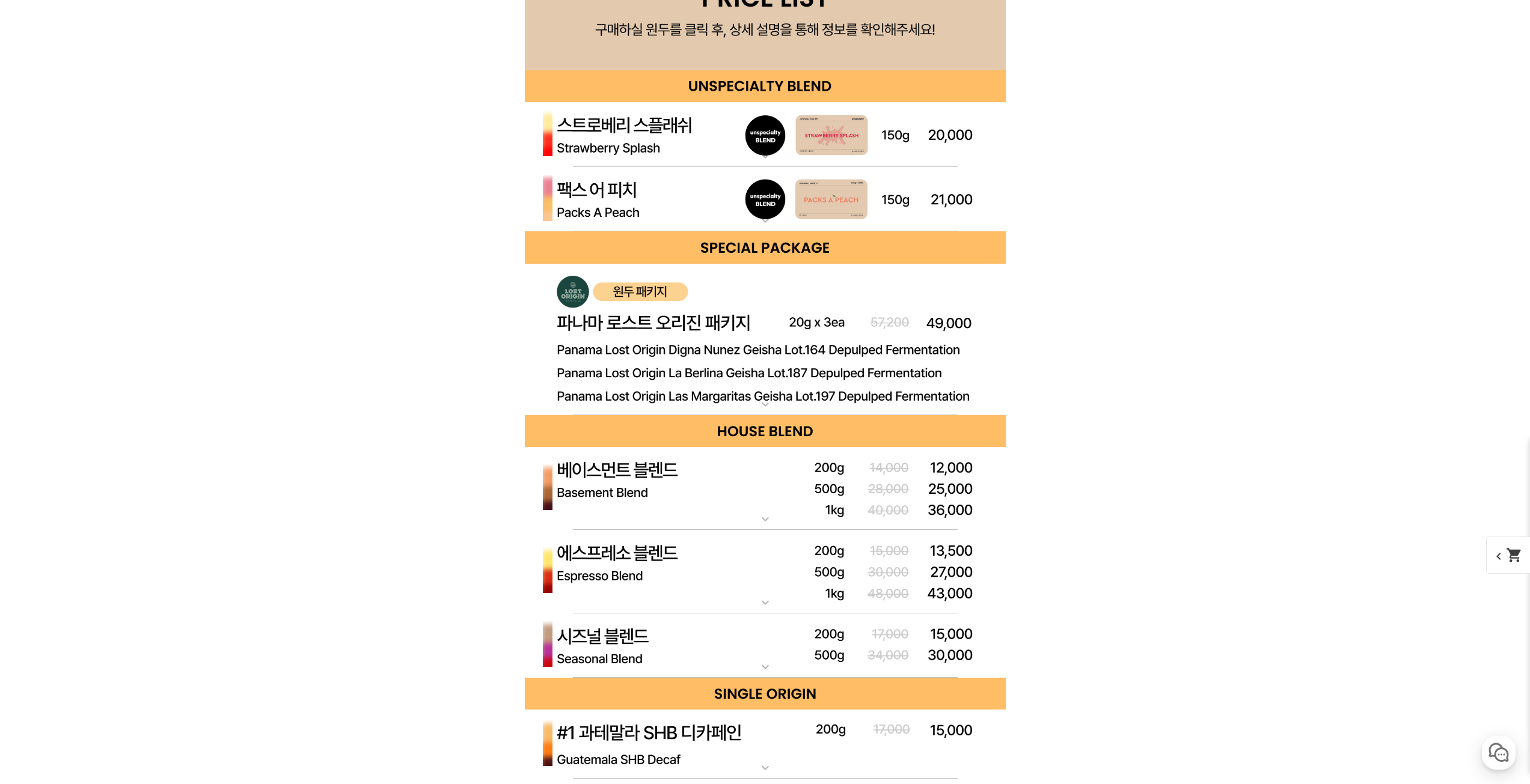
click at [645, 206] on img at bounding box center [765, 199] width 481 height 65
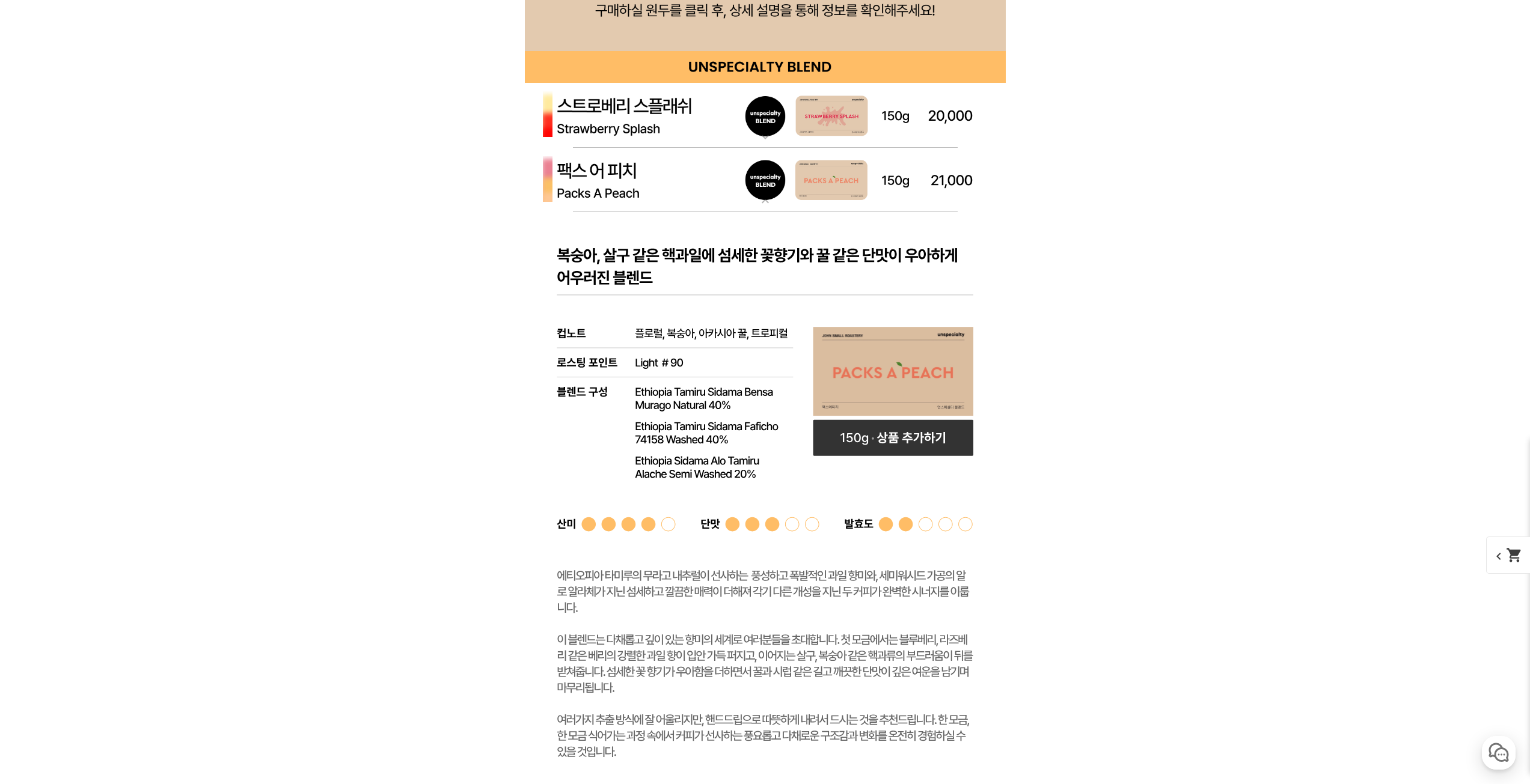
scroll to position [3306, 0]
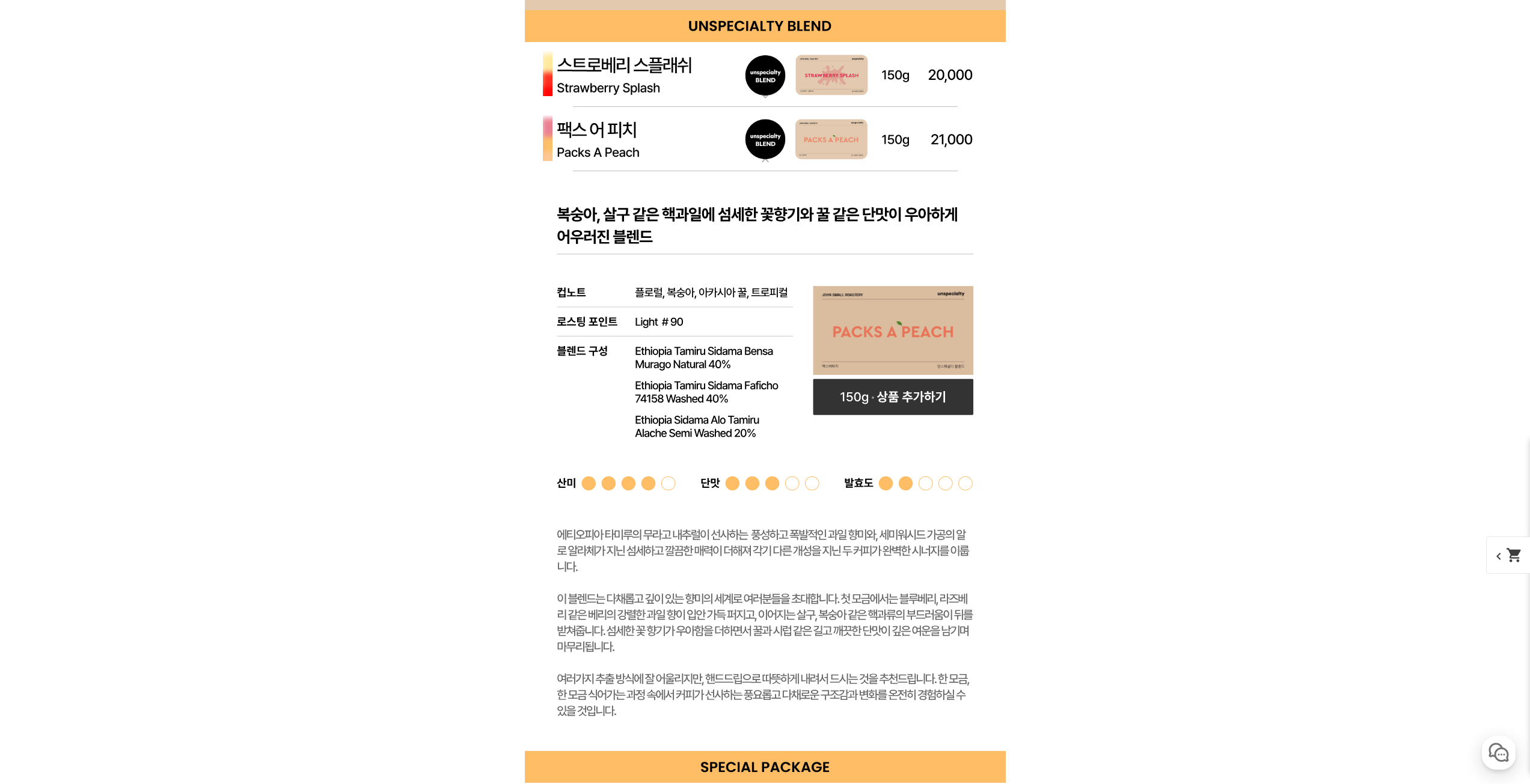
click at [584, 149] on img at bounding box center [765, 139] width 481 height 65
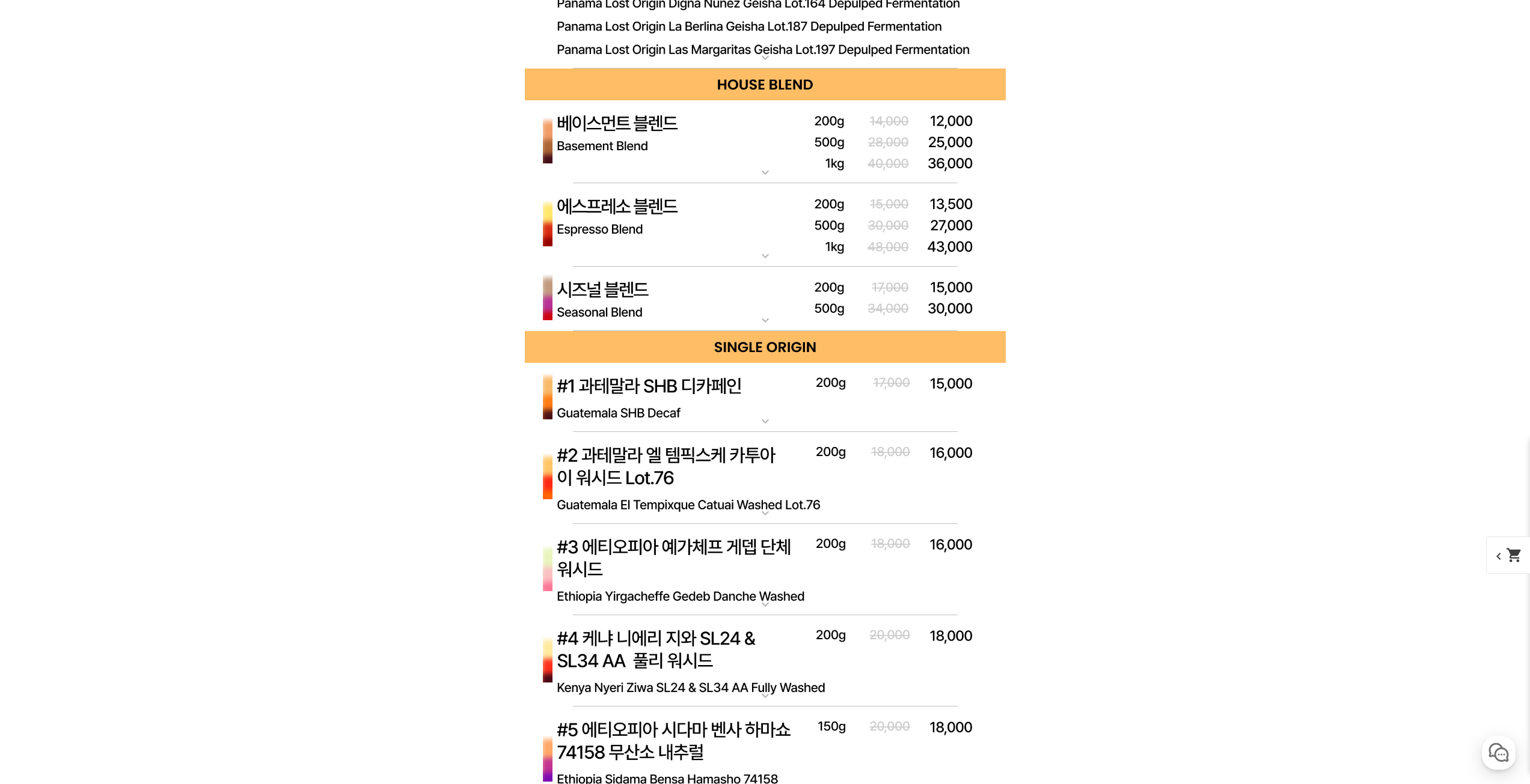
scroll to position [3693, 0]
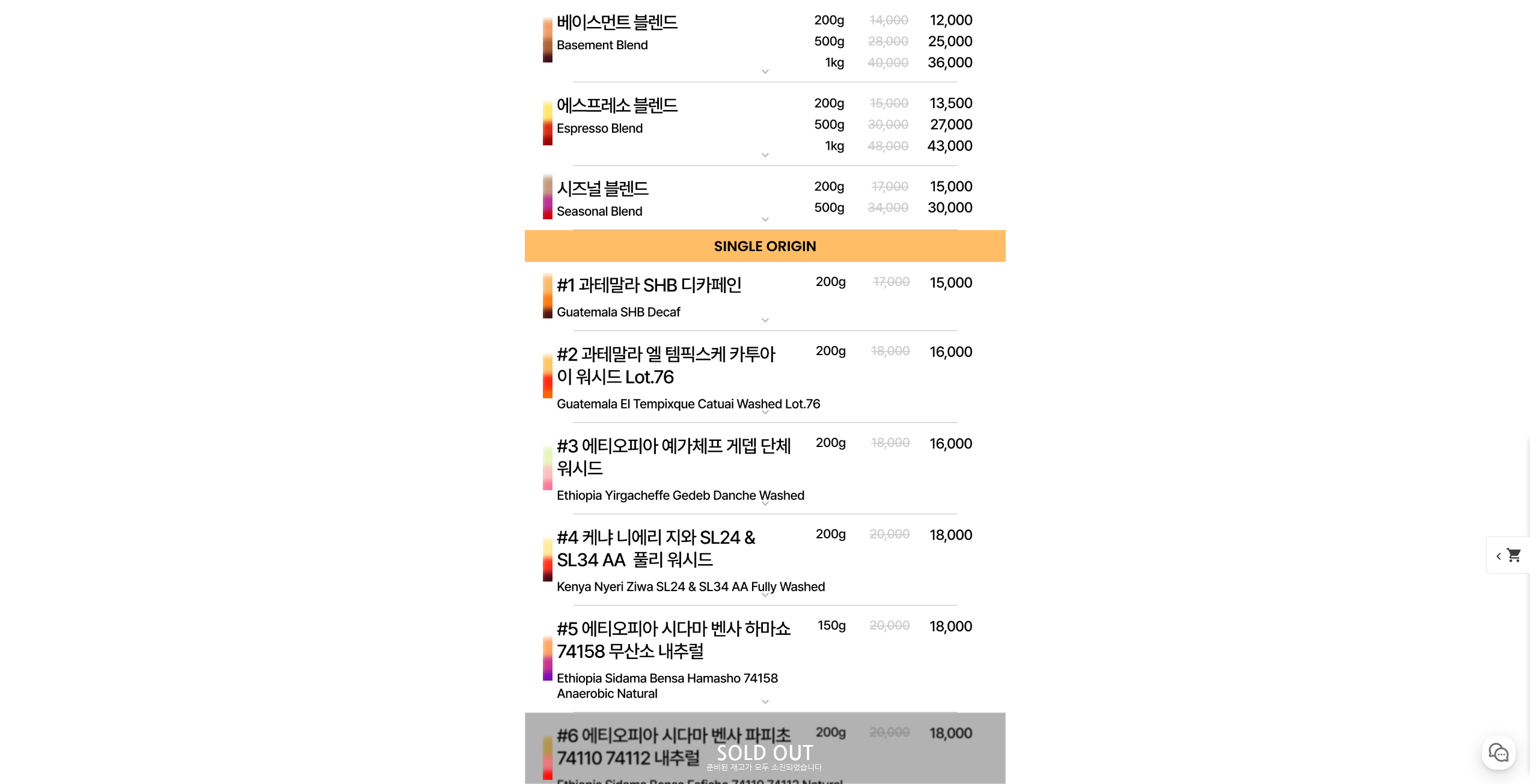
click at [717, 391] on img at bounding box center [765, 377] width 481 height 92
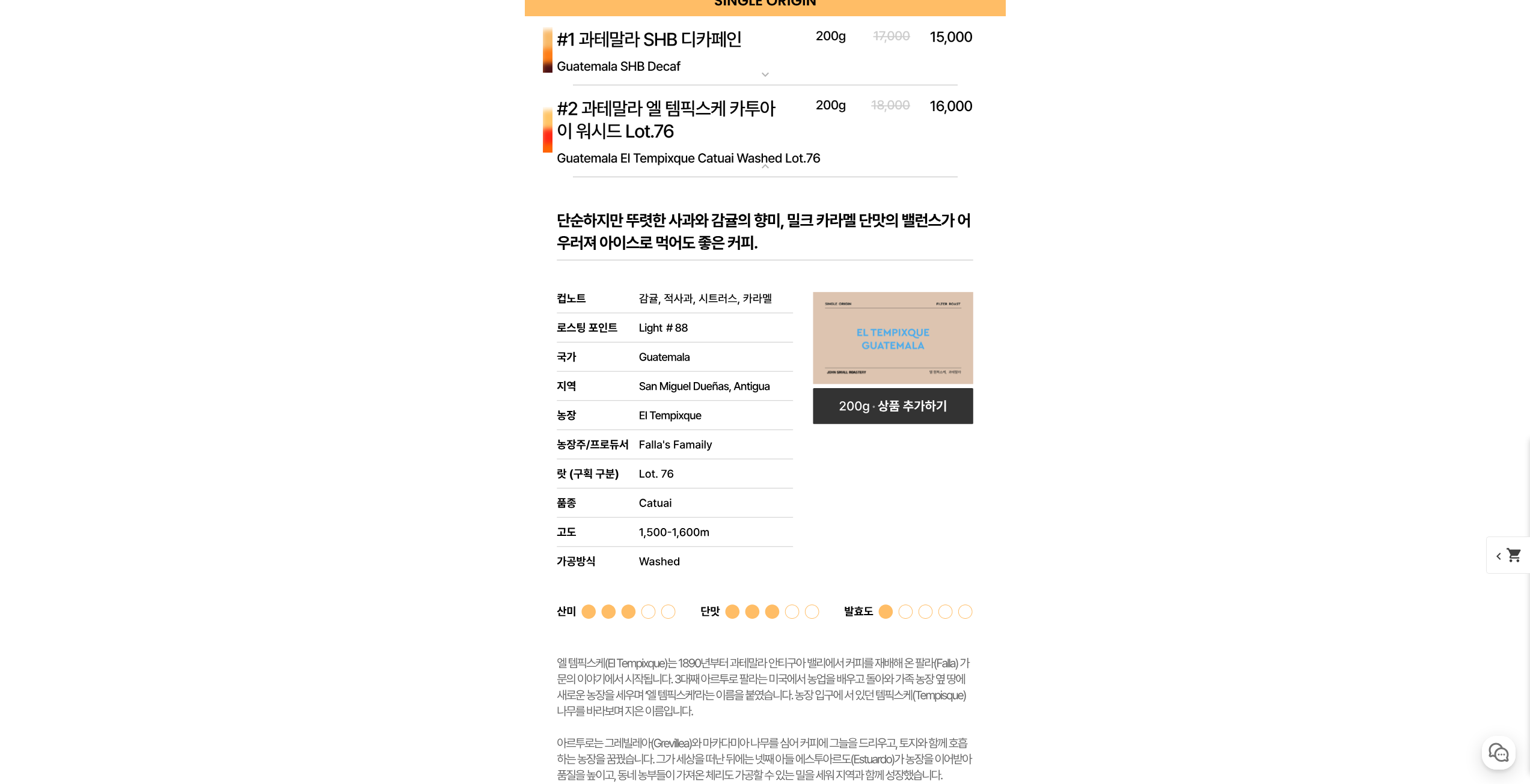
scroll to position [3933, 0]
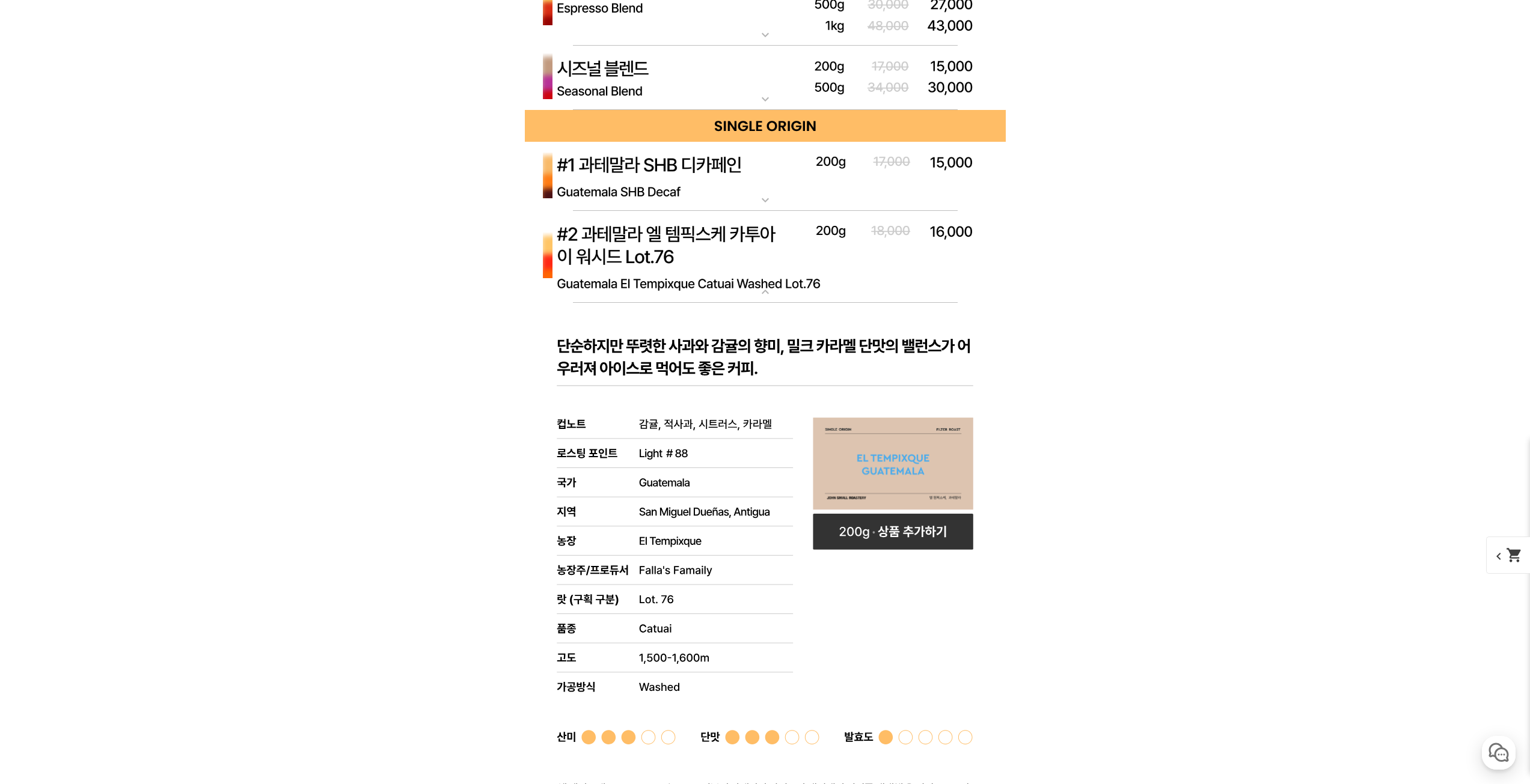
click at [625, 225] on img at bounding box center [765, 257] width 481 height 92
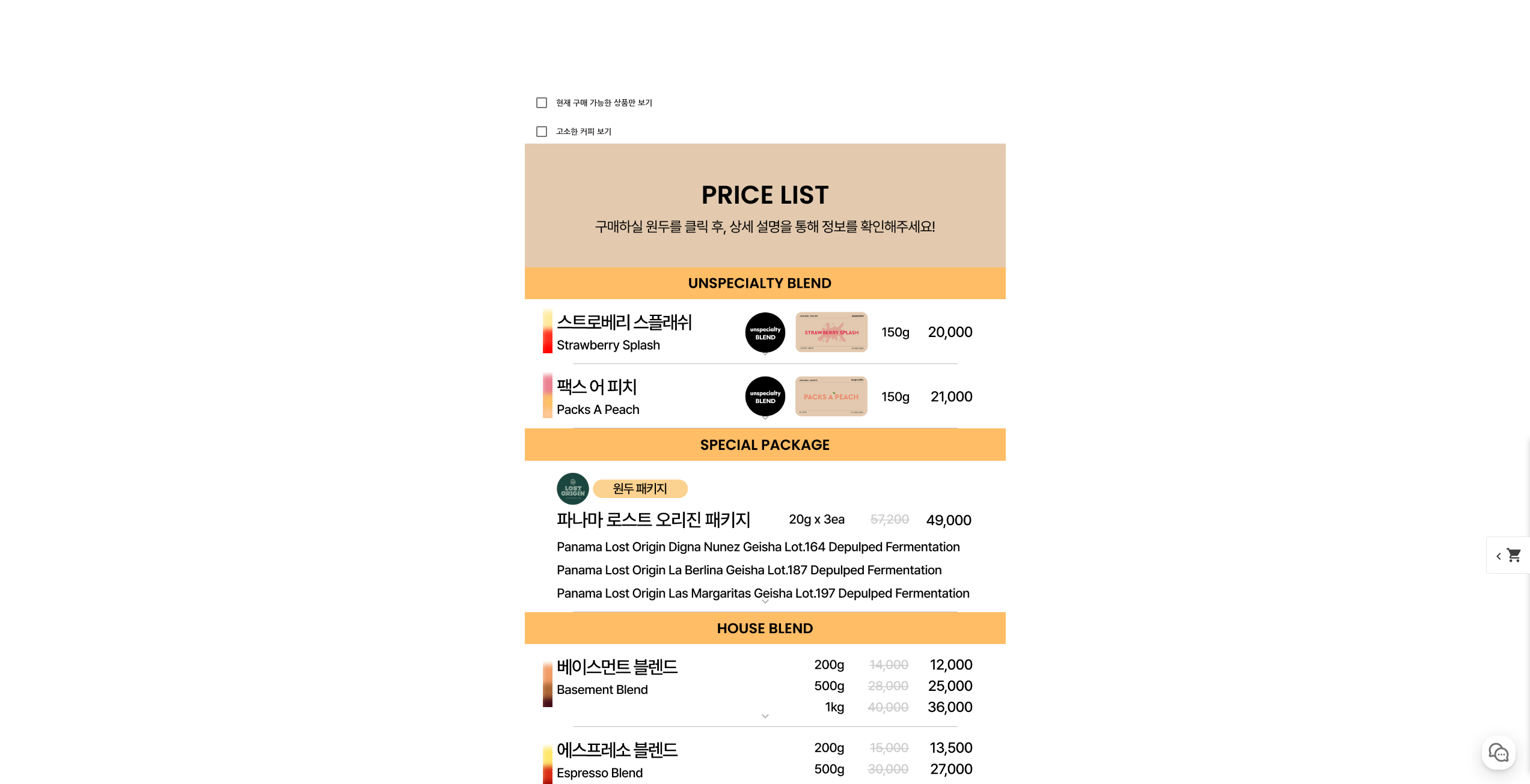
scroll to position [3032, 0]
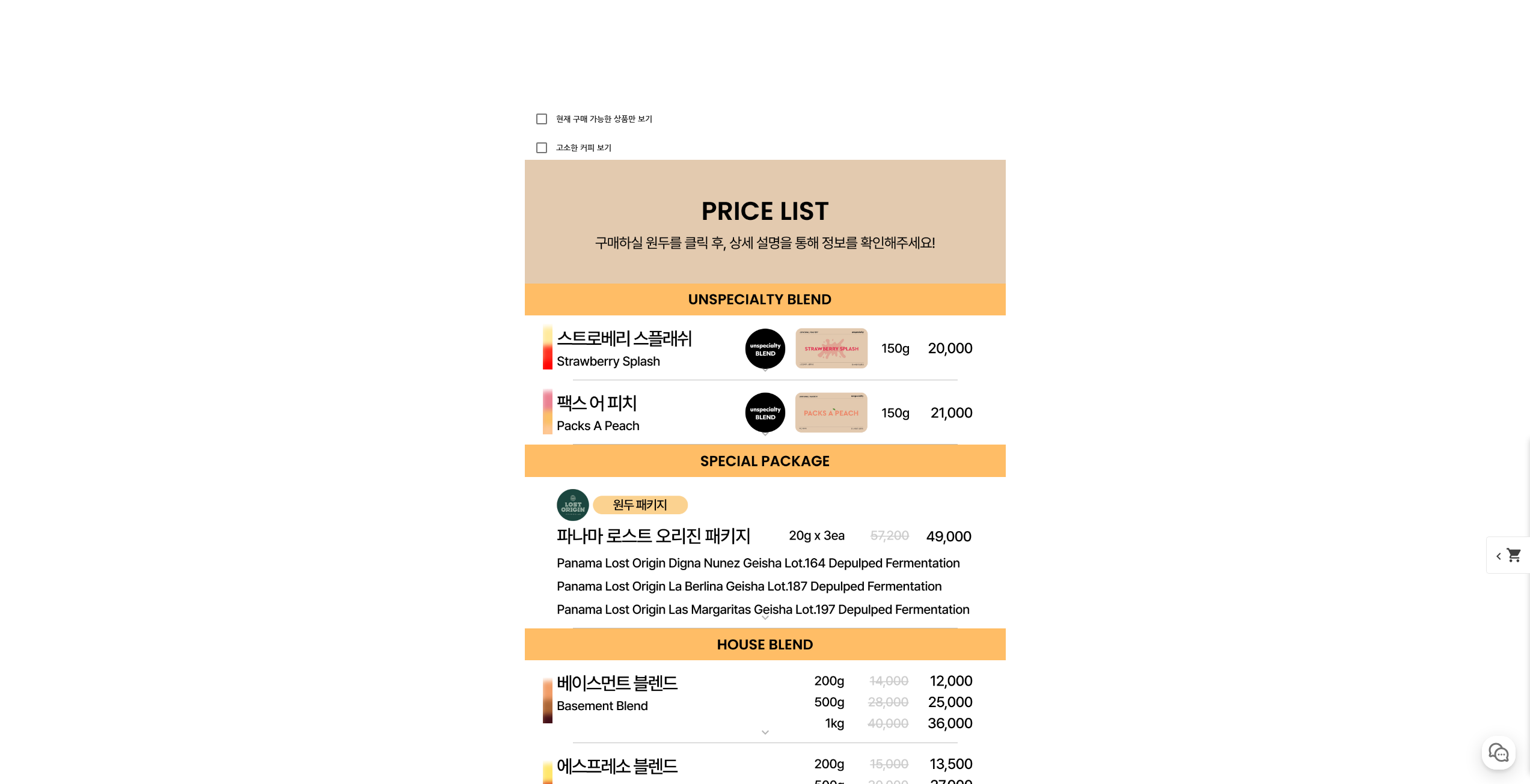
click at [608, 338] on img at bounding box center [765, 348] width 481 height 65
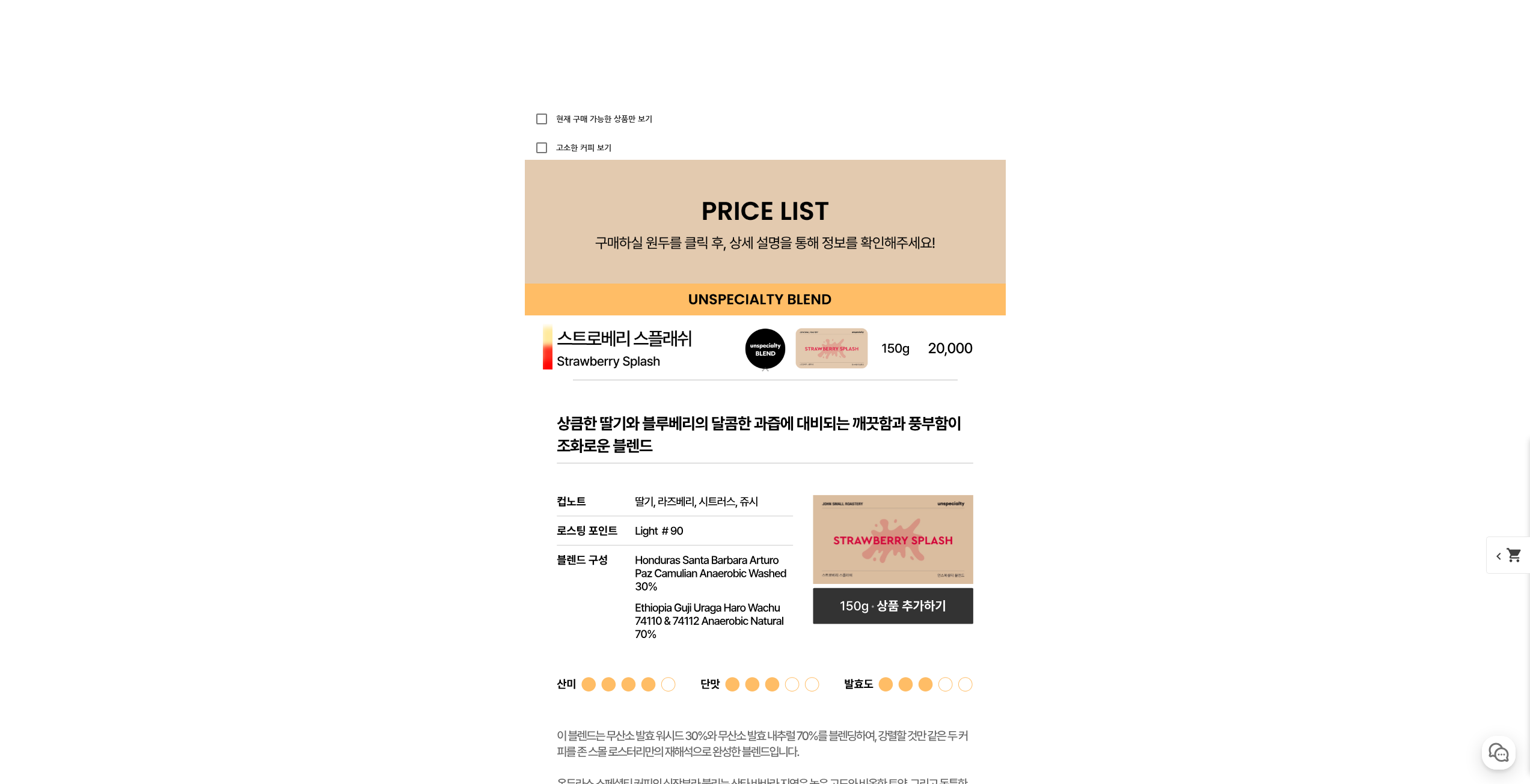
click at [619, 367] on img at bounding box center [765, 348] width 481 height 65
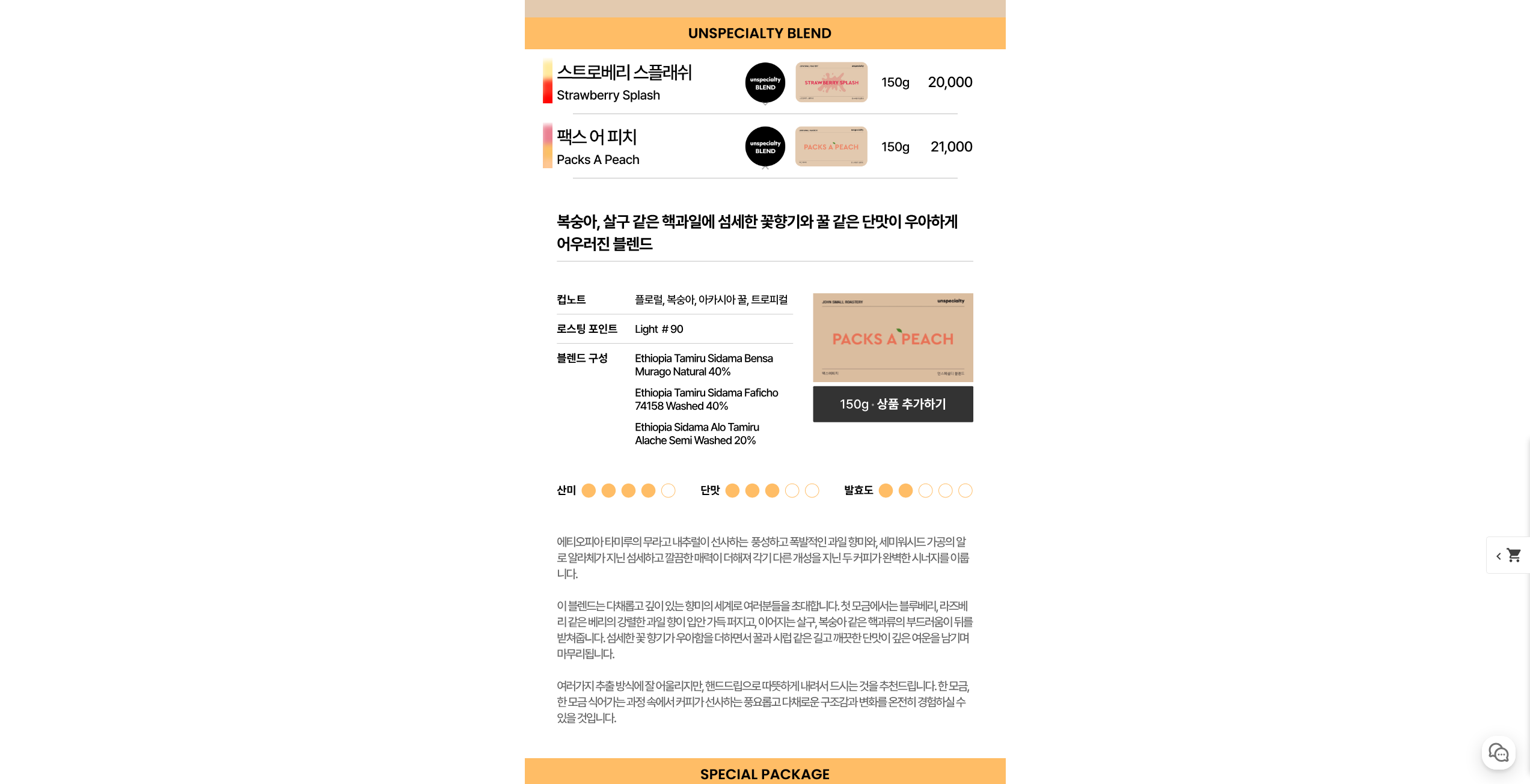
scroll to position [3272, 0]
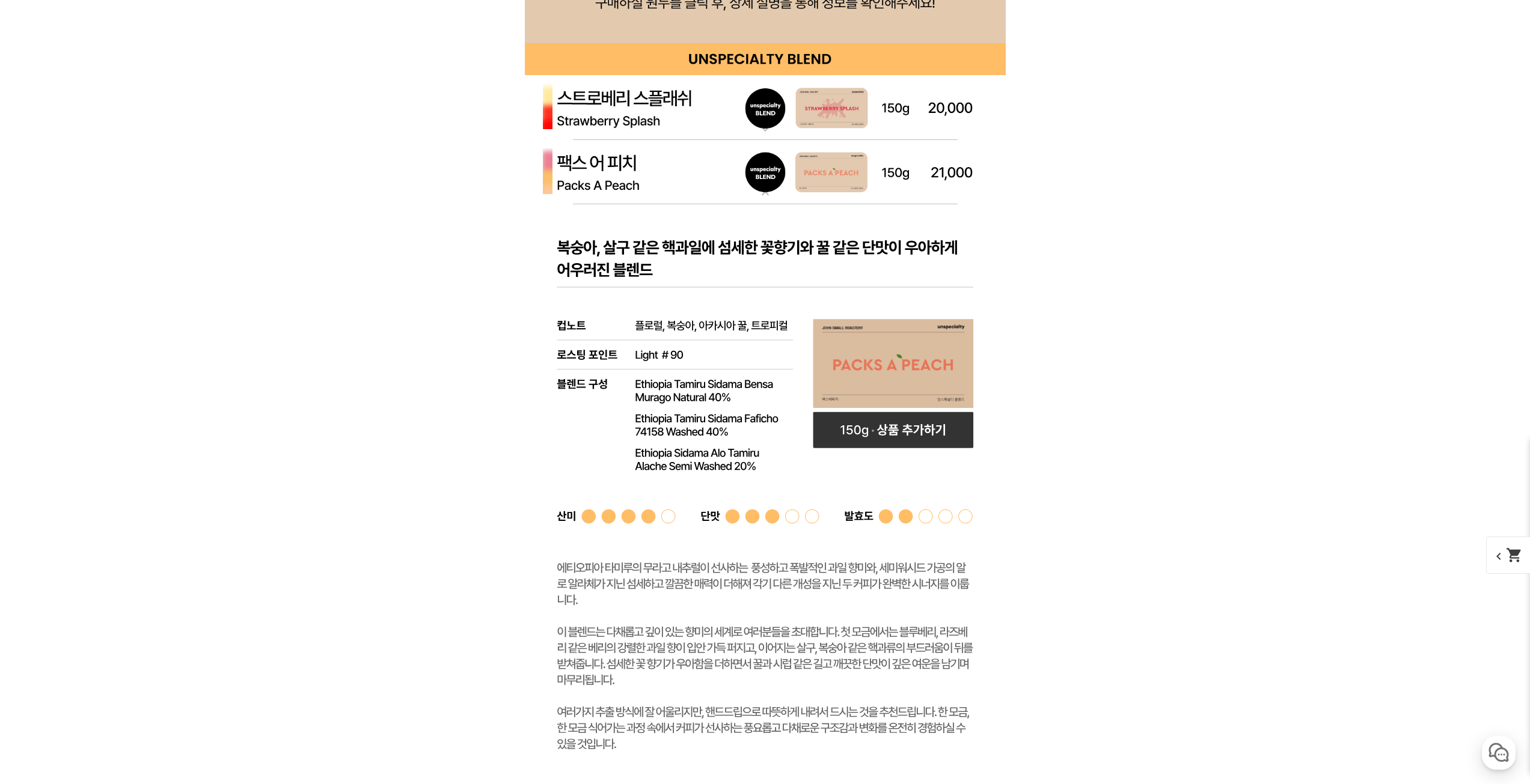
click at [601, 185] on img at bounding box center [765, 172] width 481 height 65
